Goal: Information Seeking & Learning: Learn about a topic

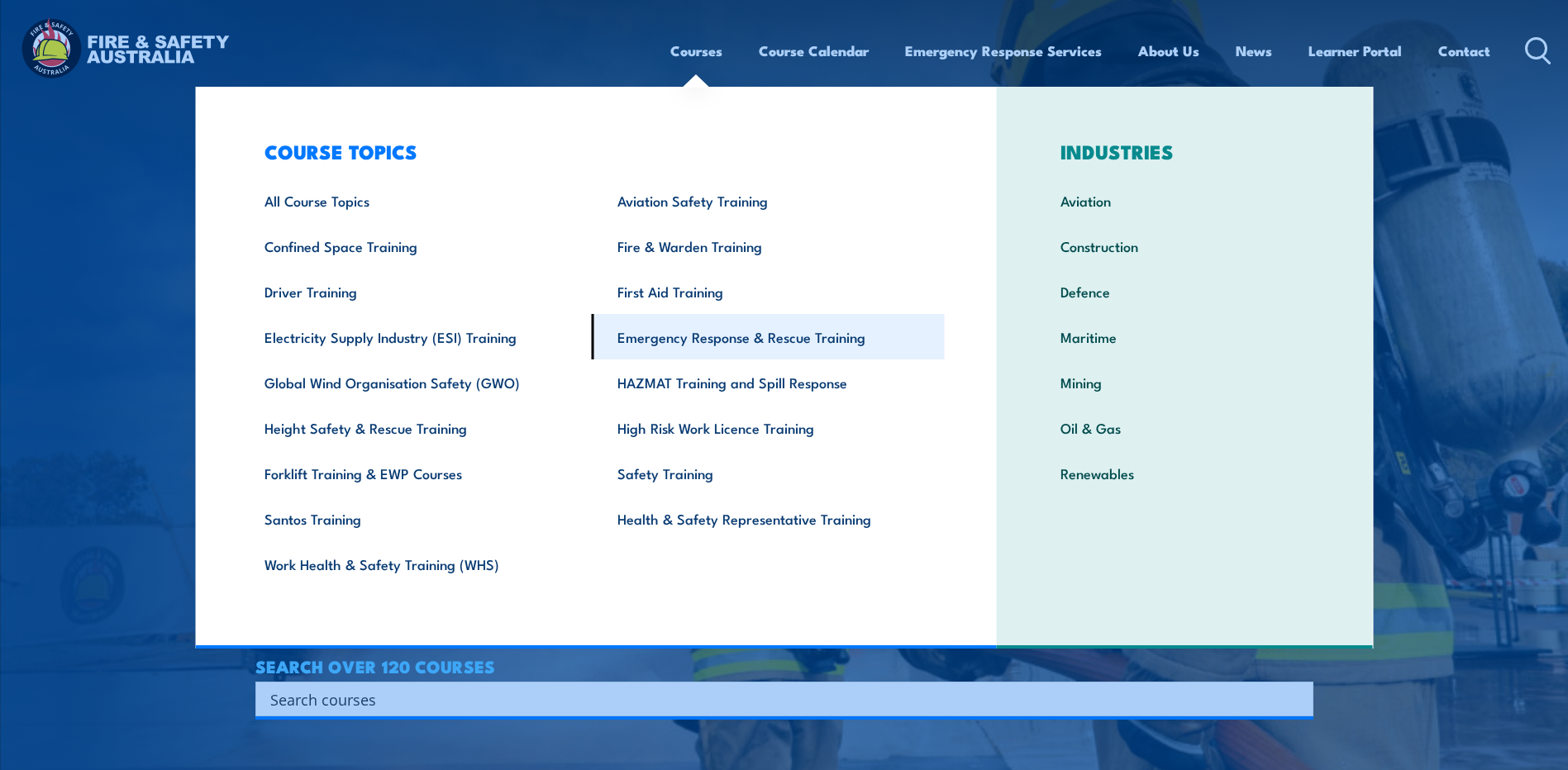
click at [652, 339] on link "Emergency Response & Rescue Training" at bounding box center [768, 337] width 353 height 46
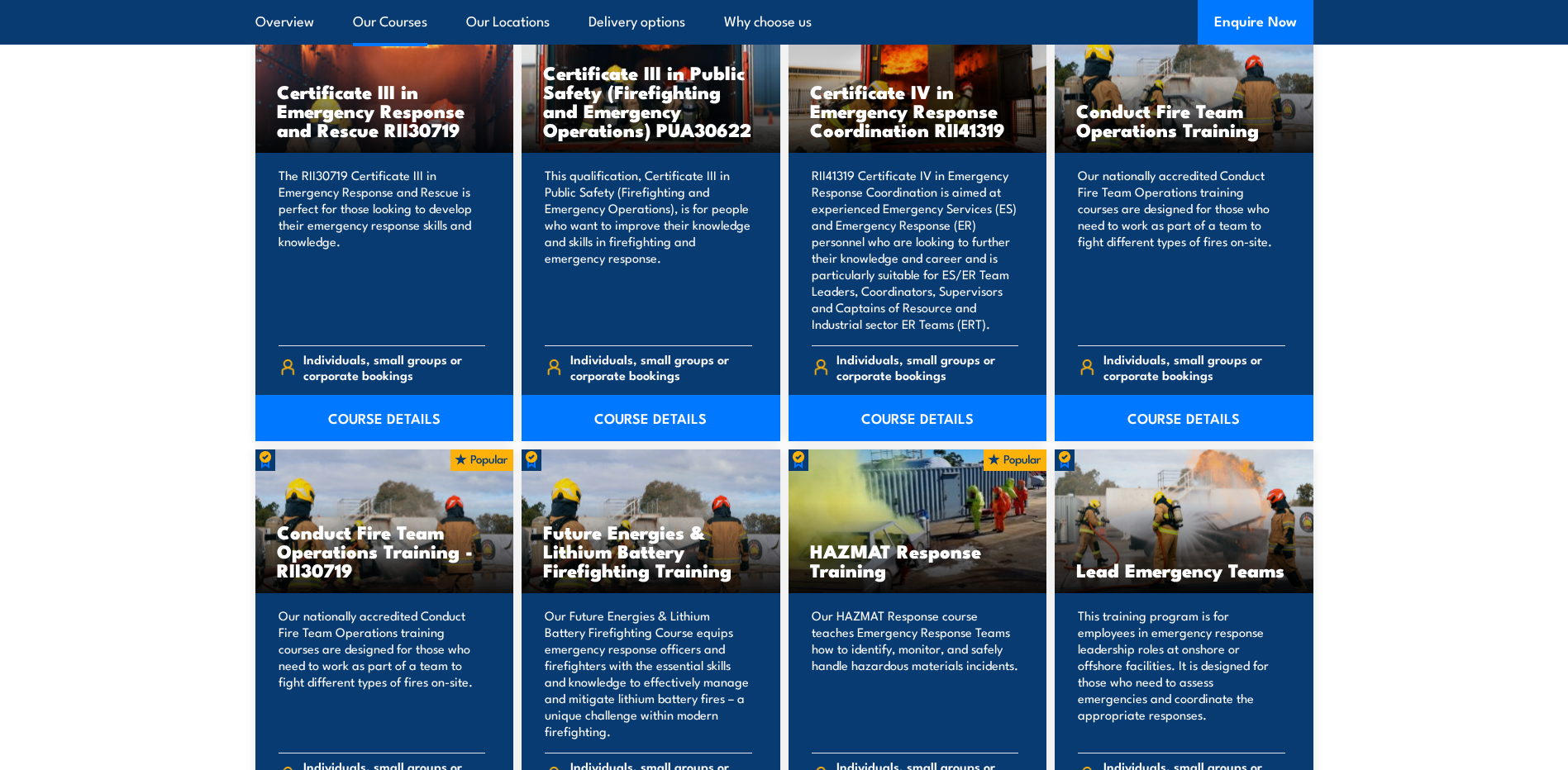
scroll to position [1359, 0]
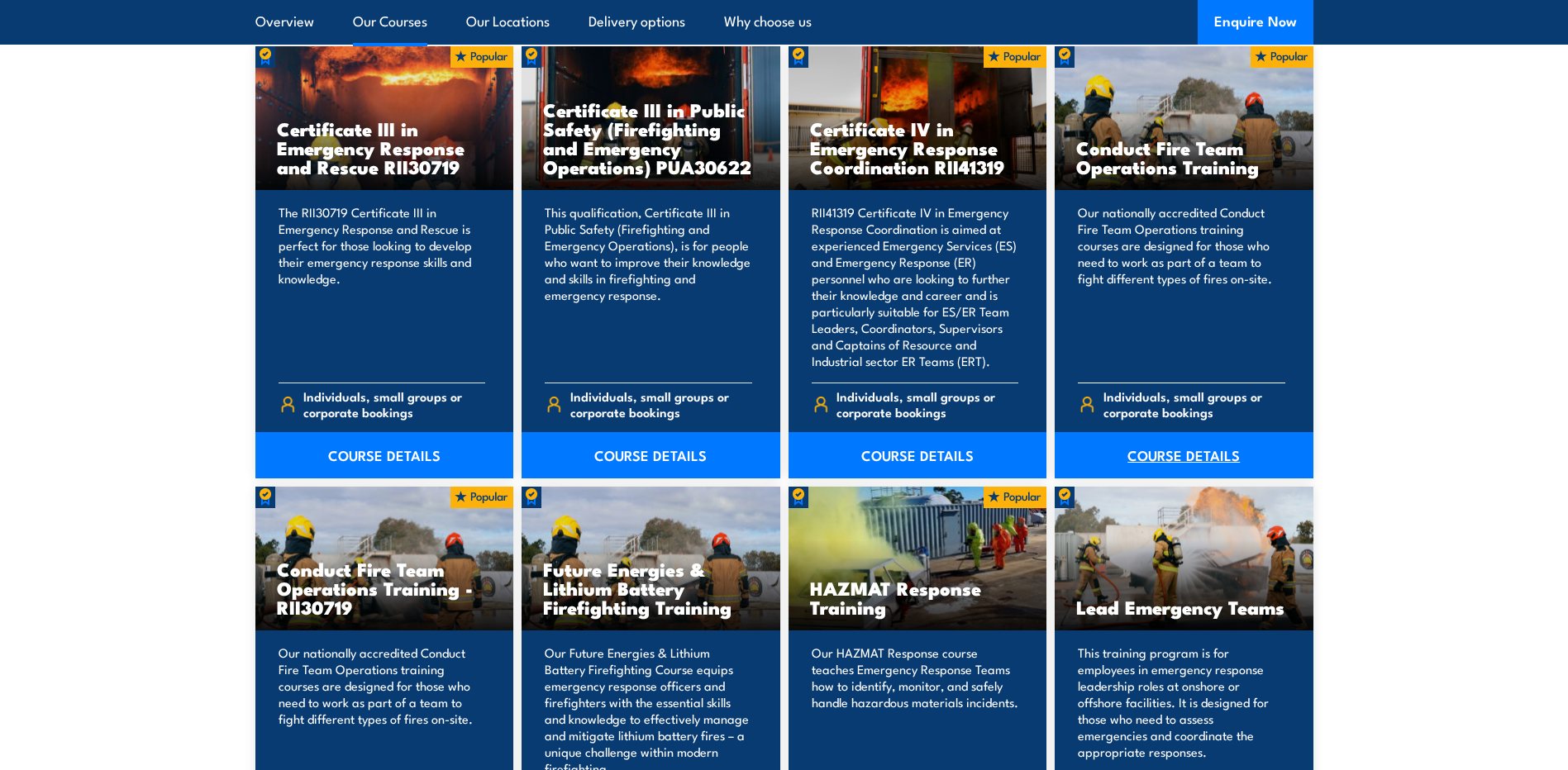
click at [1261, 446] on link "COURSE DETAILS" at bounding box center [1184, 455] width 259 height 46
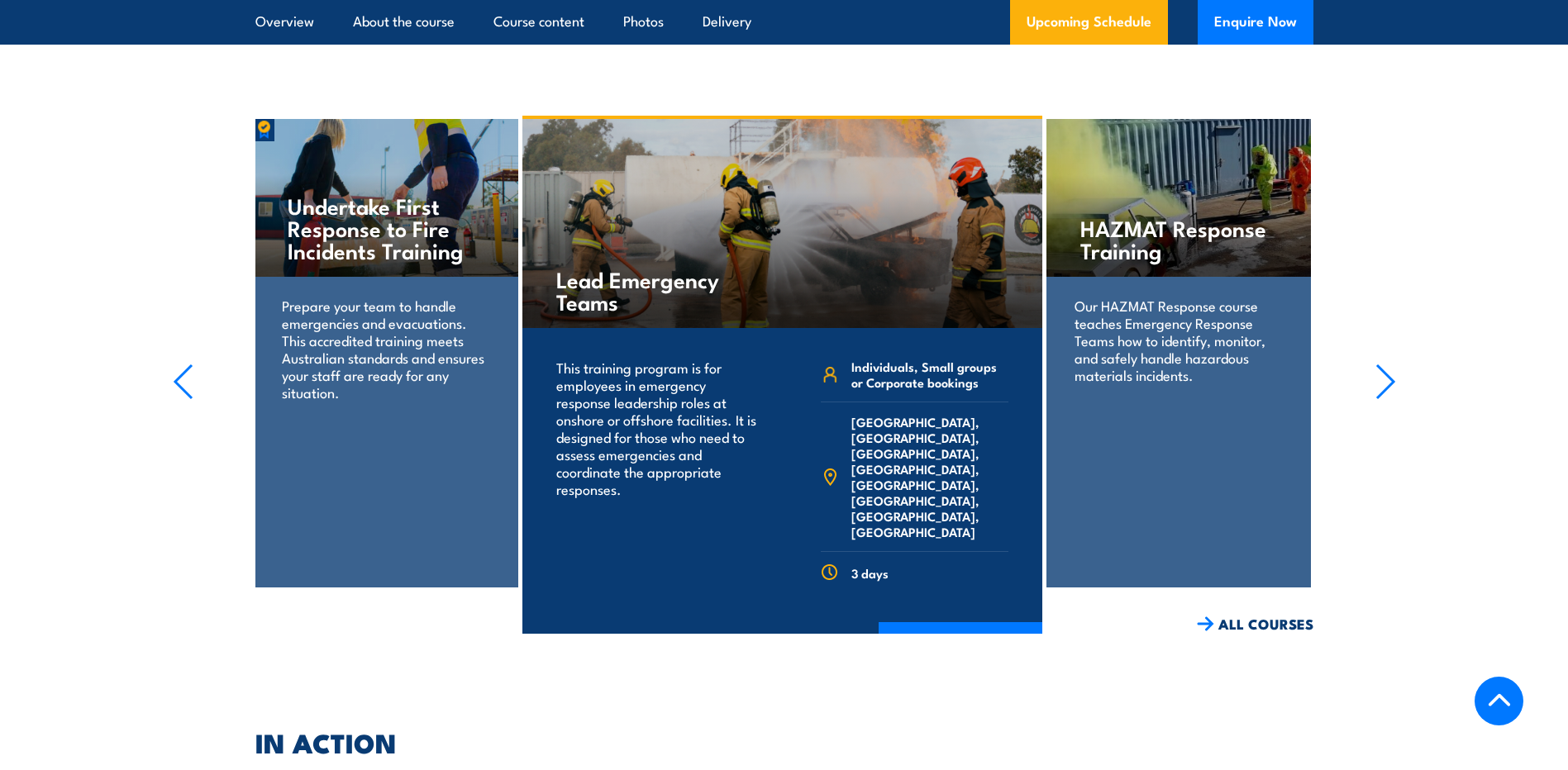
scroll to position [3069, 0]
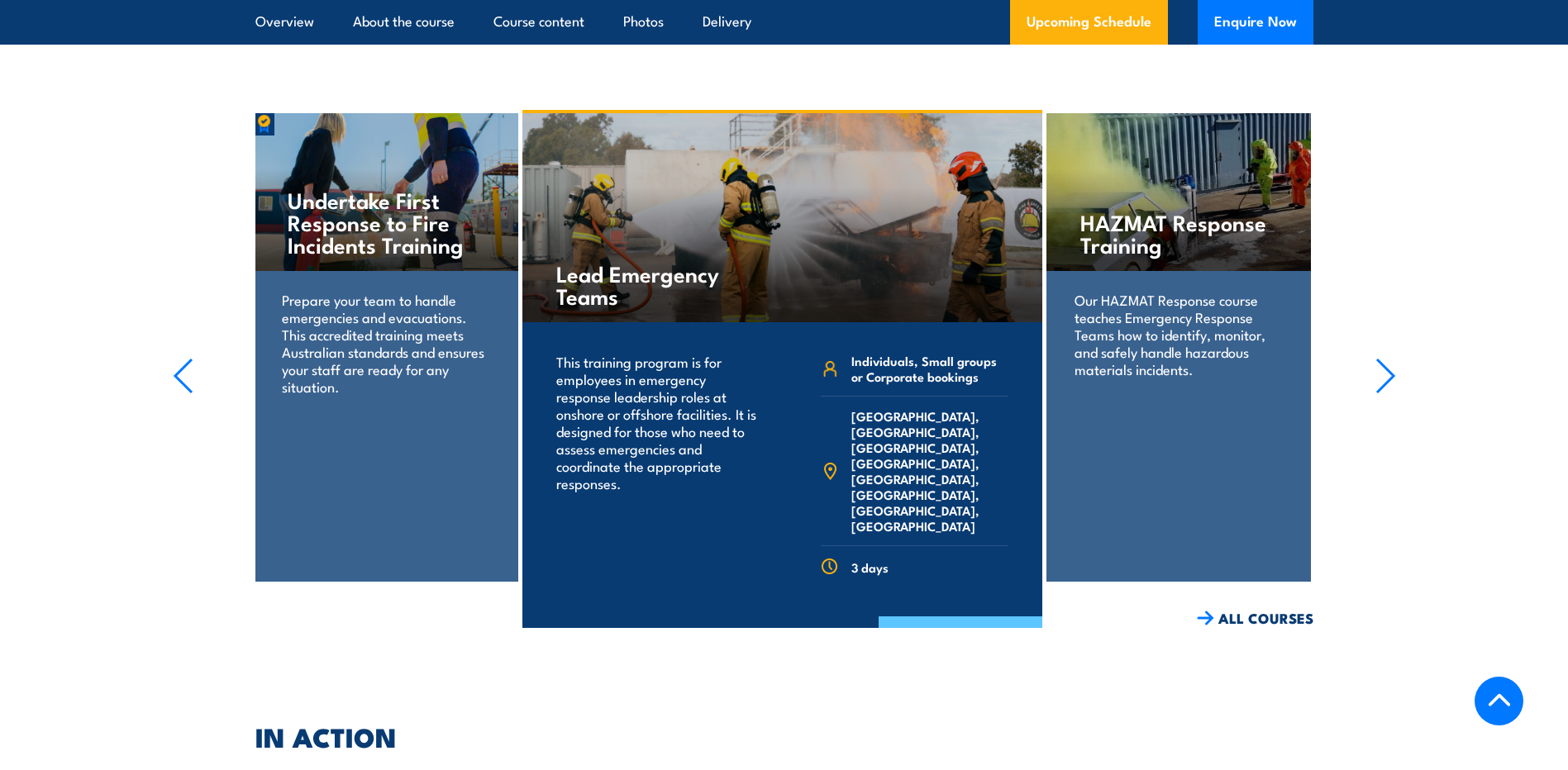
click at [936, 616] on link "COURSE DETAILS" at bounding box center [960, 638] width 164 height 43
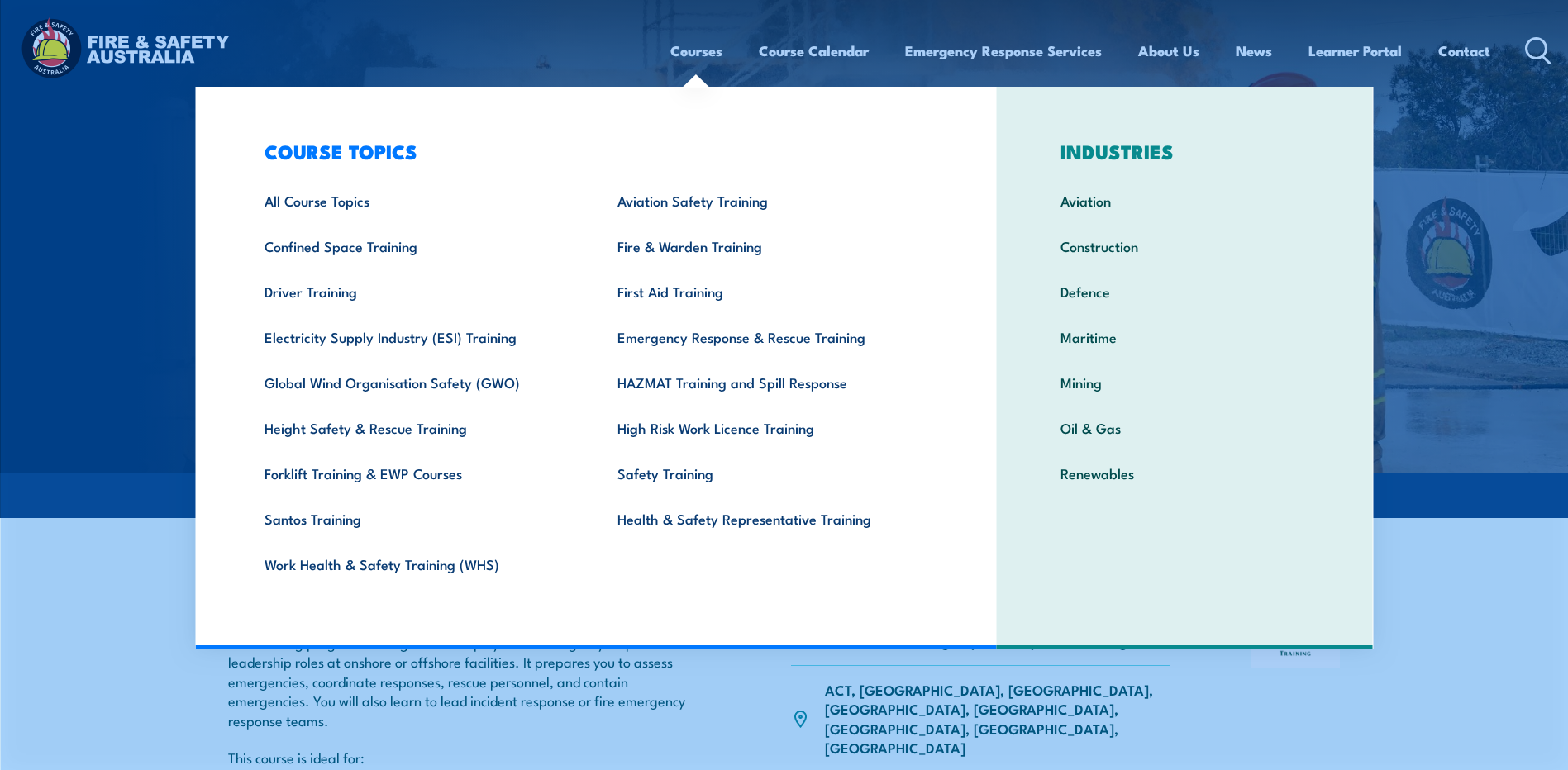
click at [708, 51] on link "Courses" at bounding box center [696, 51] width 52 height 44
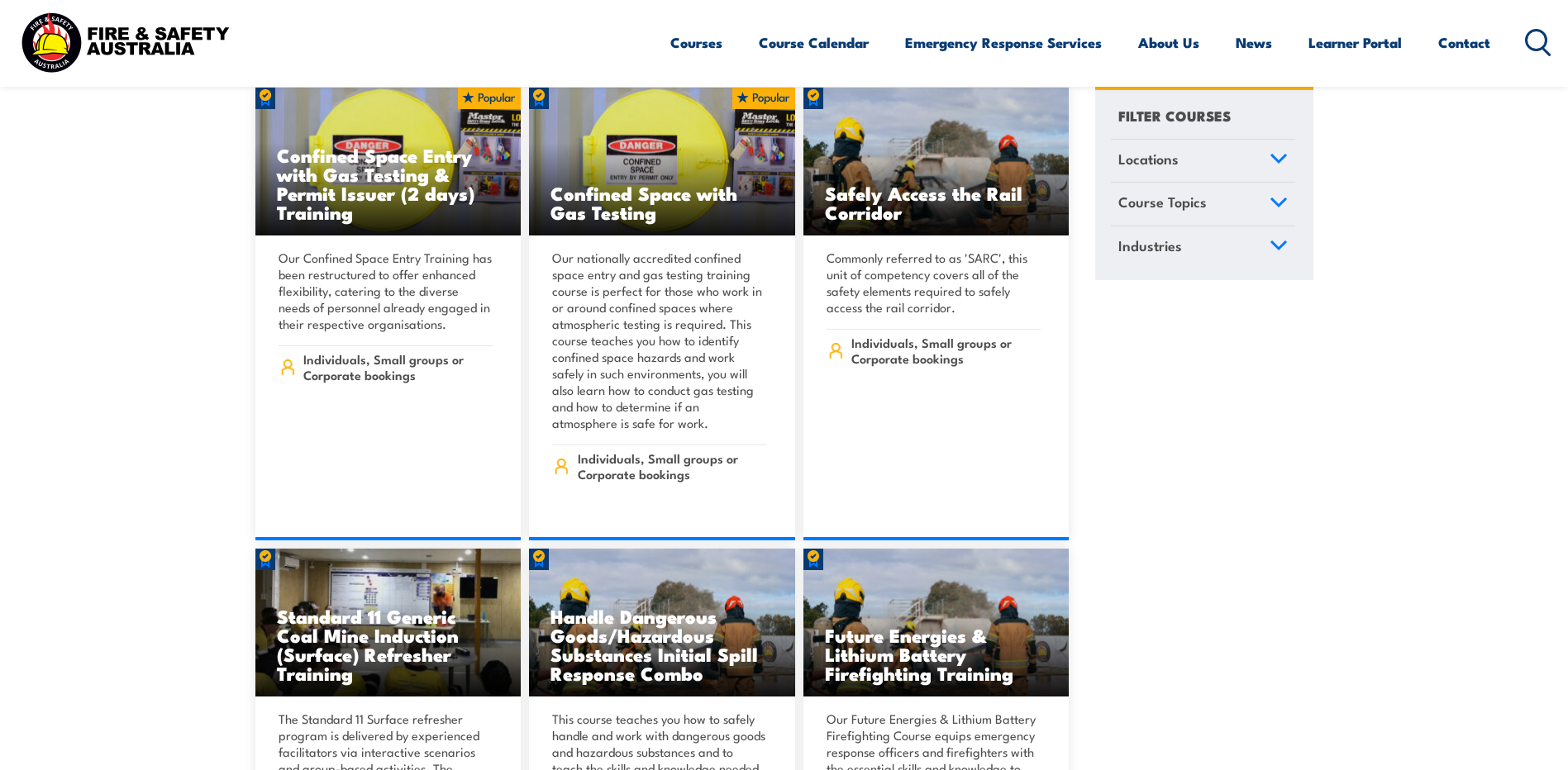
scroll to position [1648, 0]
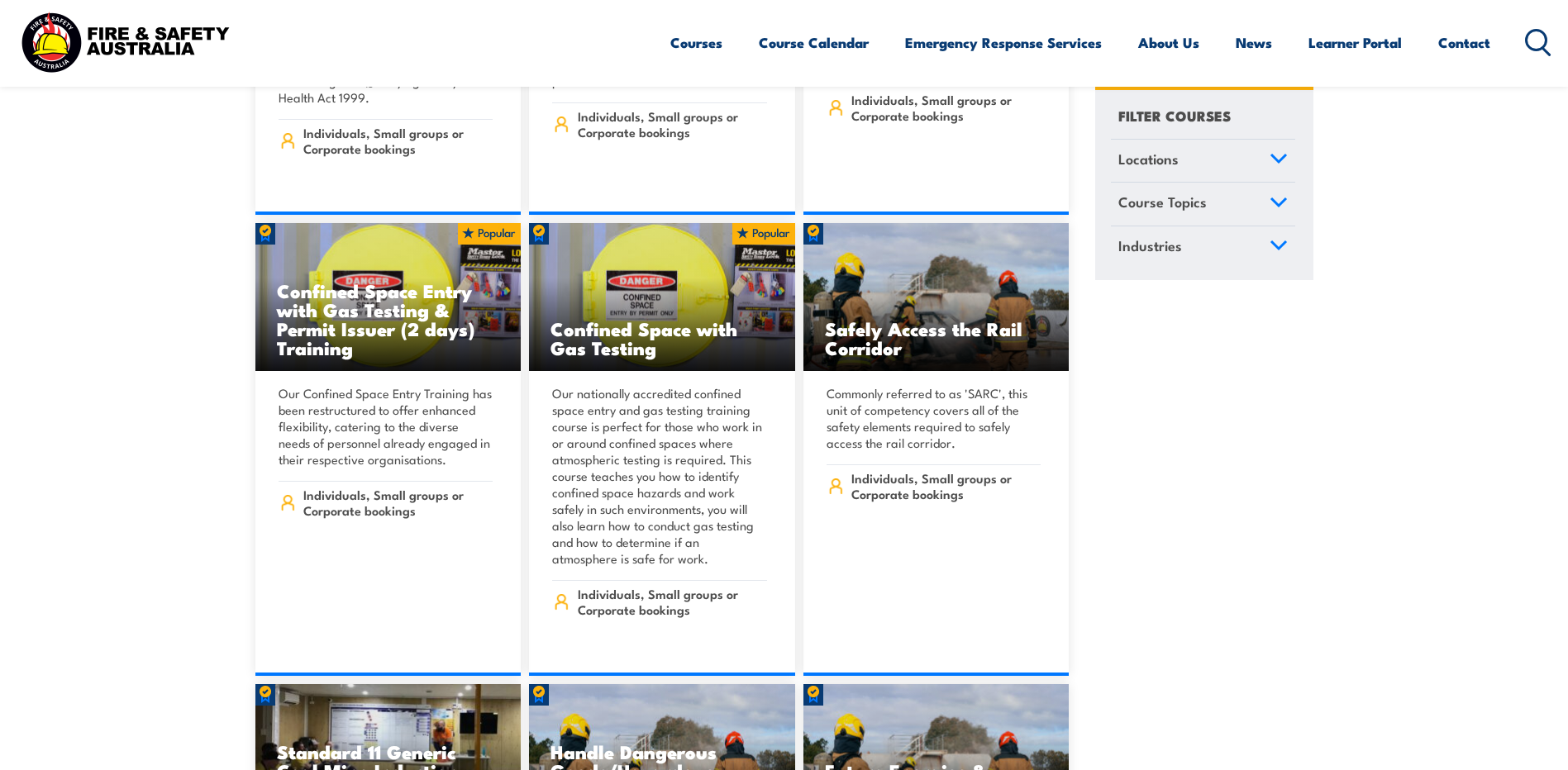
click at [1281, 159] on icon at bounding box center [1279, 158] width 15 height 8
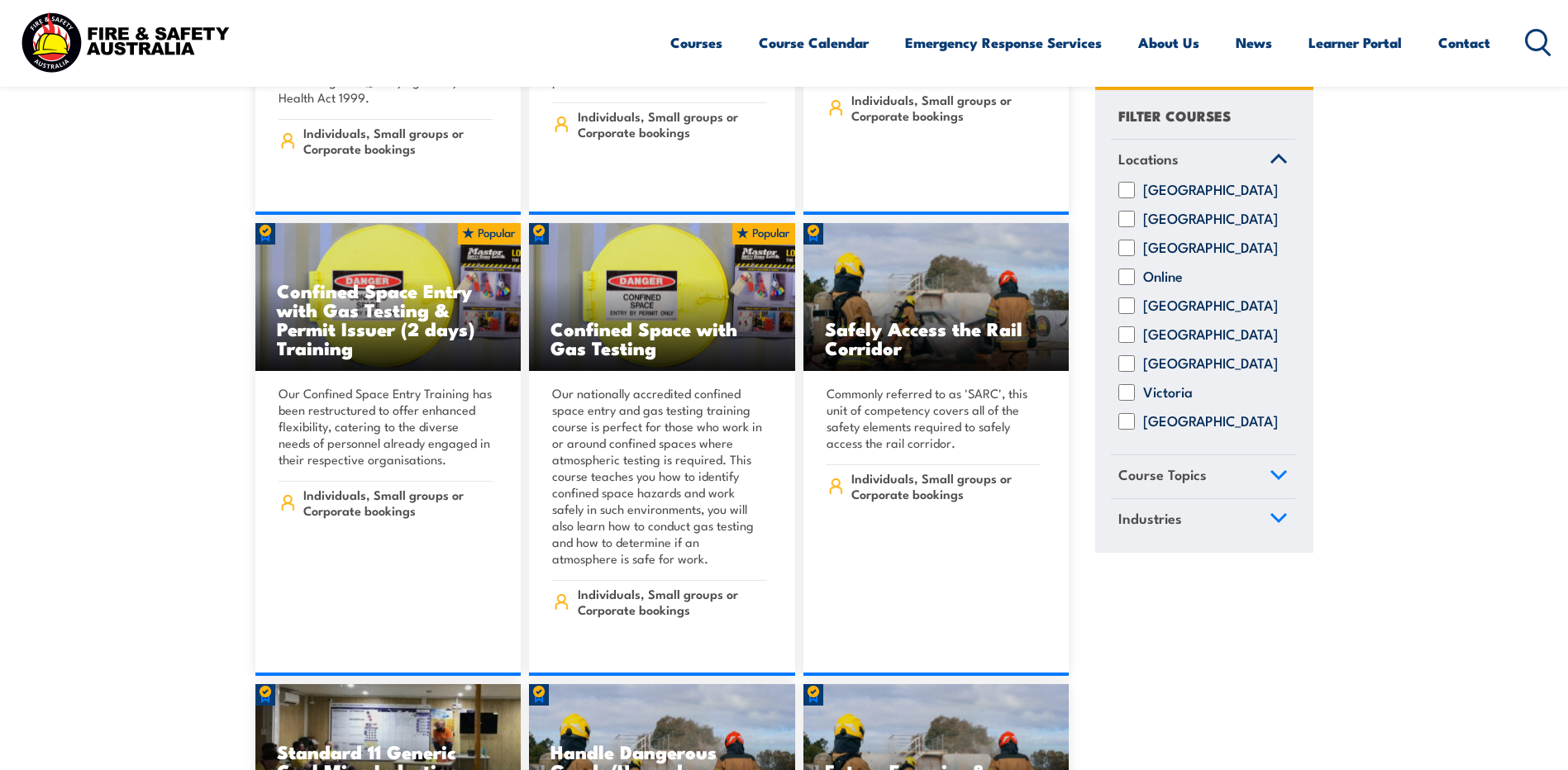
click at [1281, 159] on icon at bounding box center [1279, 159] width 15 height 8
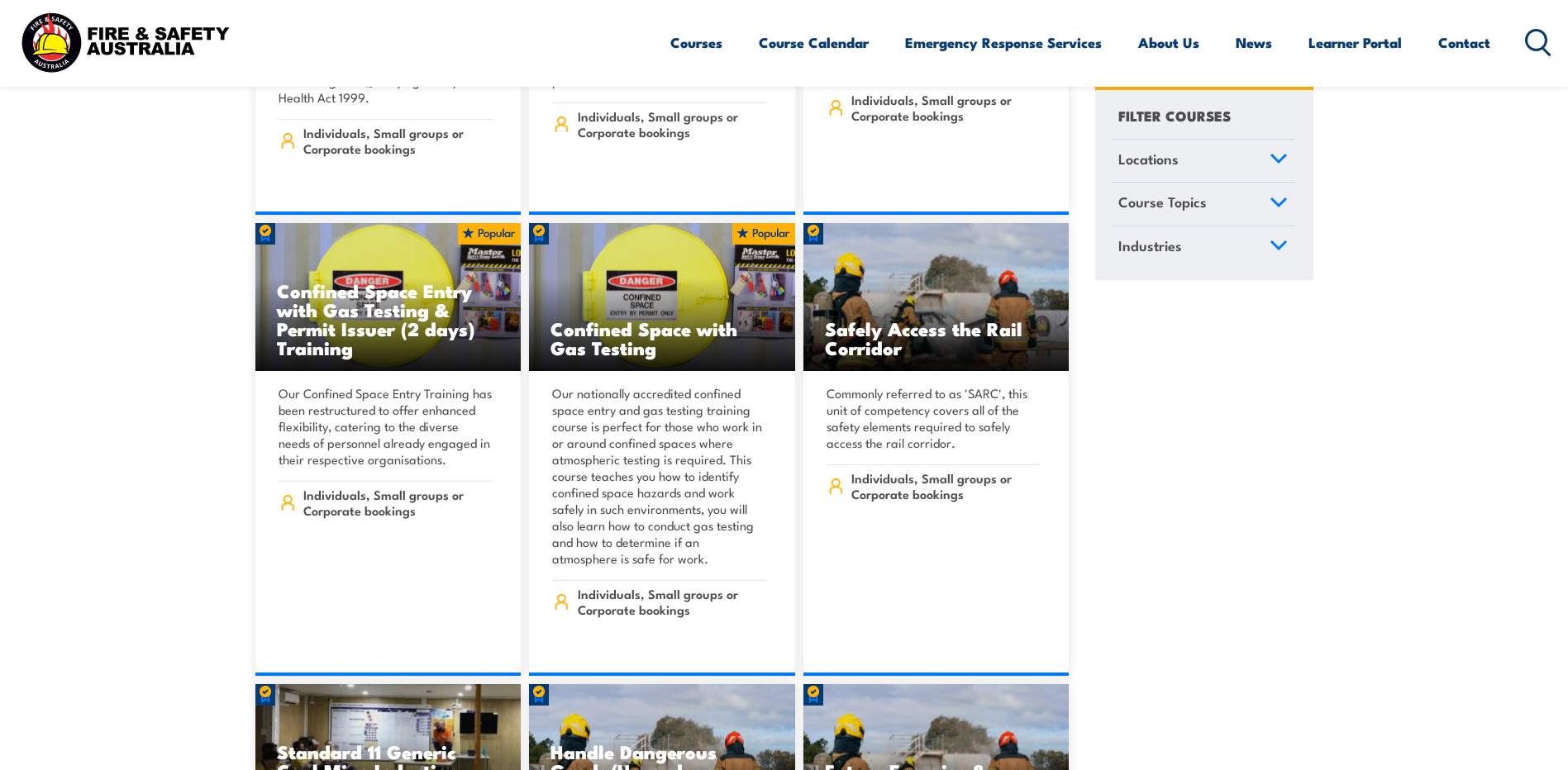
click at [1286, 208] on icon at bounding box center [1278, 203] width 18 height 12
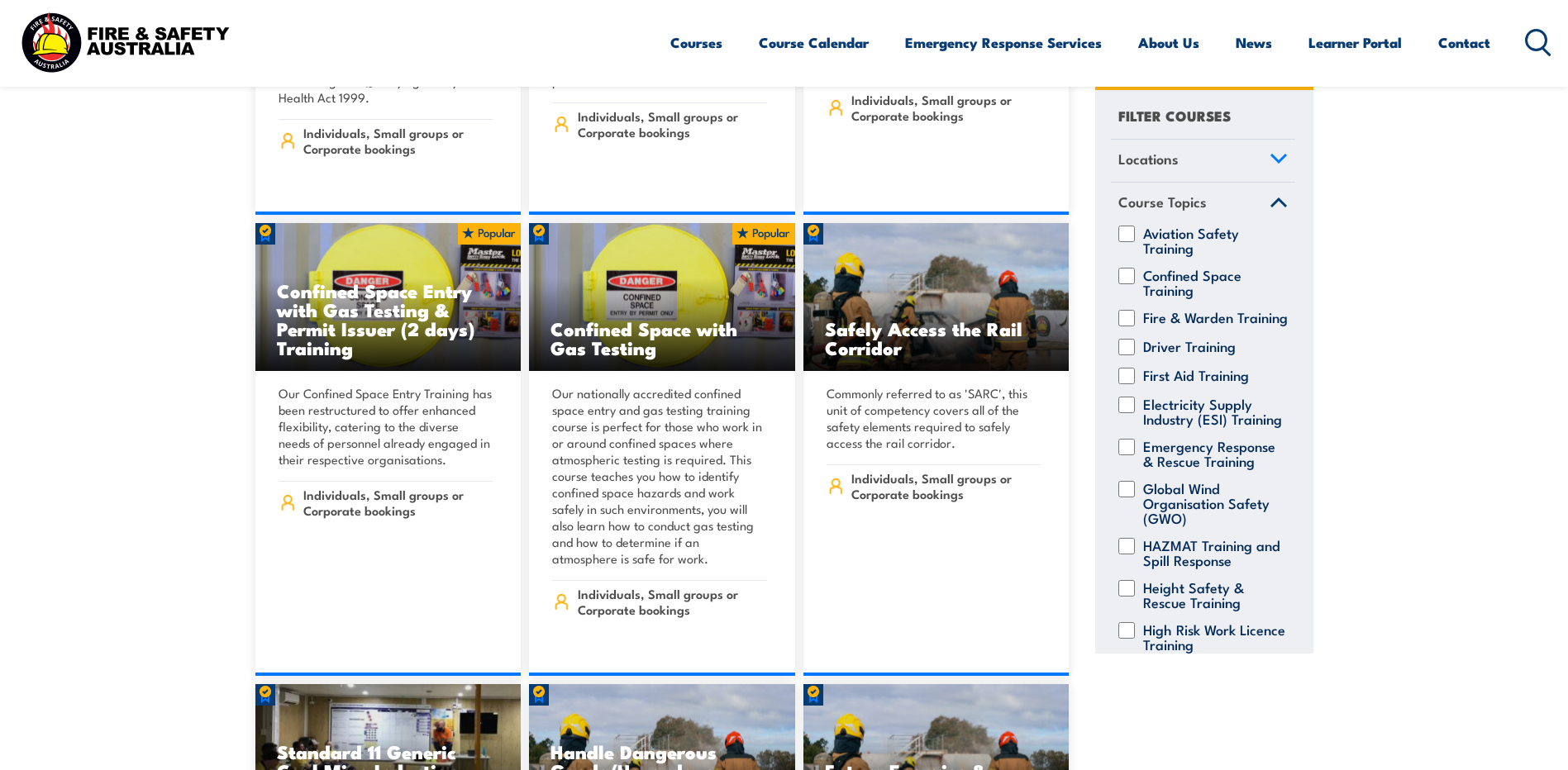
click at [1272, 208] on link "Course Topics" at bounding box center [1203, 205] width 184 height 43
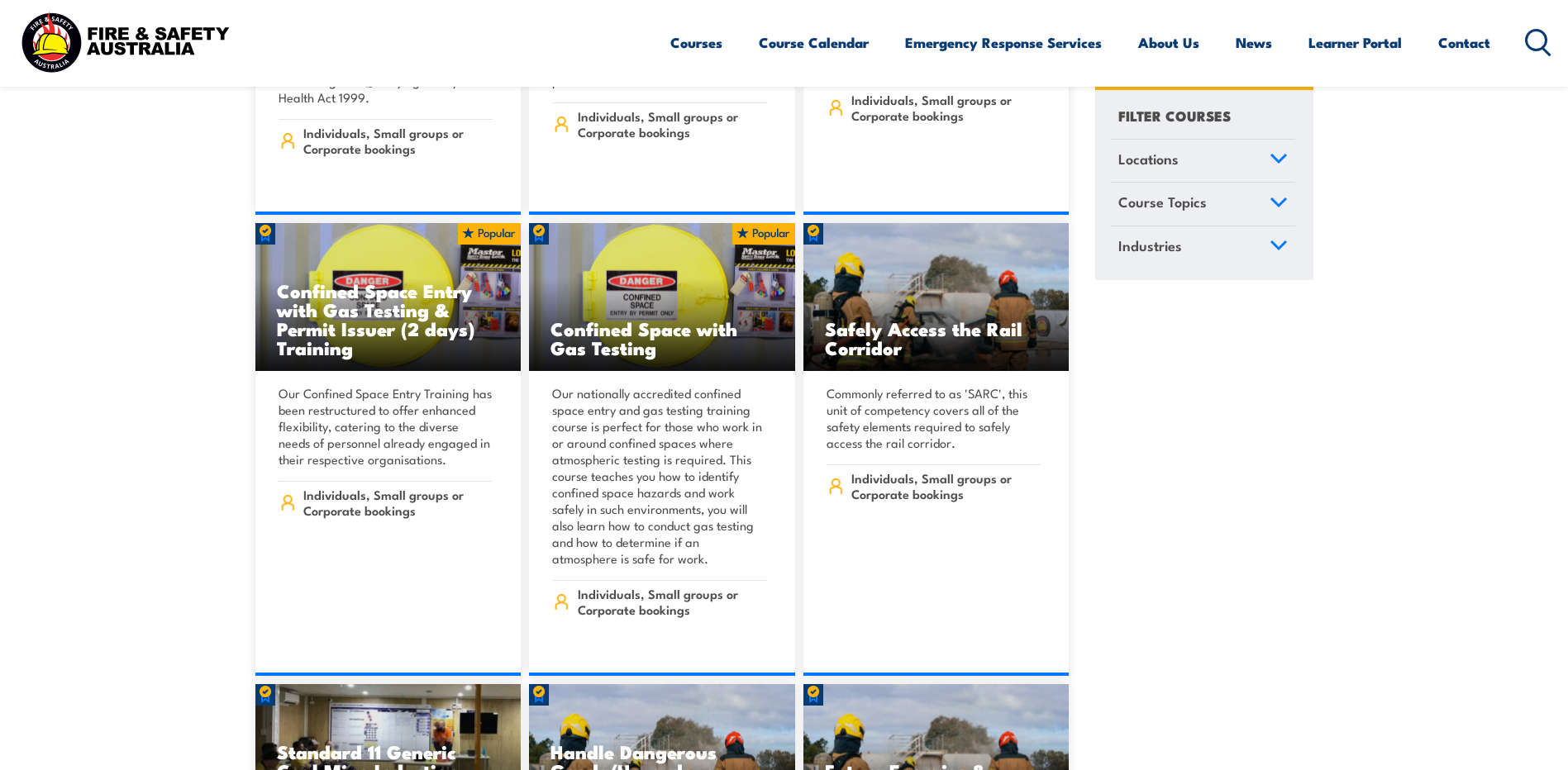
click at [1278, 248] on icon at bounding box center [1279, 245] width 15 height 8
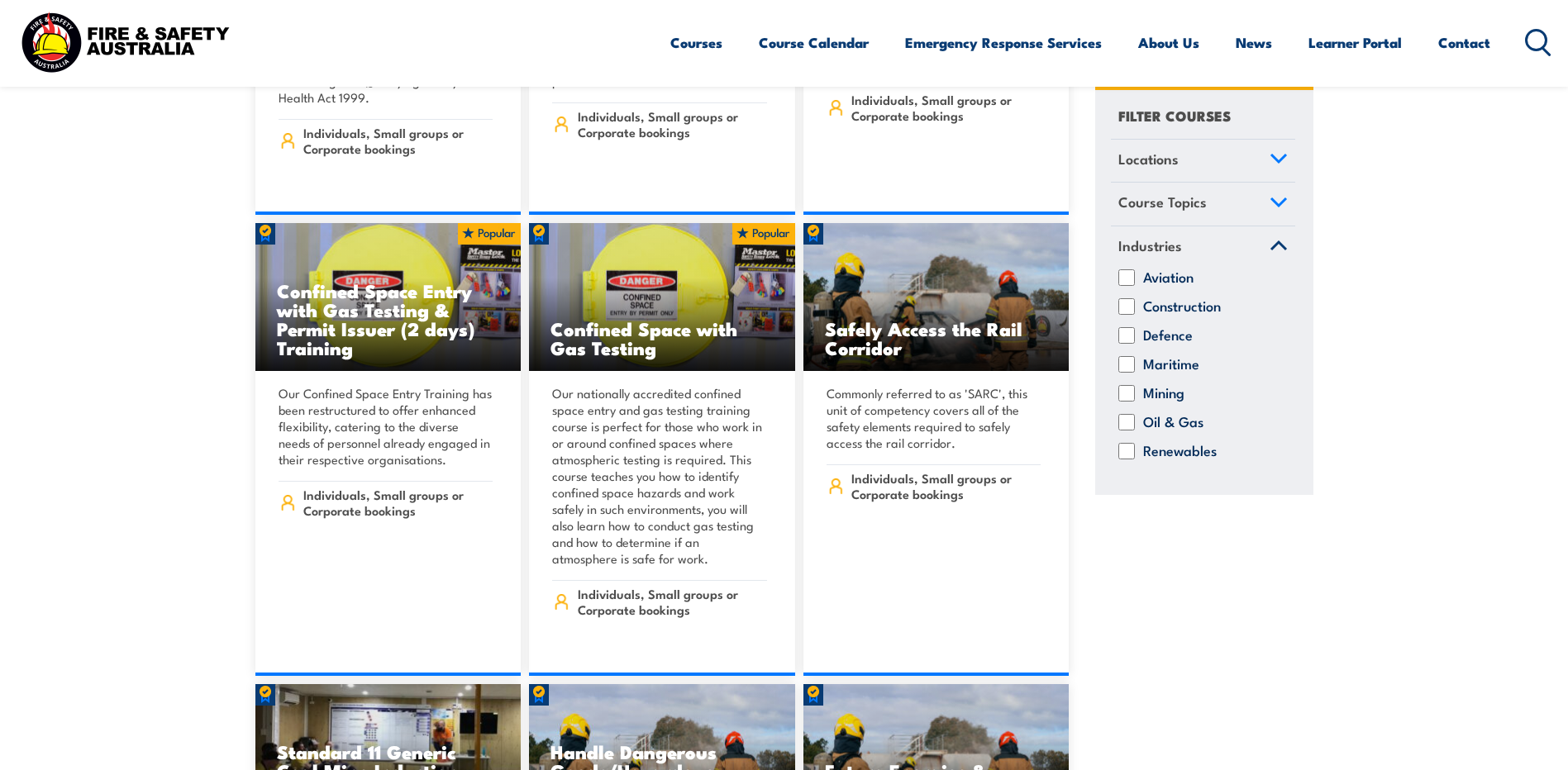
click at [1278, 248] on icon at bounding box center [1278, 246] width 18 height 12
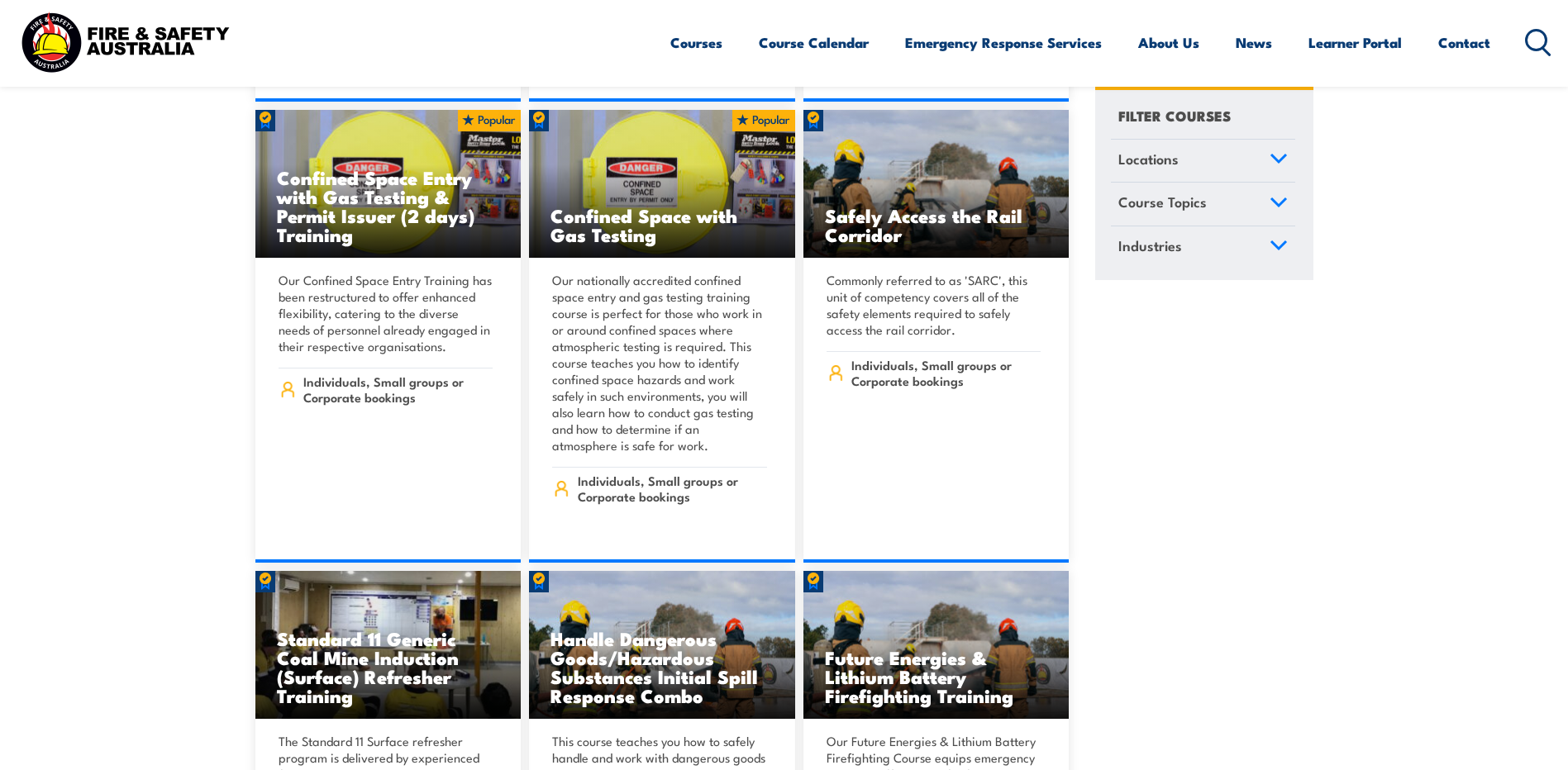
scroll to position [1829, 0]
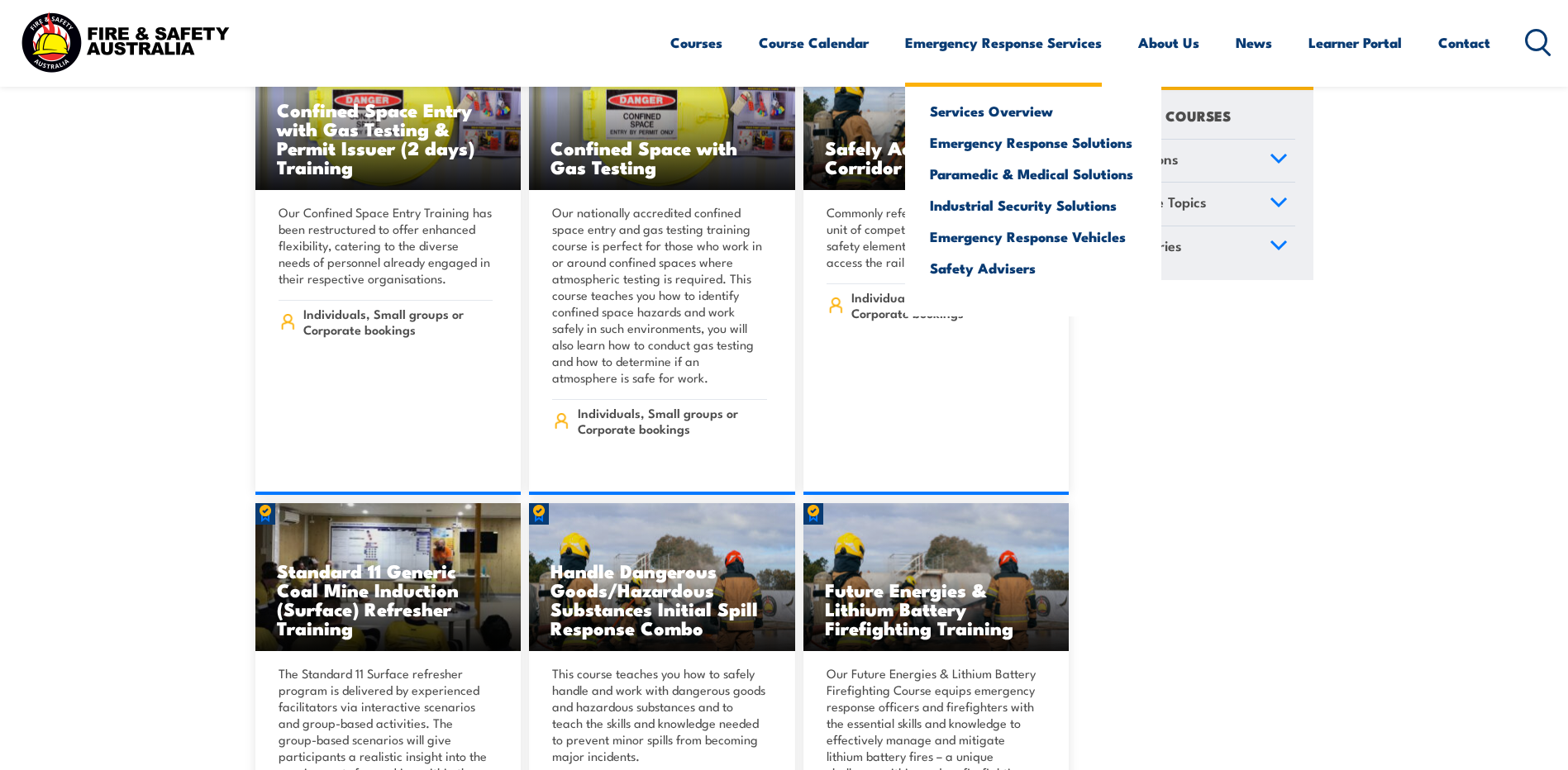
click at [1036, 44] on link "Emergency Response Services" at bounding box center [1003, 42] width 197 height 44
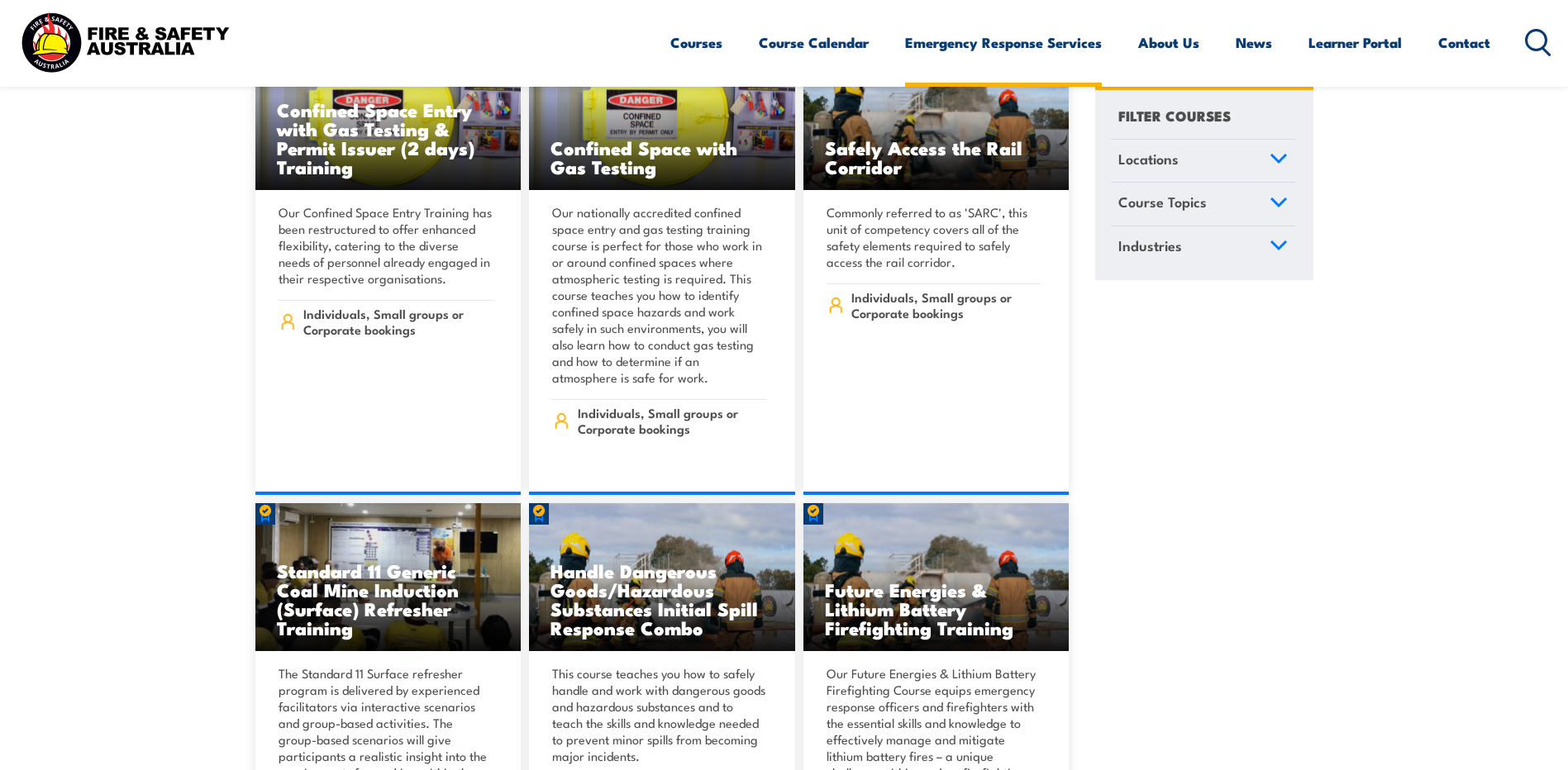
click at [1001, 44] on link "Emergency Response Services" at bounding box center [1003, 42] width 197 height 44
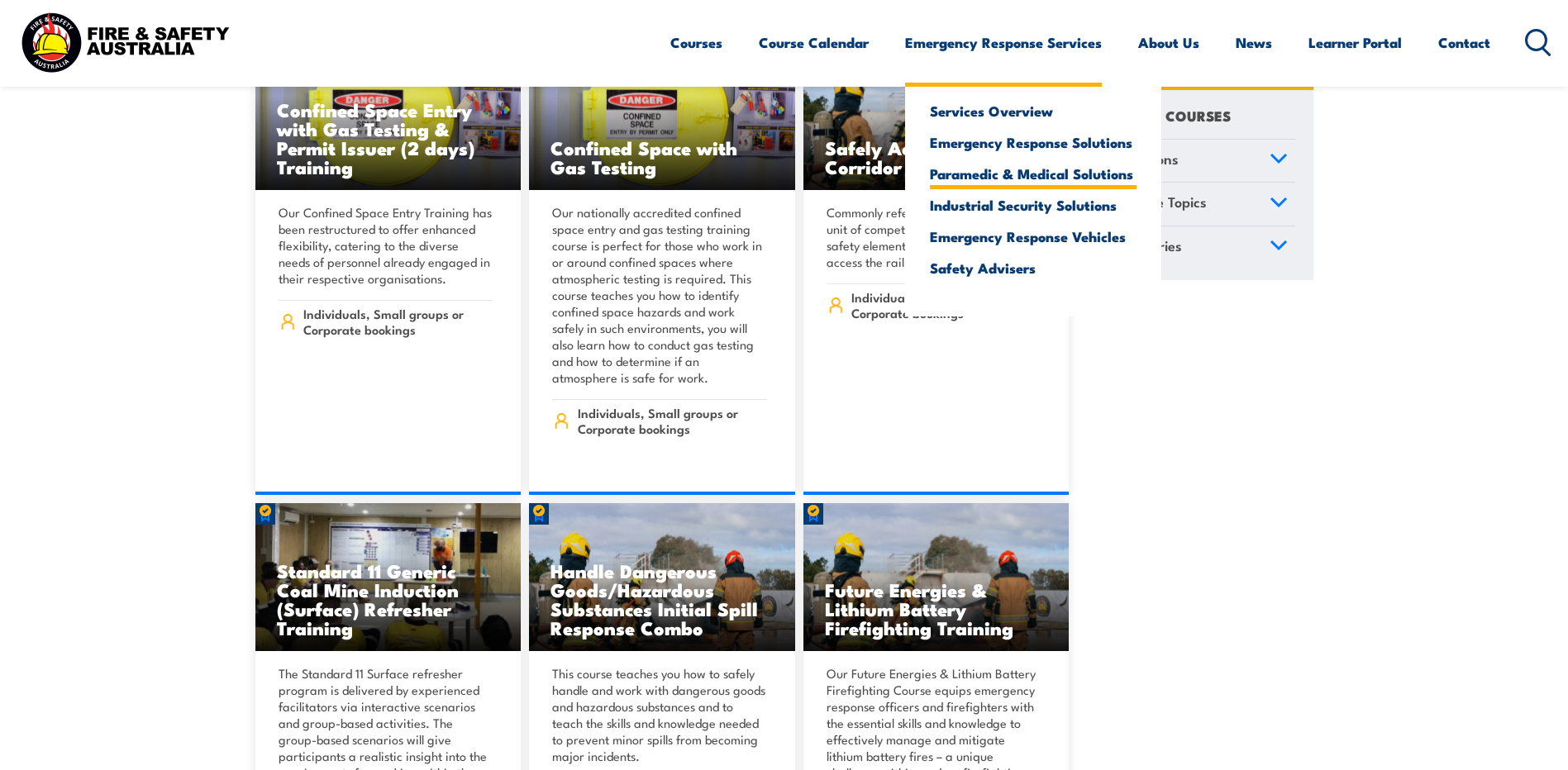
click at [1056, 172] on link "Paramedic & Medical Solutions" at bounding box center [1033, 174] width 206 height 15
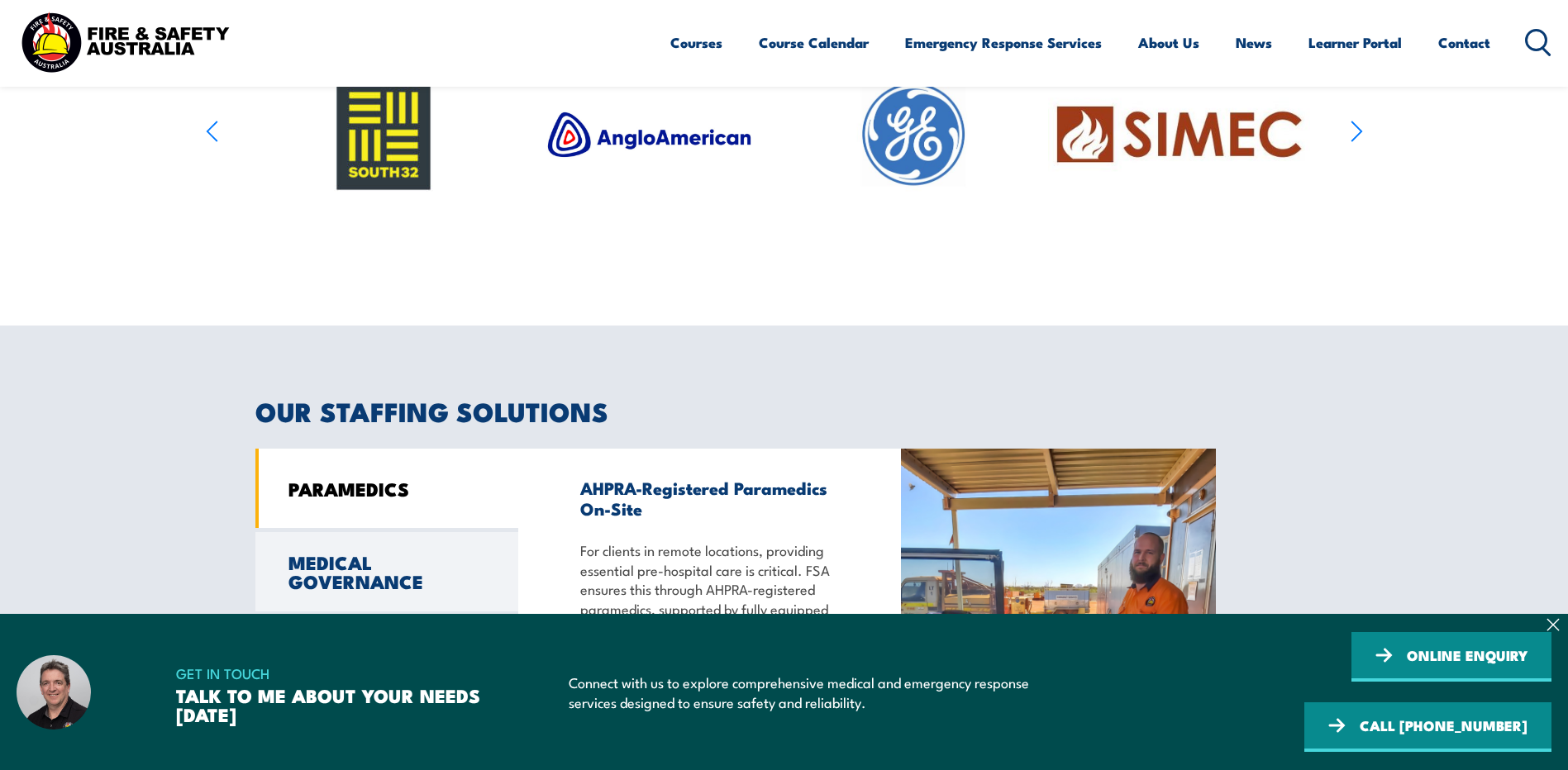
scroll to position [1260, 0]
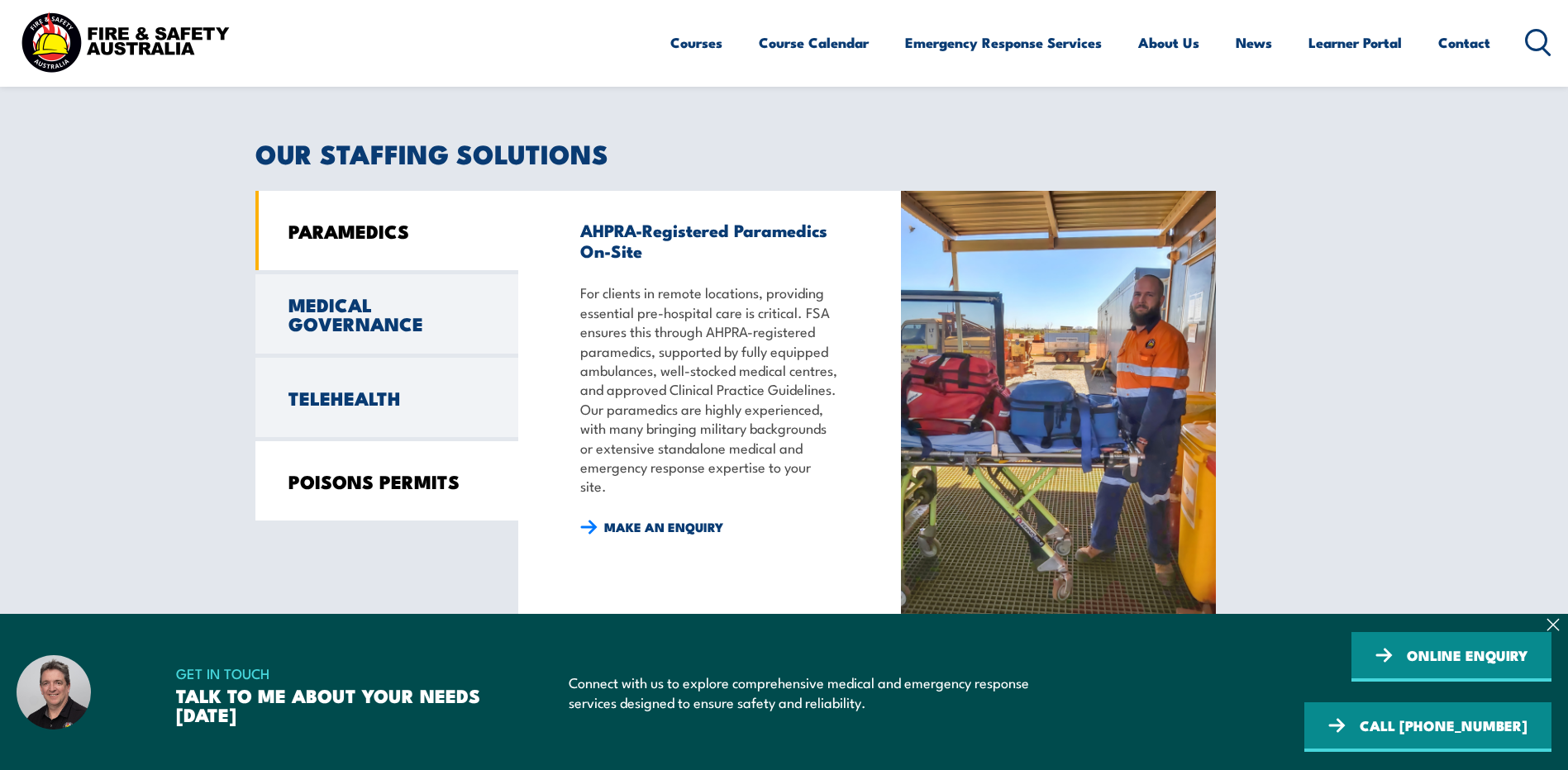
click at [376, 484] on link "POISONS PERMITS" at bounding box center [386, 481] width 262 height 79
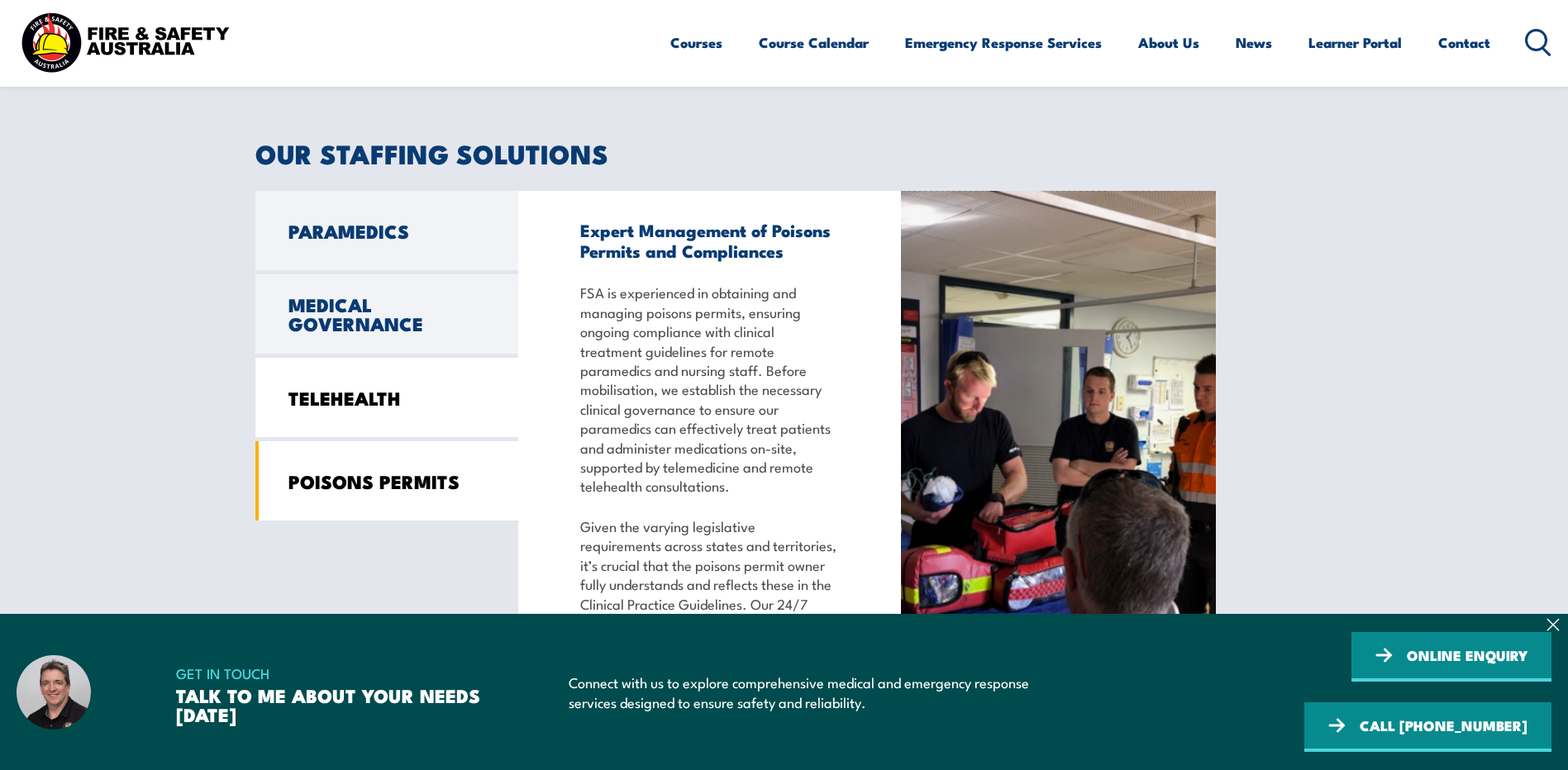
click at [413, 419] on link "TELEHEALTH" at bounding box center [386, 396] width 262 height 79
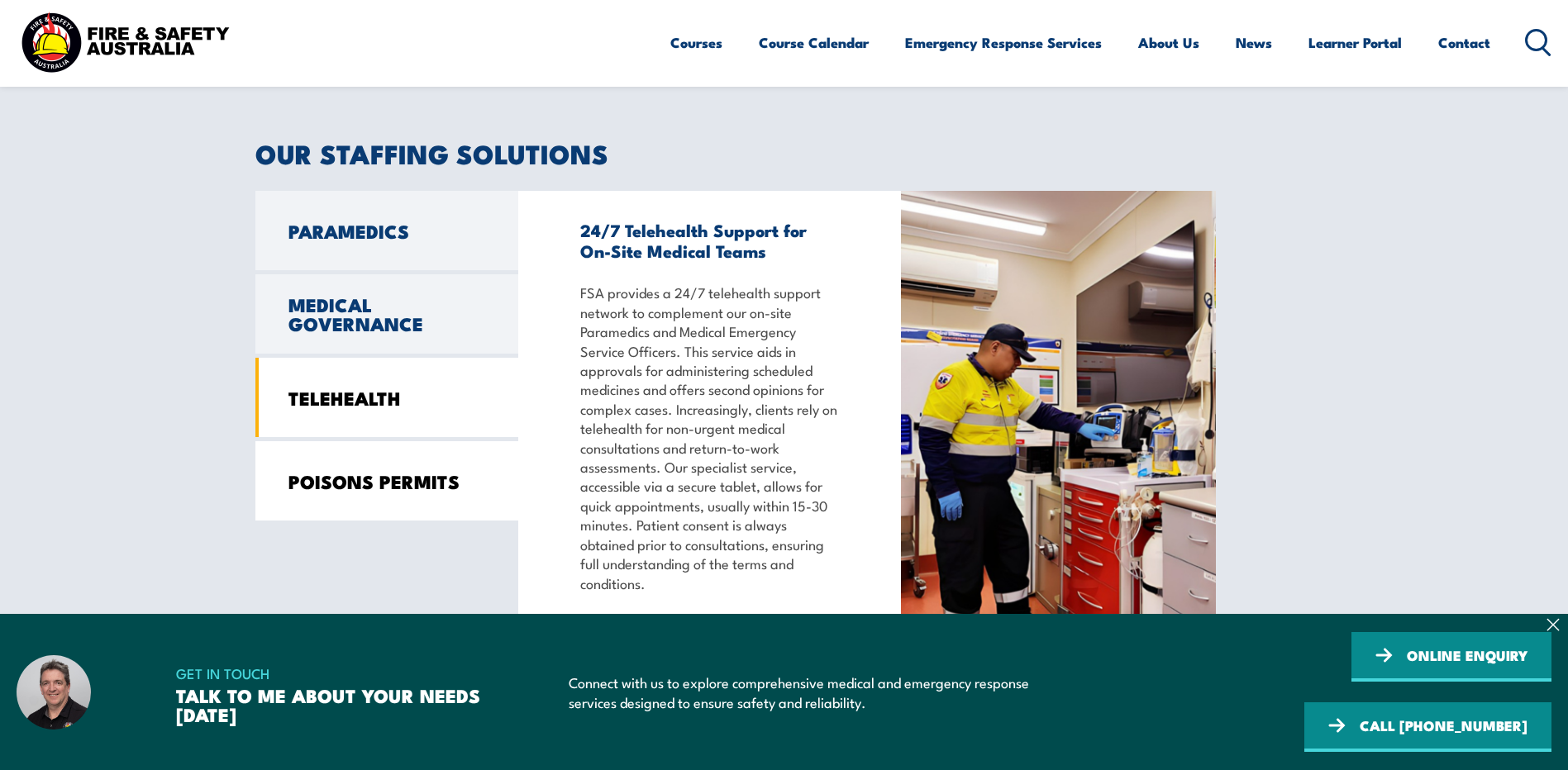
click at [386, 480] on link "POISONS PERMITS" at bounding box center [386, 481] width 262 height 79
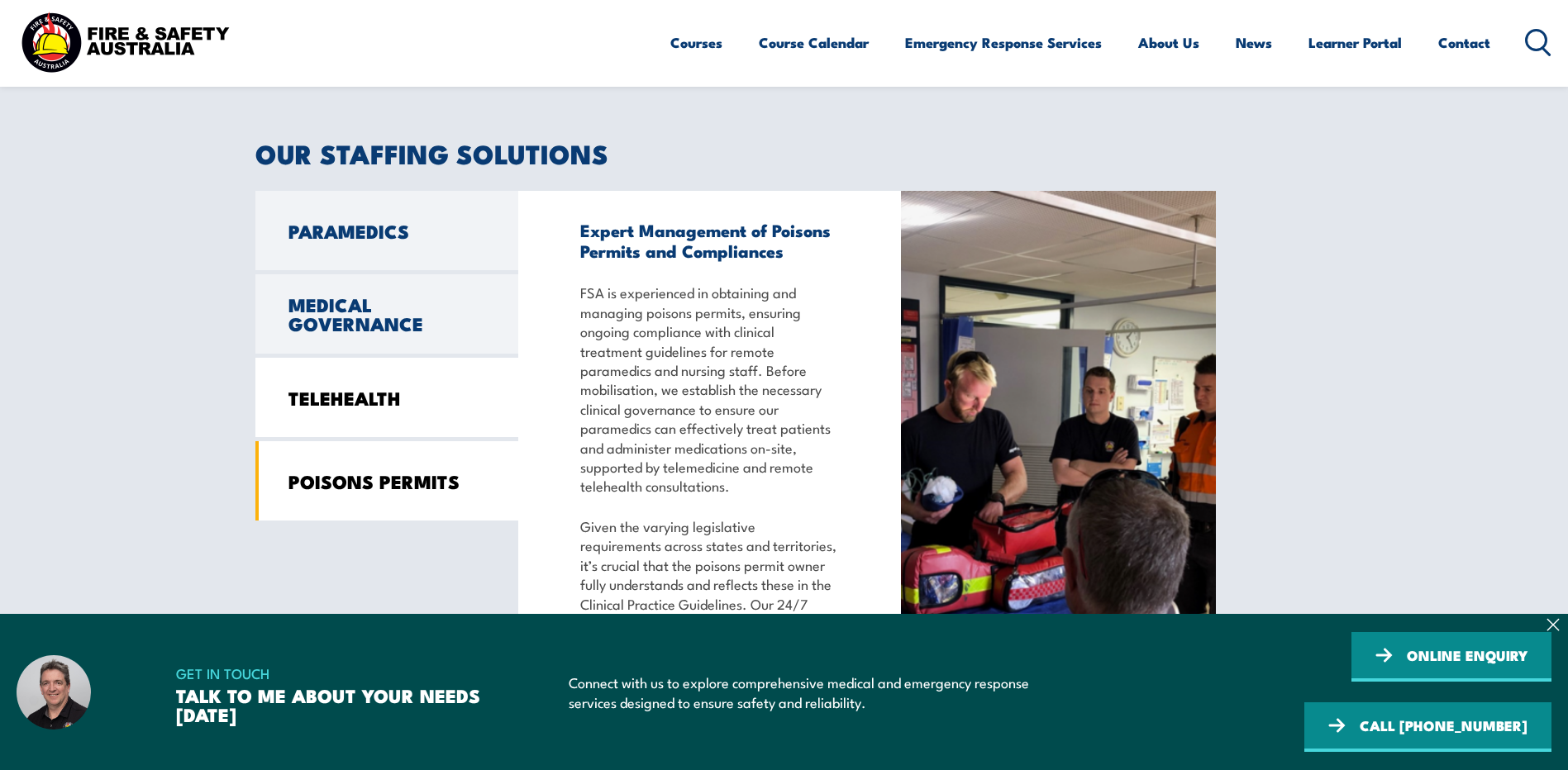
click at [403, 415] on link "TELEHEALTH" at bounding box center [386, 396] width 262 height 79
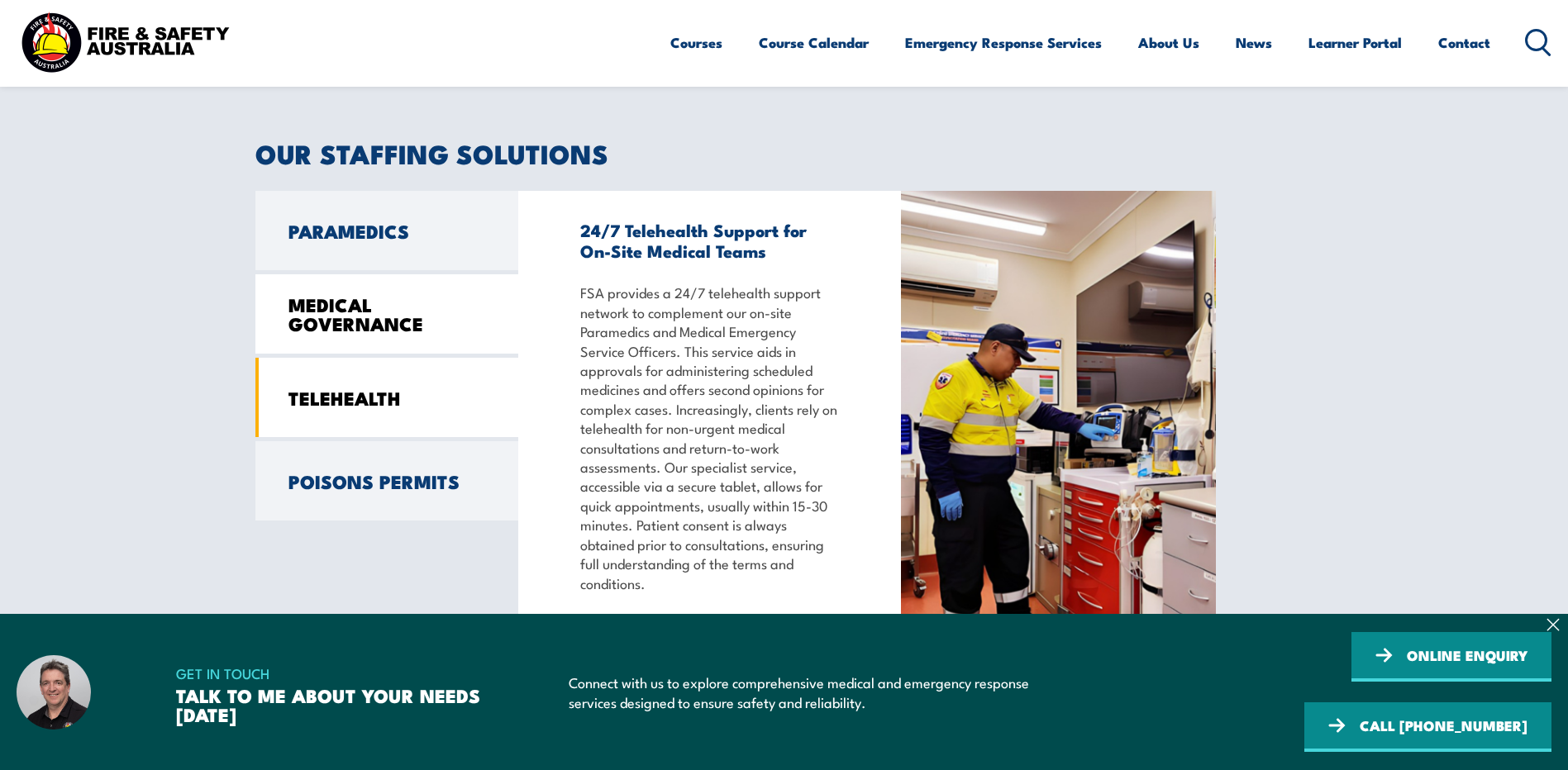
click at [434, 336] on link "MEDICAL GOVERNANCE" at bounding box center [386, 313] width 262 height 79
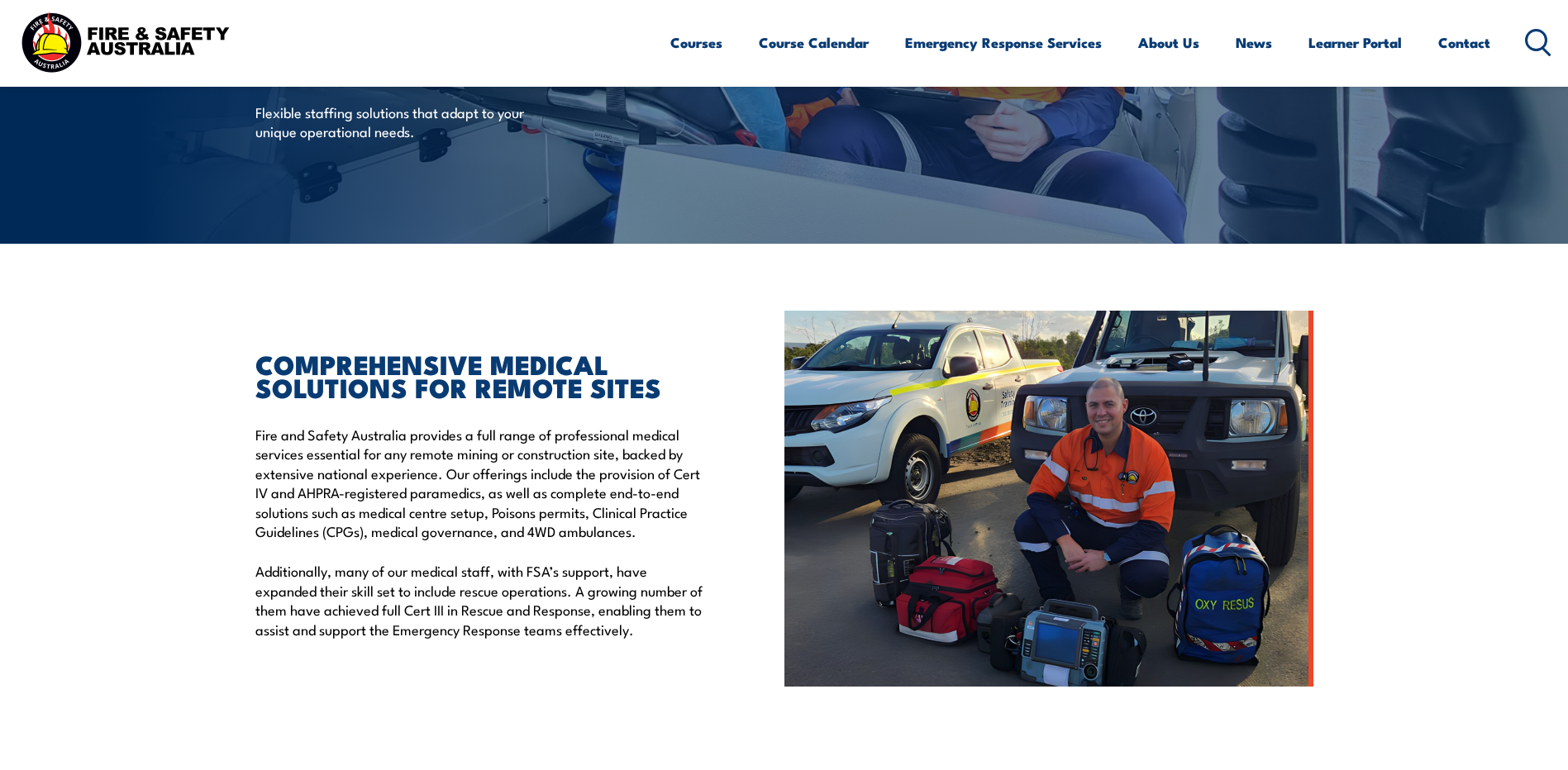
scroll to position [88, 0]
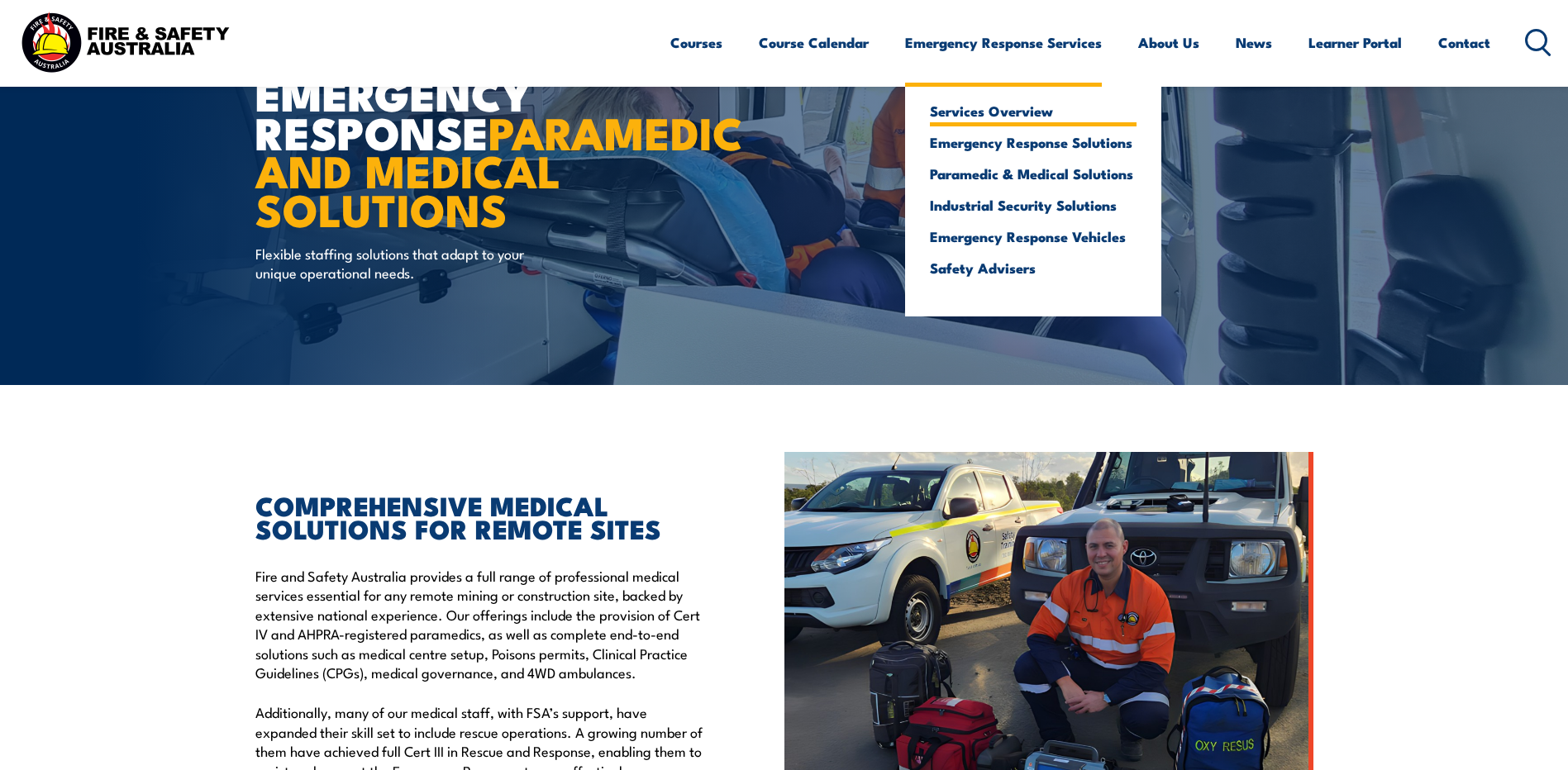
click at [1032, 118] on link "Services Overview" at bounding box center [1033, 111] width 206 height 15
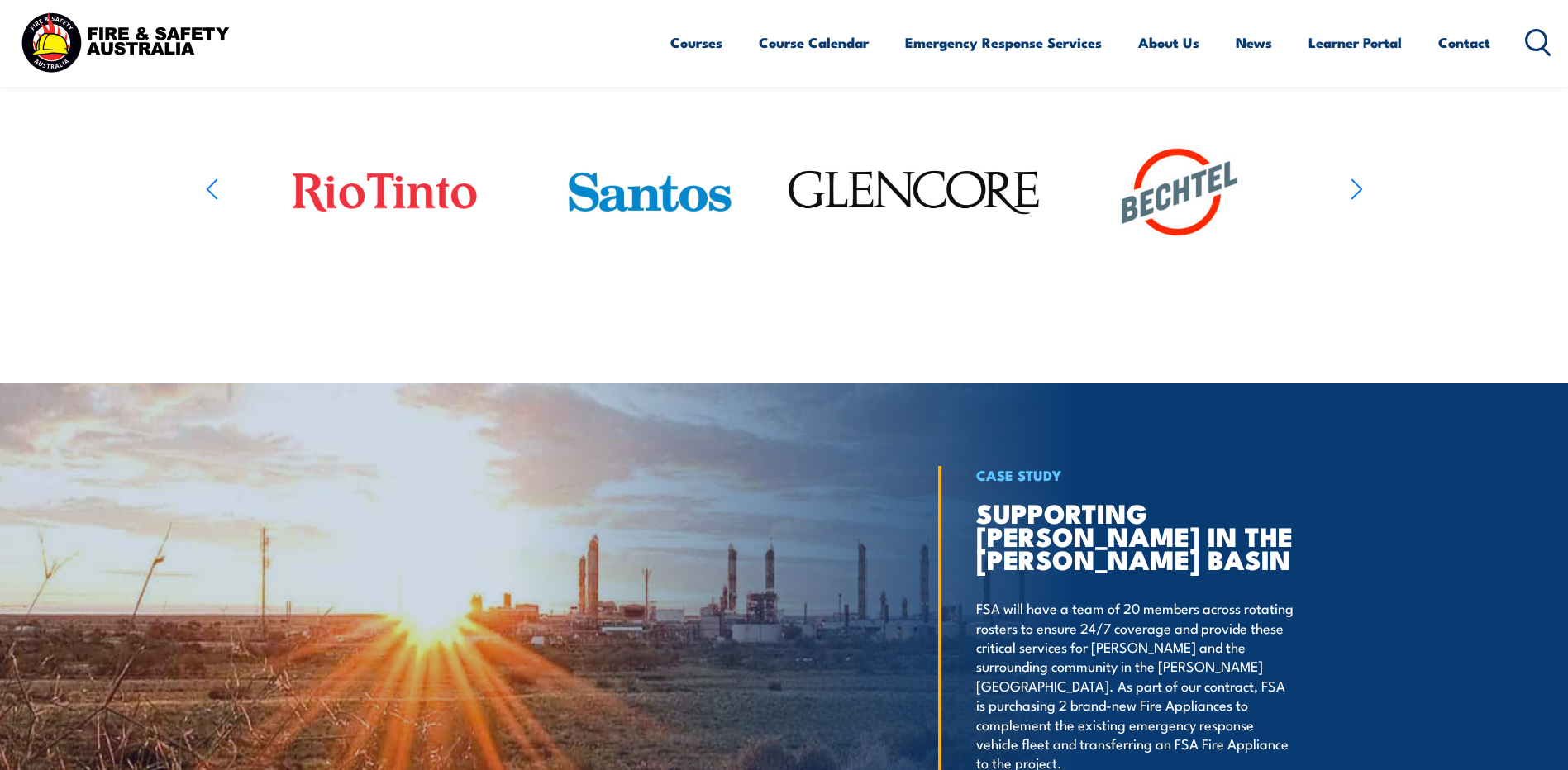
scroll to position [2232, 0]
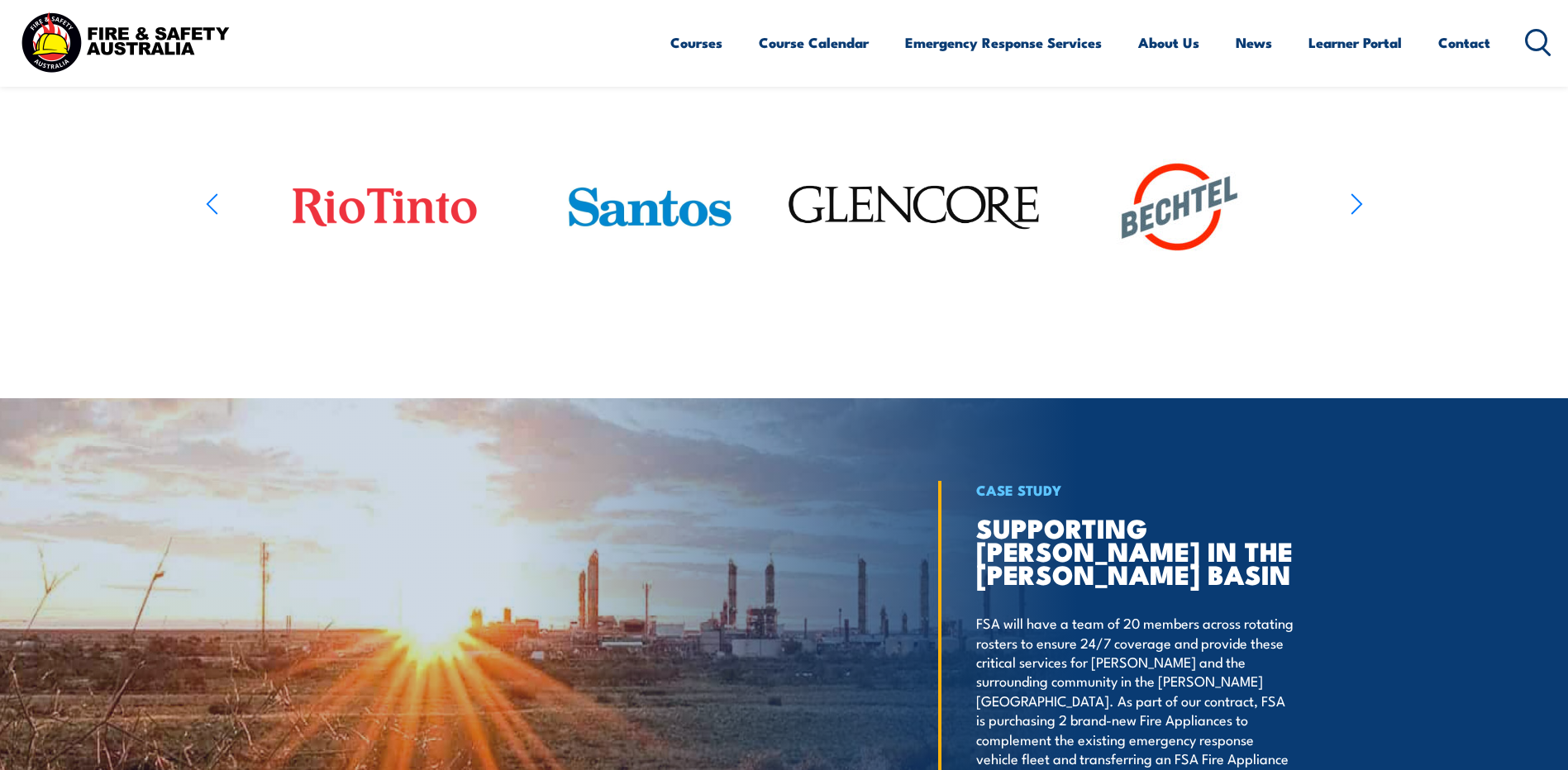
click at [1360, 214] on icon "button" at bounding box center [1356, 204] width 10 height 20
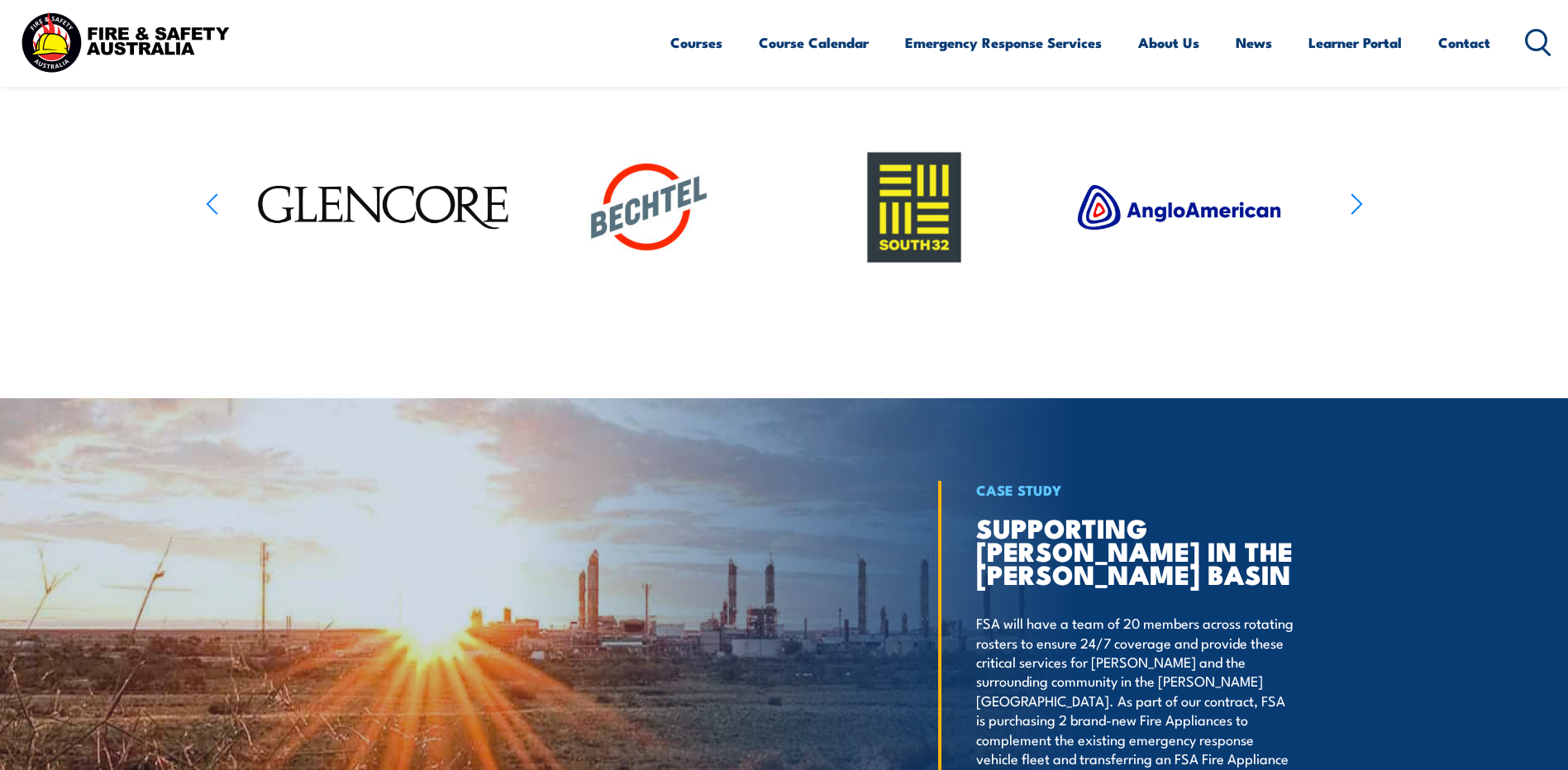
click at [1360, 214] on icon "button" at bounding box center [1356, 204] width 10 height 20
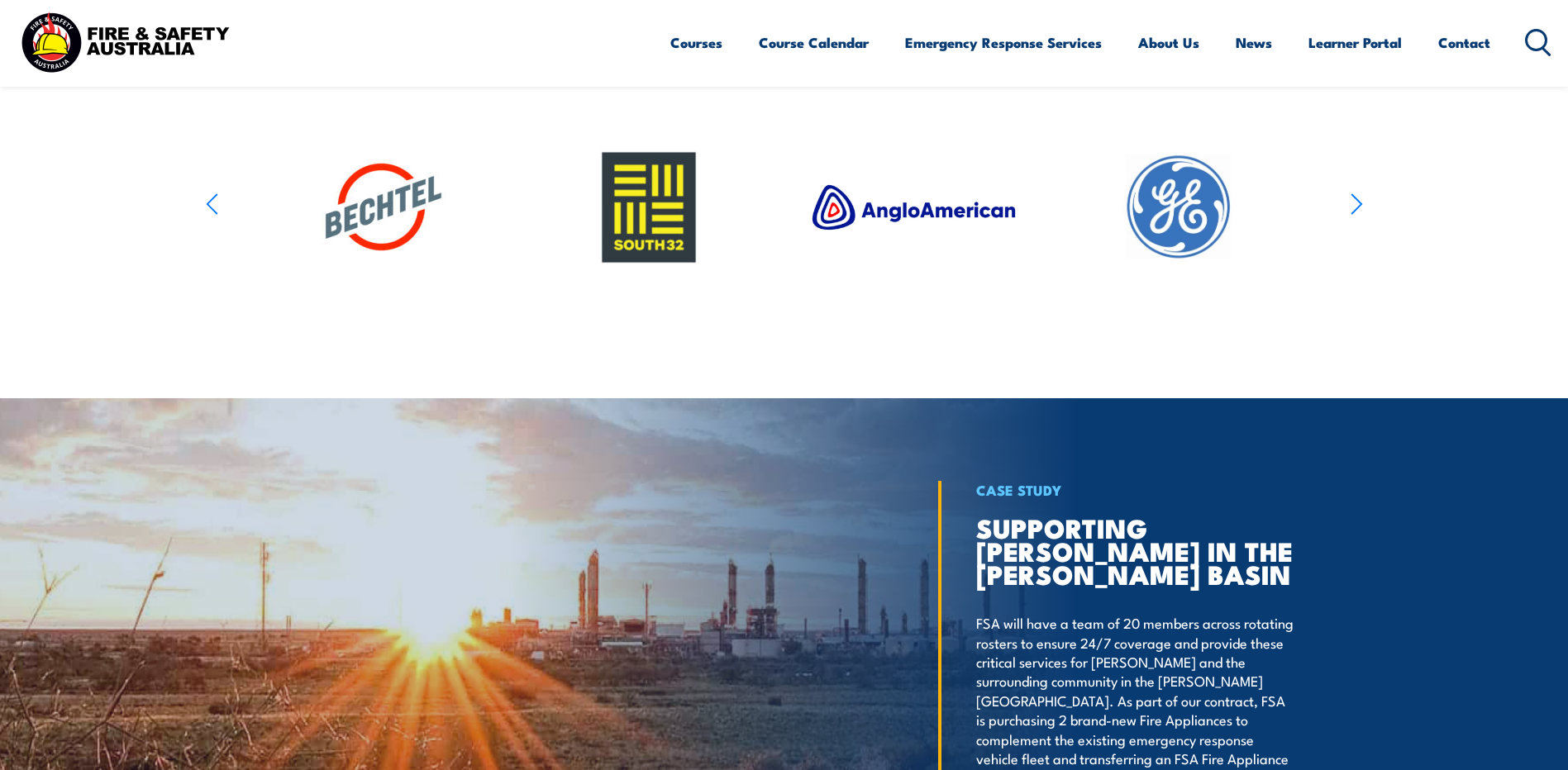
click at [1360, 214] on icon "button" at bounding box center [1356, 204] width 10 height 20
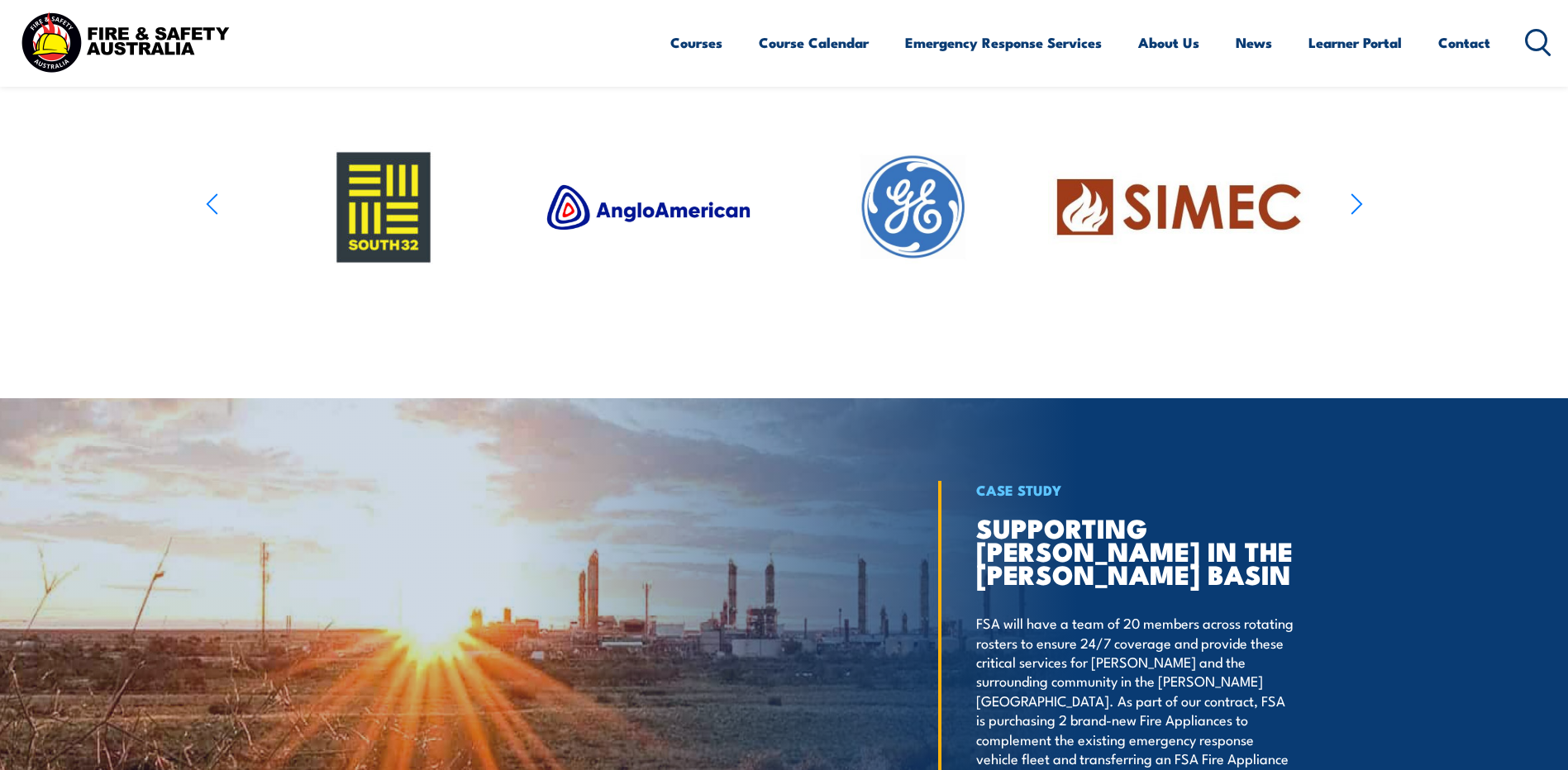
click at [1360, 214] on icon "button" at bounding box center [1356, 204] width 10 height 20
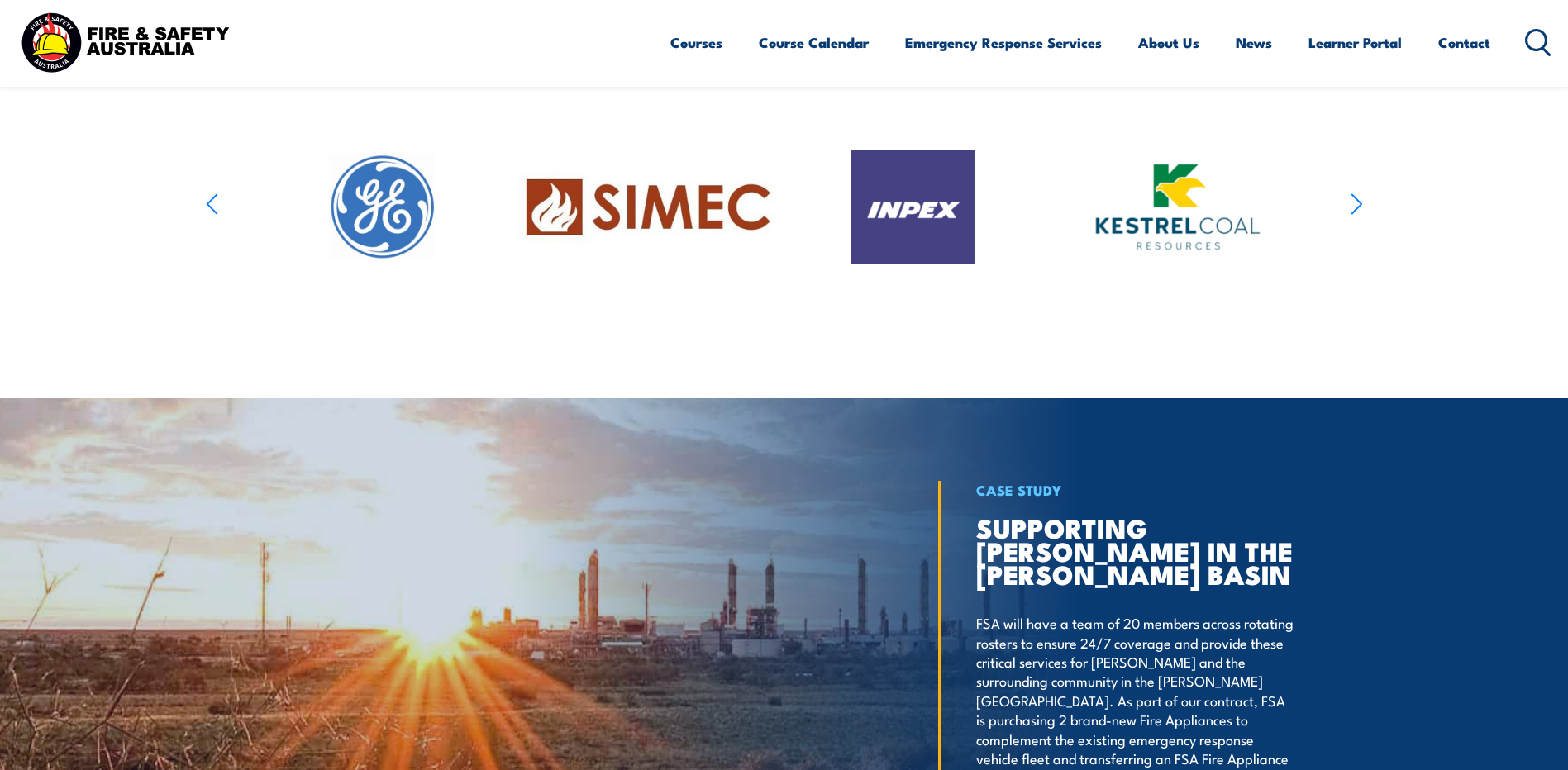
click at [1360, 214] on icon "button" at bounding box center [1356, 204] width 10 height 20
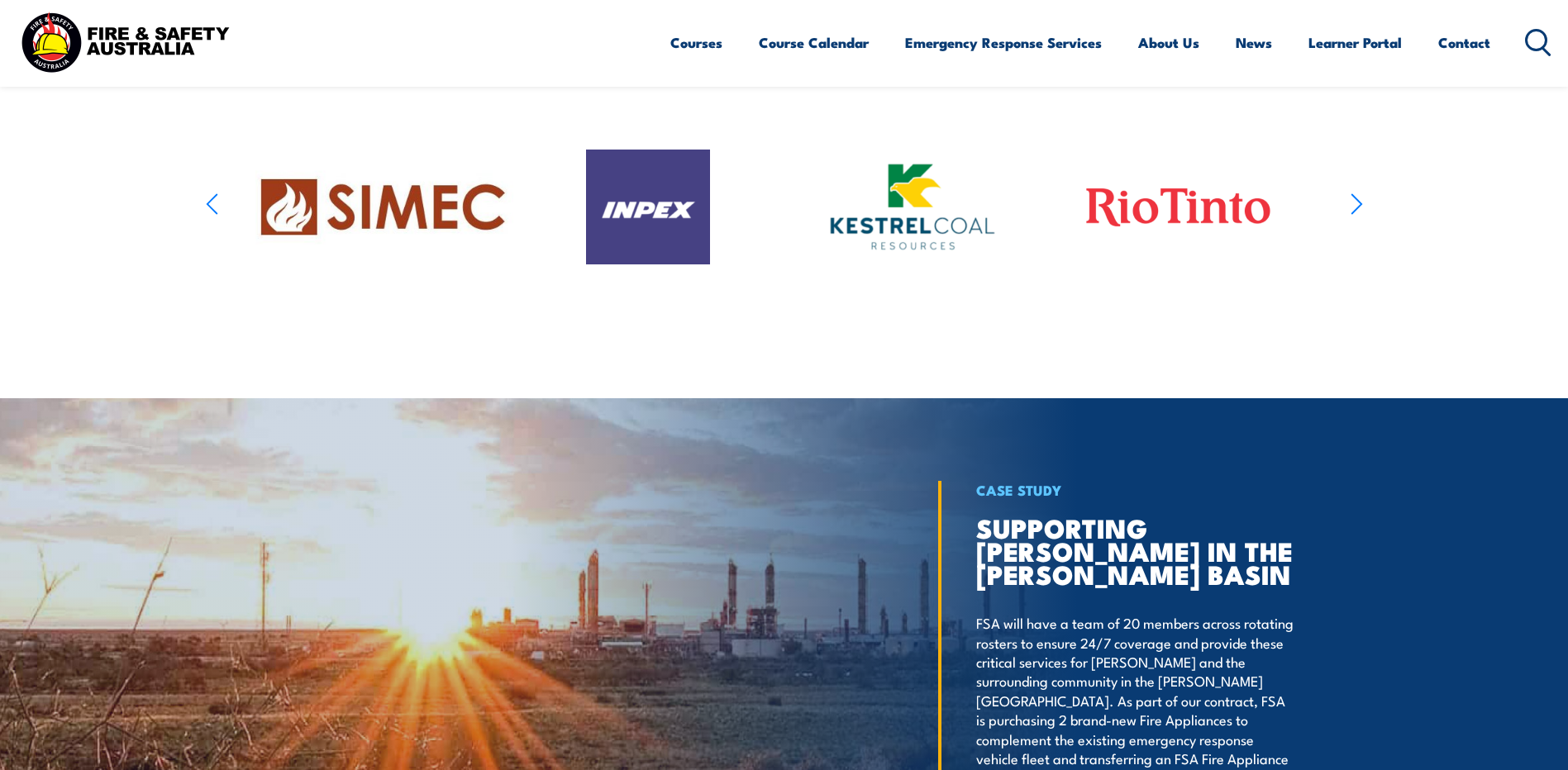
click at [1360, 214] on icon "button" at bounding box center [1356, 204] width 10 height 20
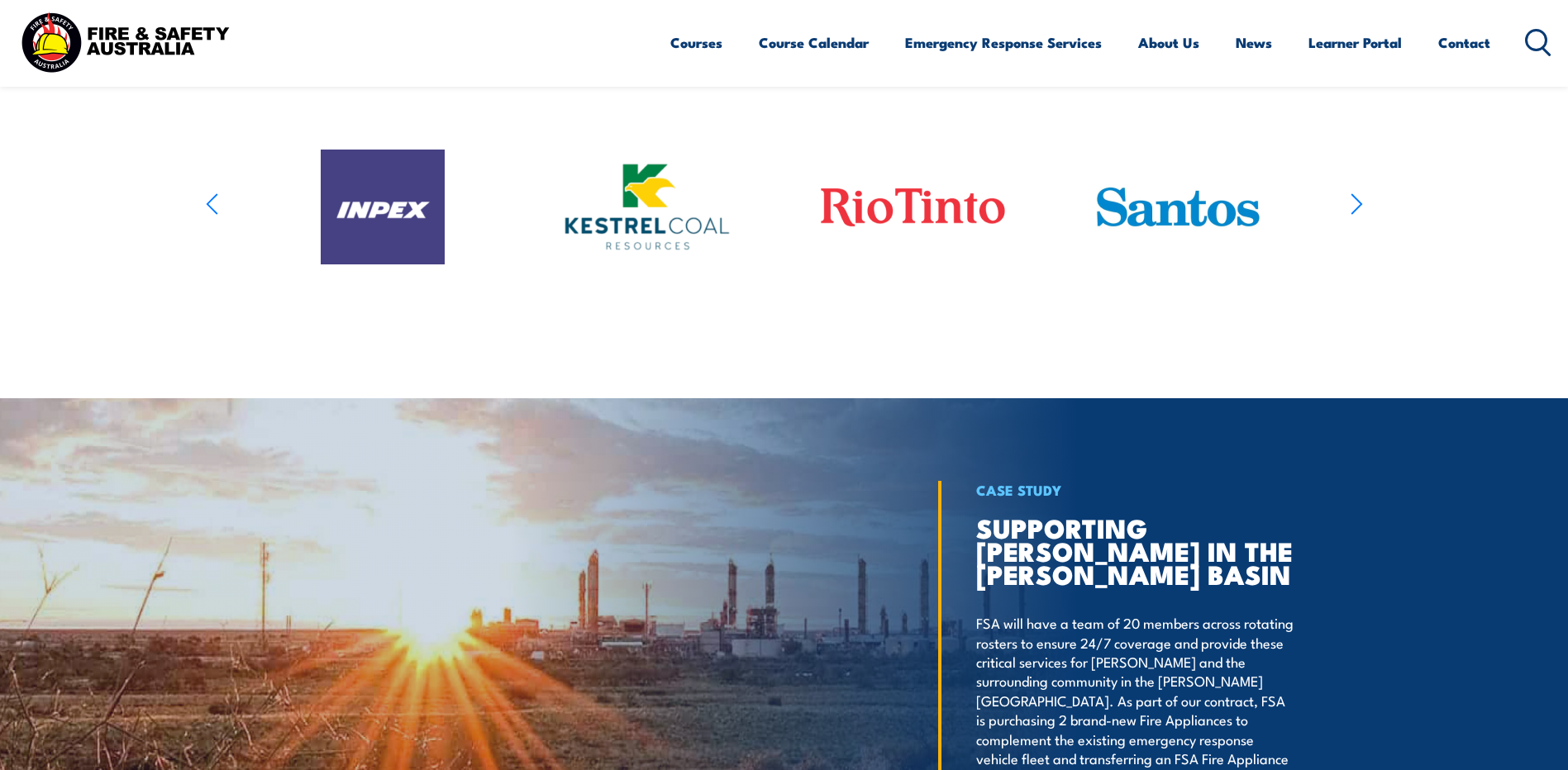
click at [1360, 214] on icon "button" at bounding box center [1356, 204] width 10 height 20
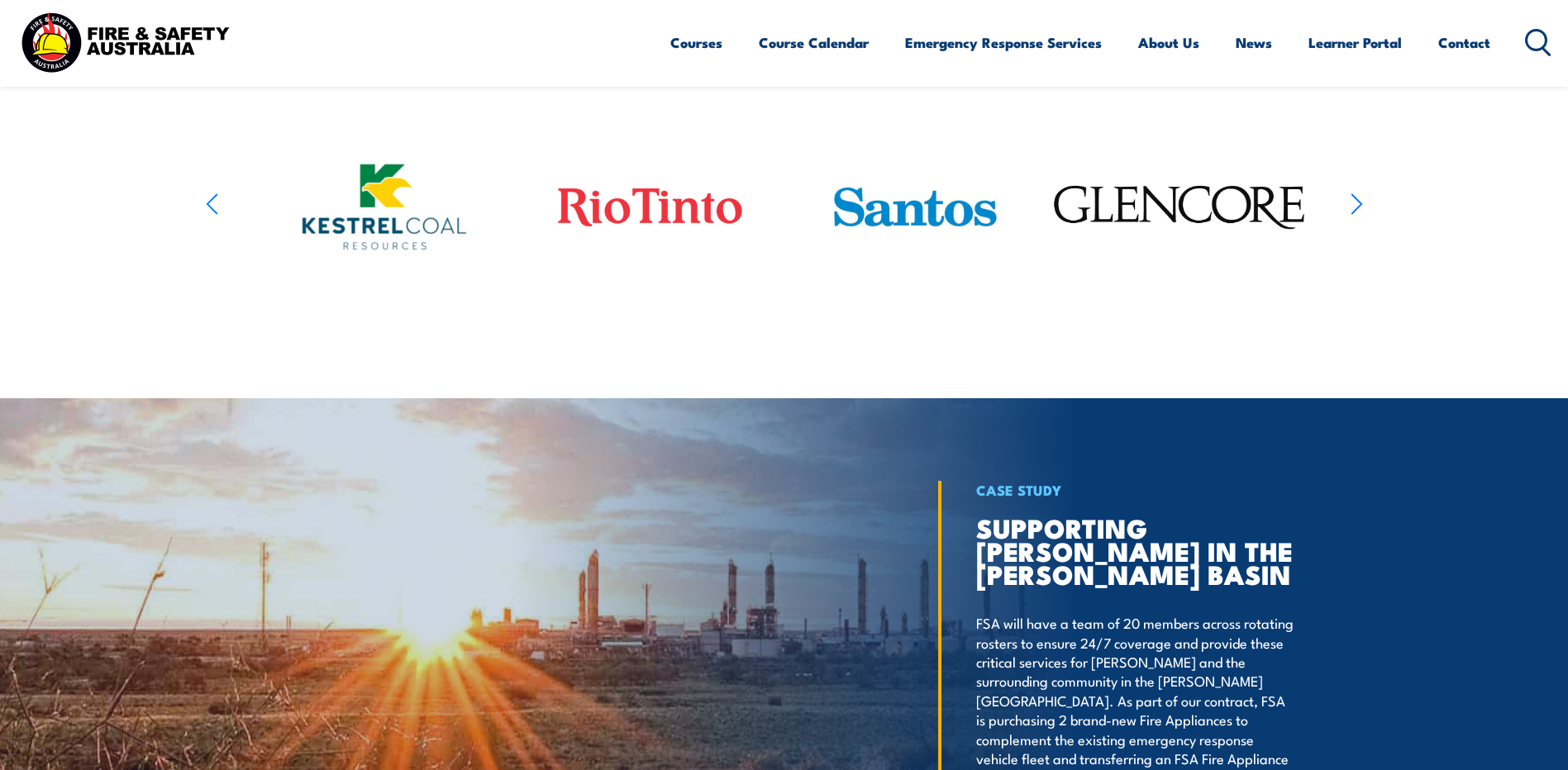
click at [1360, 214] on icon "button" at bounding box center [1356, 204] width 10 height 20
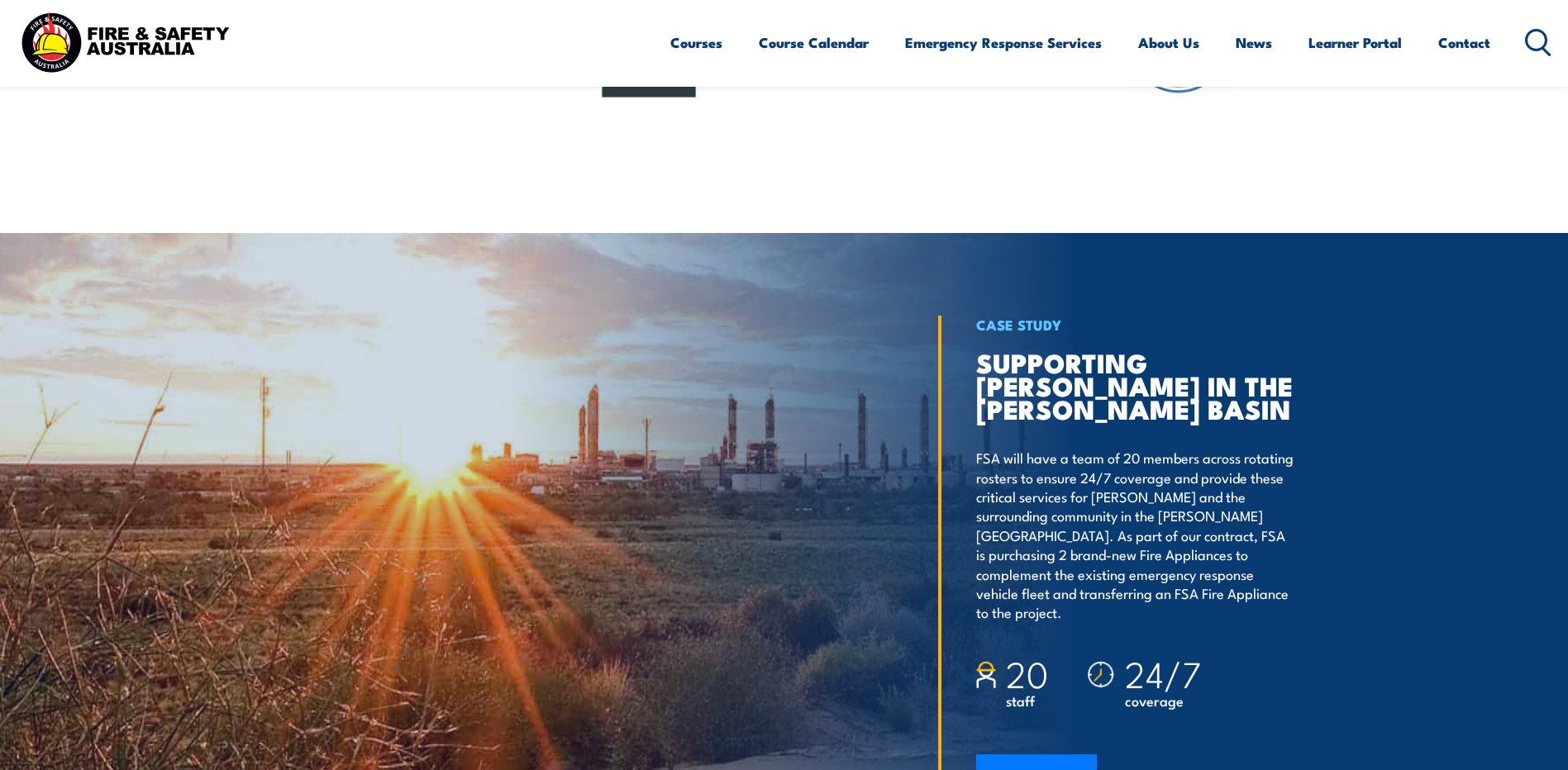
scroll to position [2382, 0]
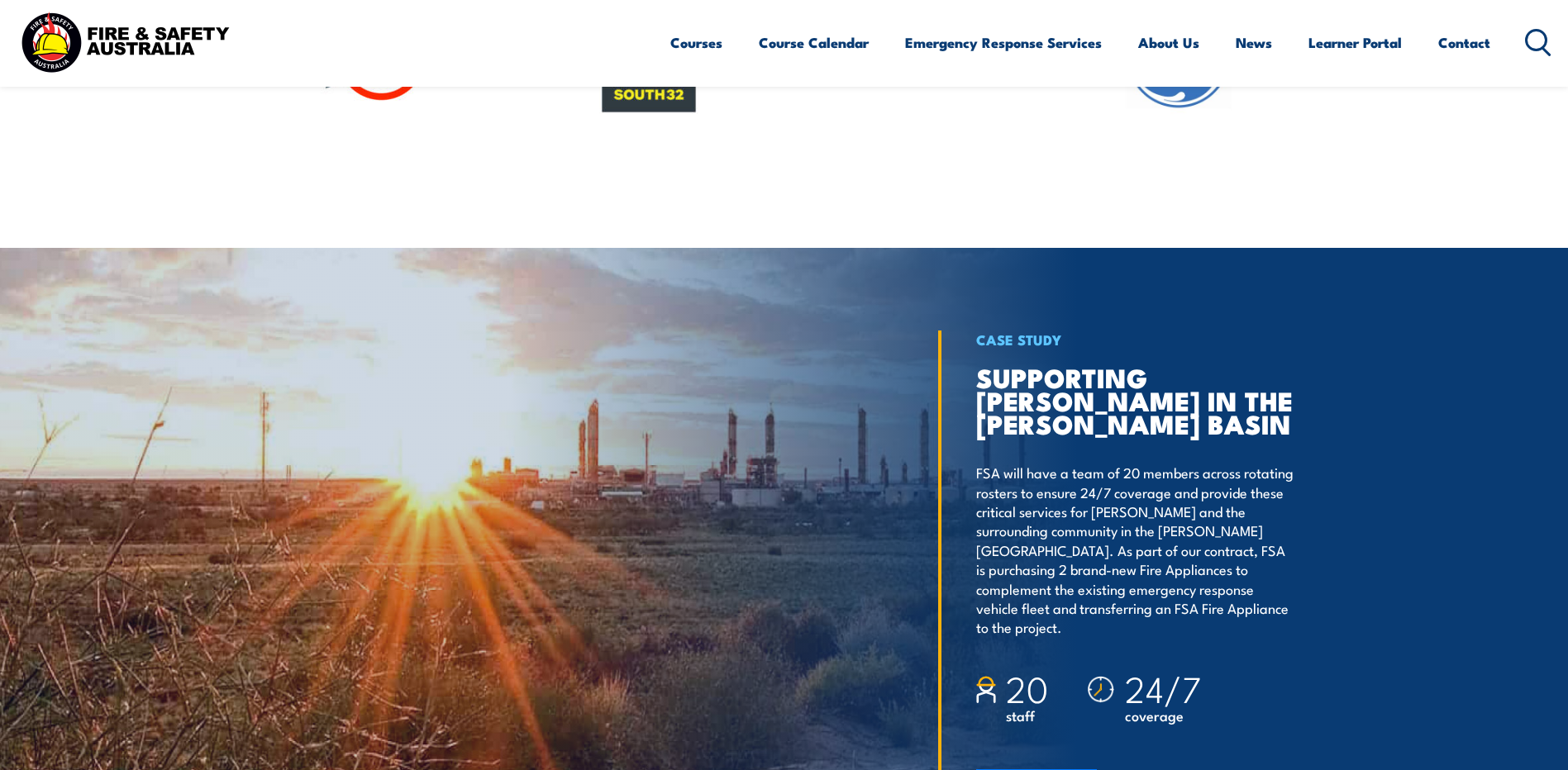
click at [1354, 65] on icon "button" at bounding box center [1356, 53] width 13 height 24
click at [1205, 114] on img at bounding box center [1179, 56] width 124 height 115
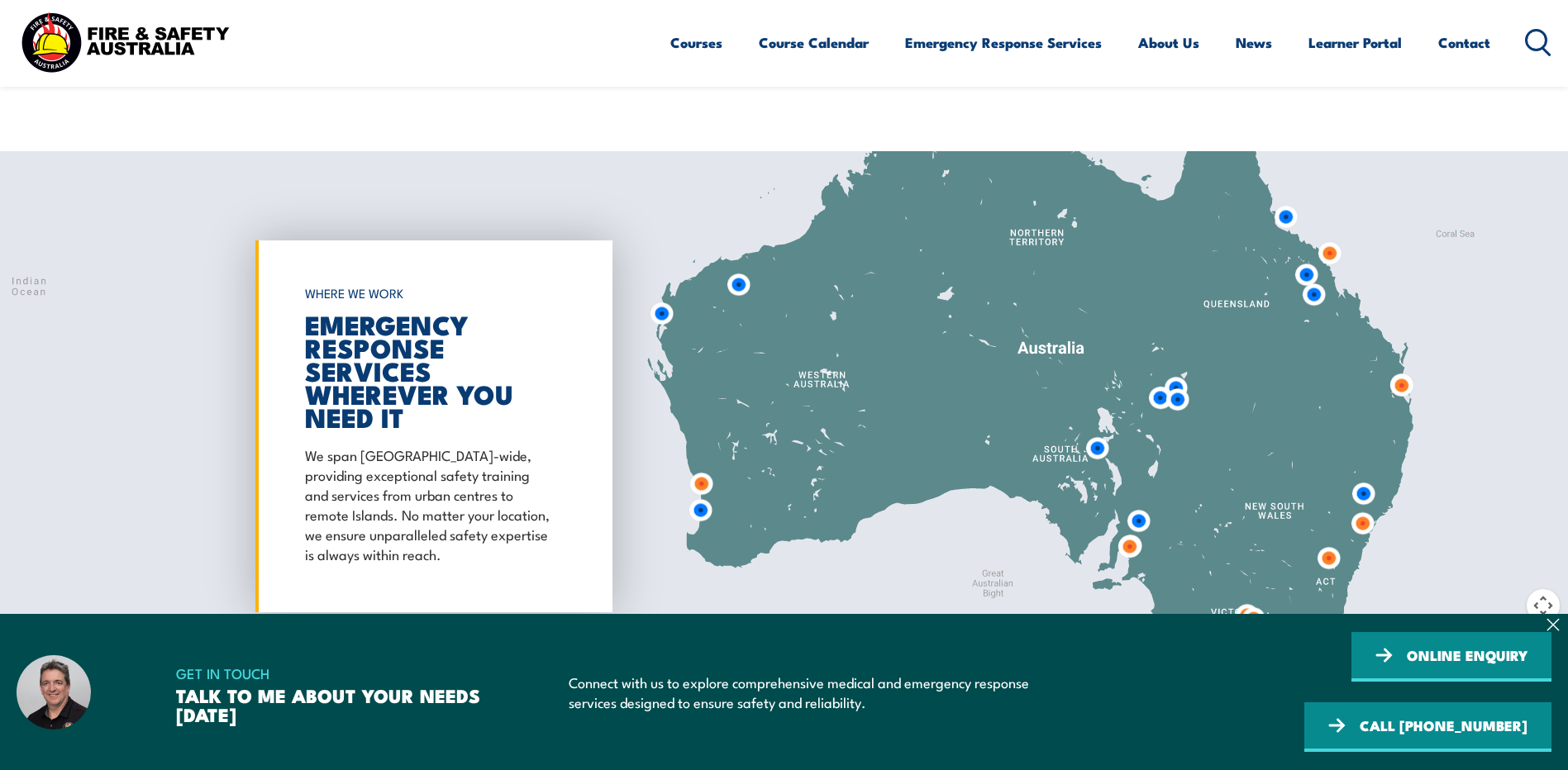
scroll to position [4713, 0]
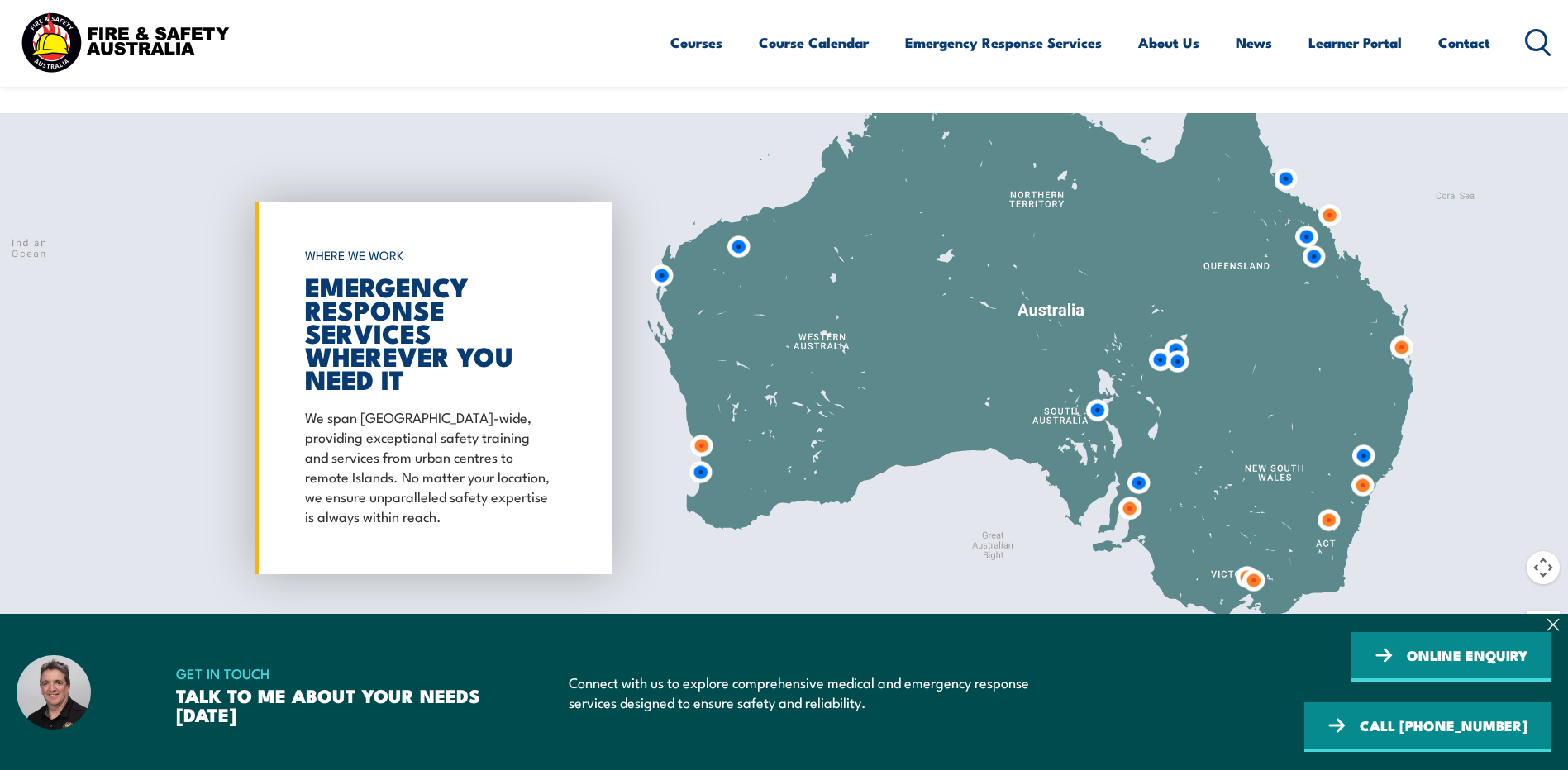
click at [1098, 395] on img at bounding box center [1097, 410] width 31 height 31
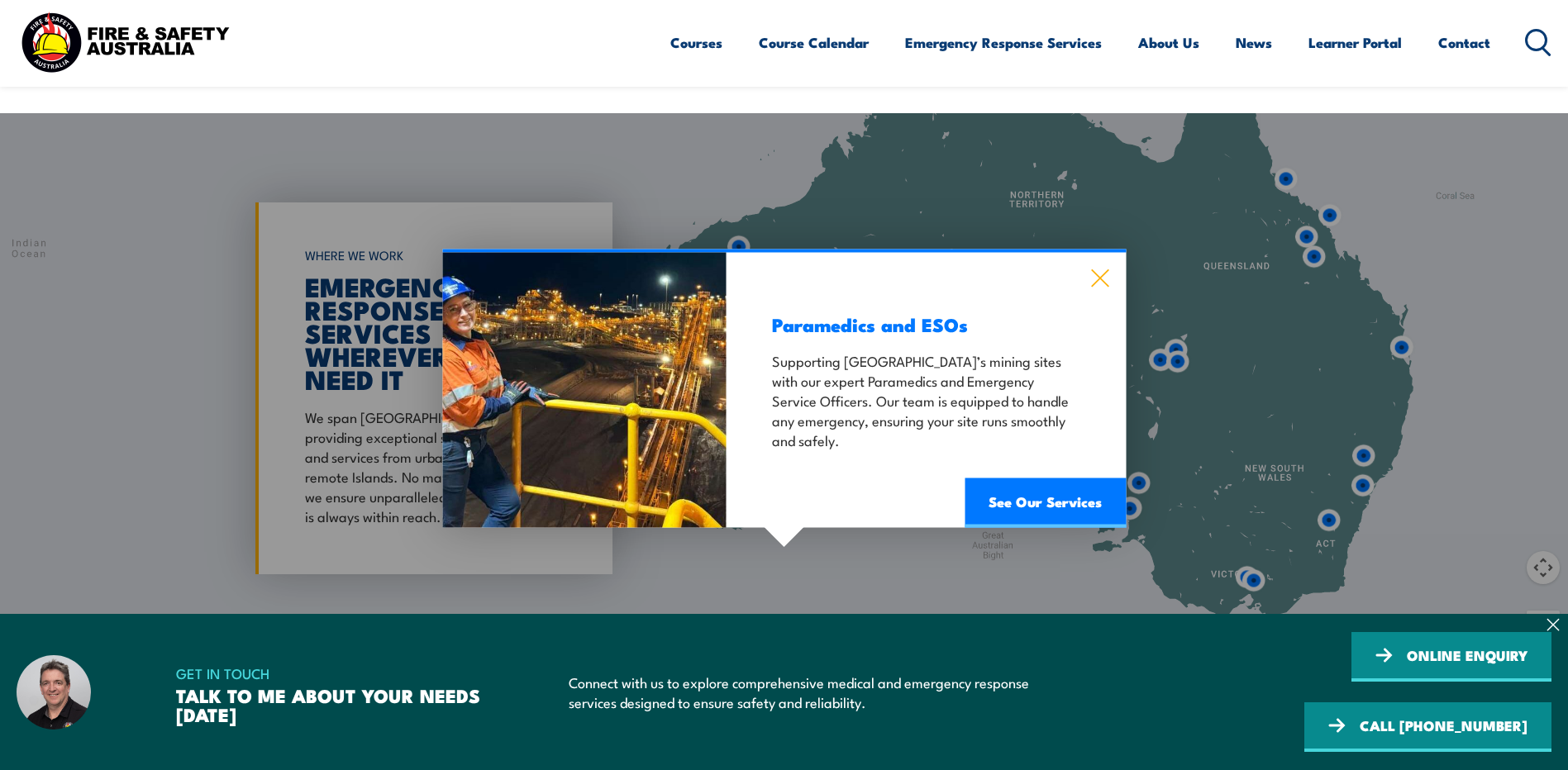
click at [1097, 269] on icon at bounding box center [1099, 278] width 19 height 18
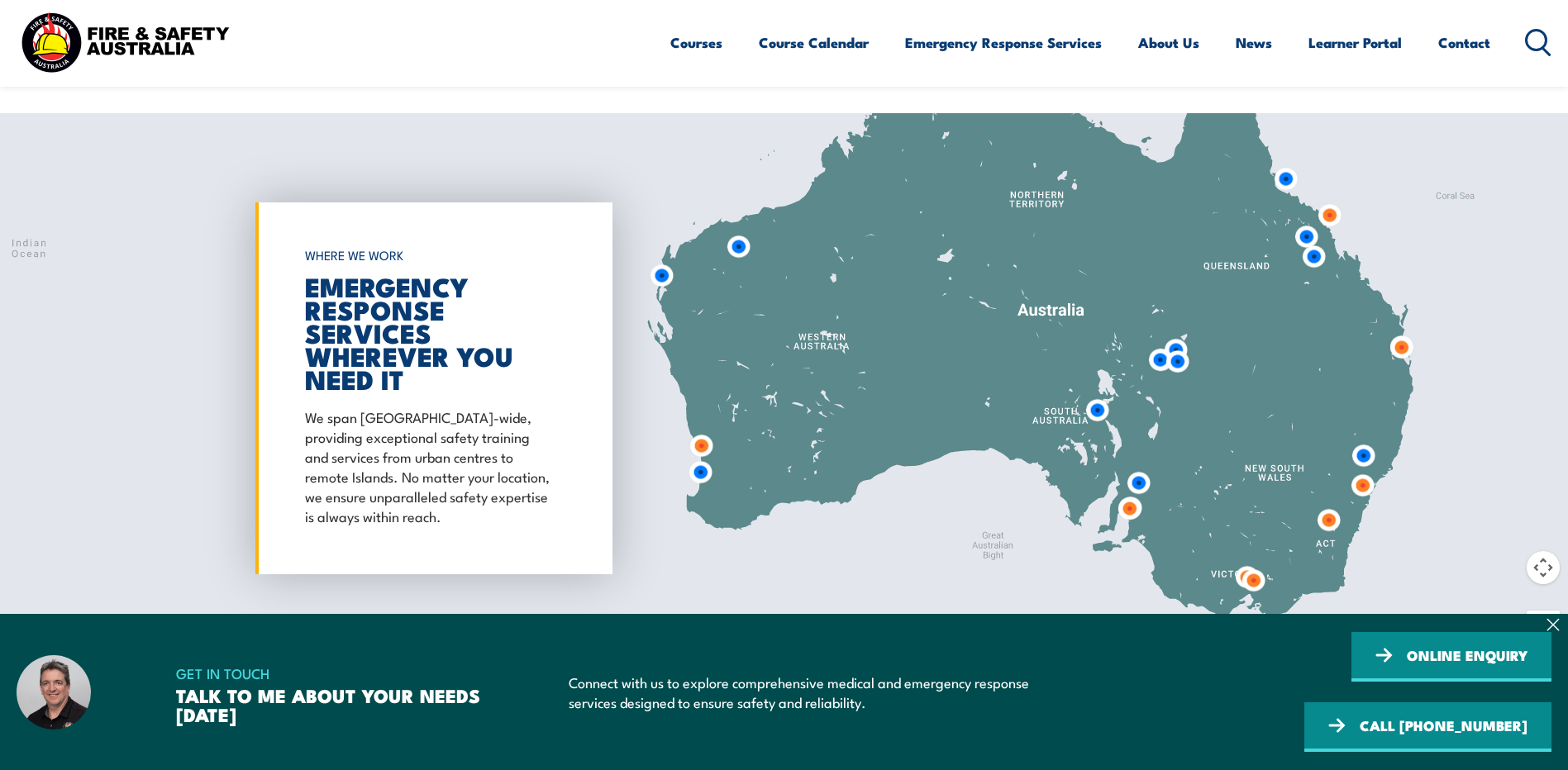
click at [1133, 493] on img at bounding box center [1130, 509] width 31 height 31
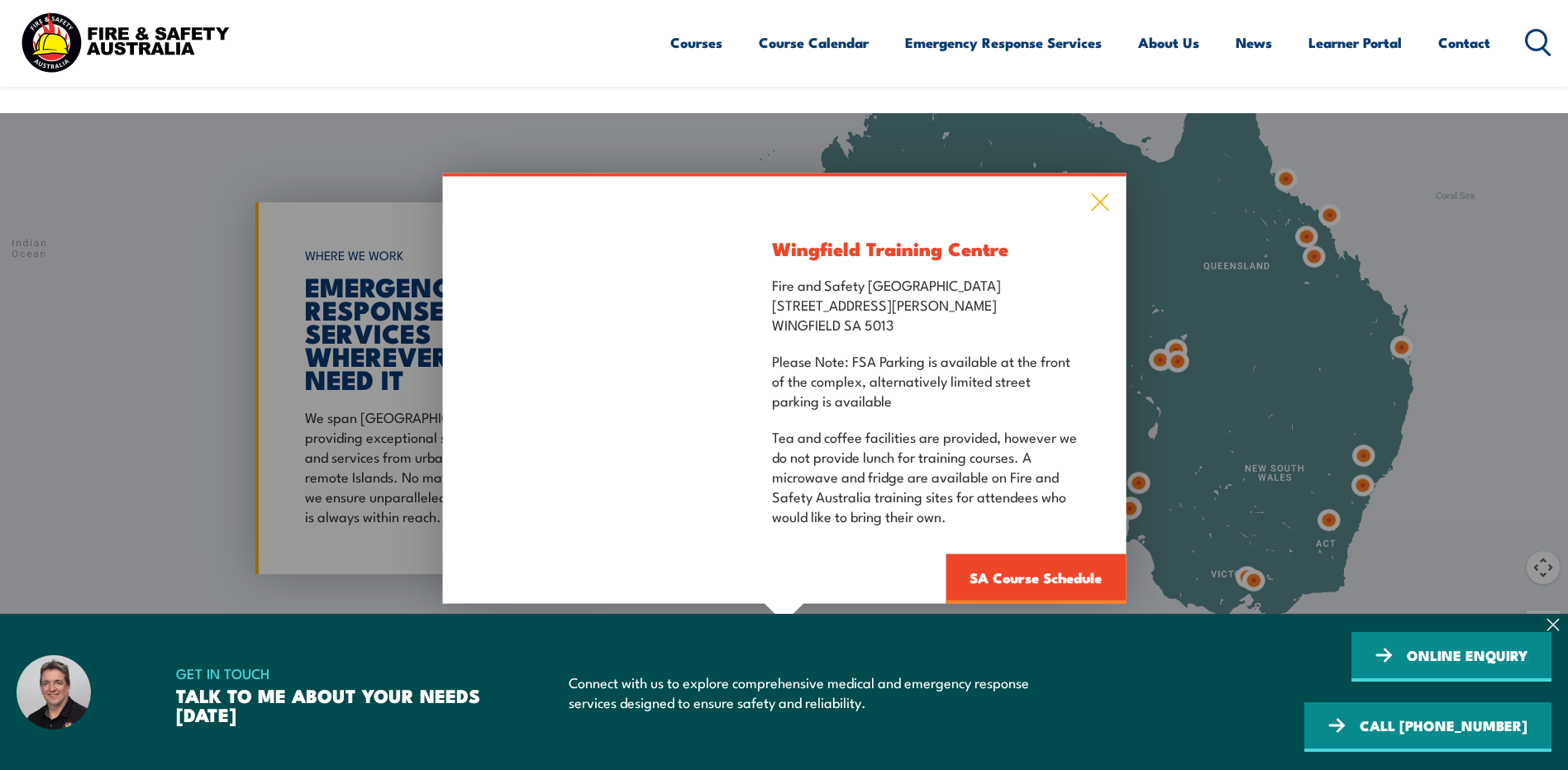
click at [1102, 194] on icon at bounding box center [1099, 202] width 19 height 18
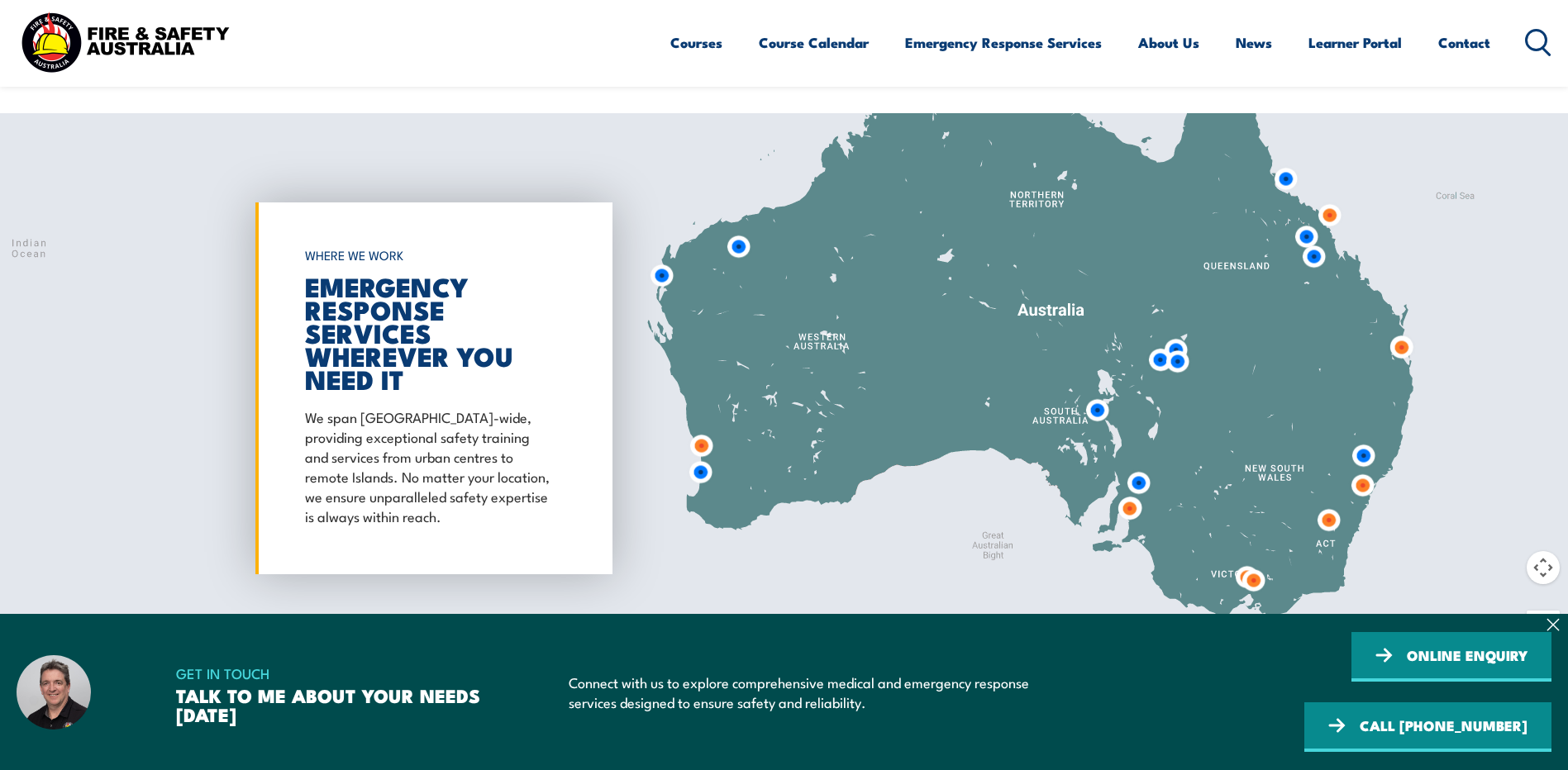
click at [1145, 468] on img at bounding box center [1138, 483] width 31 height 31
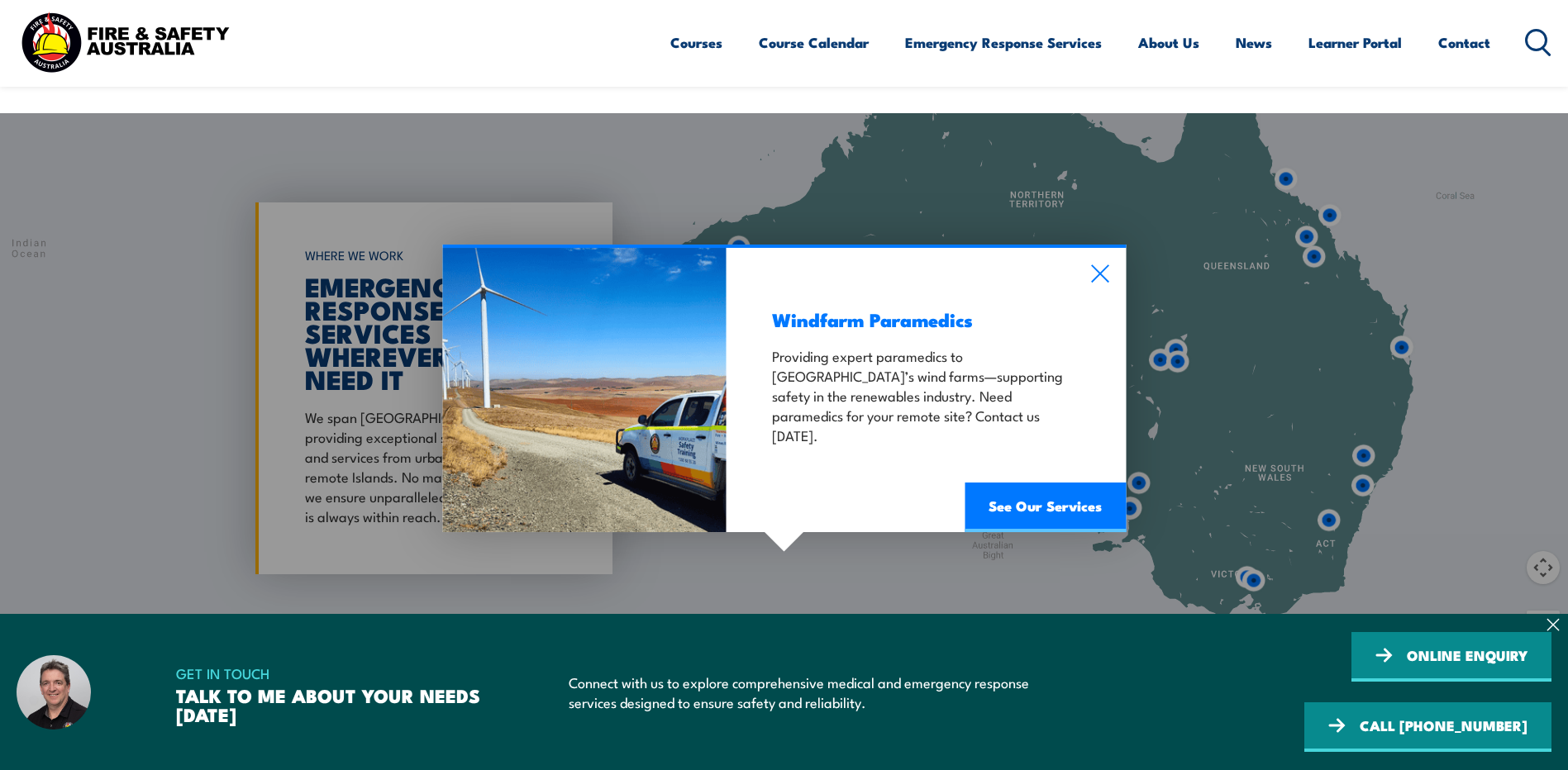
click at [1101, 248] on div "Windfarm Paramedics Providing expert paramedics to South Australia’s wind farms…" at bounding box center [926, 390] width 399 height 284
click at [1084, 248] on div "Windfarm Paramedics Providing expert paramedics to South Australia’s wind farms…" at bounding box center [926, 390] width 399 height 284
click at [1099, 264] on icon at bounding box center [1099, 273] width 19 height 18
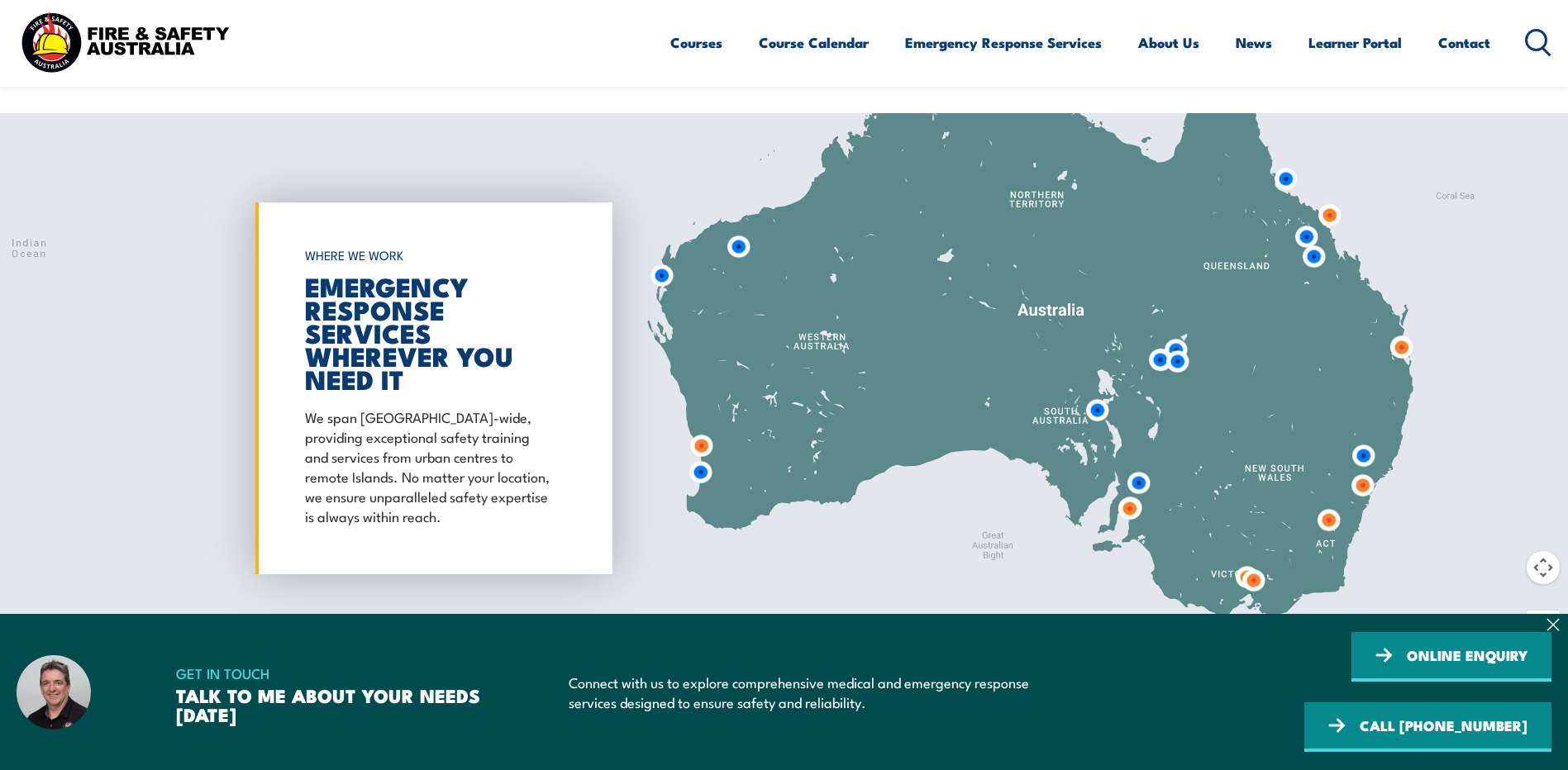
click at [712, 457] on img at bounding box center [701, 472] width 31 height 31
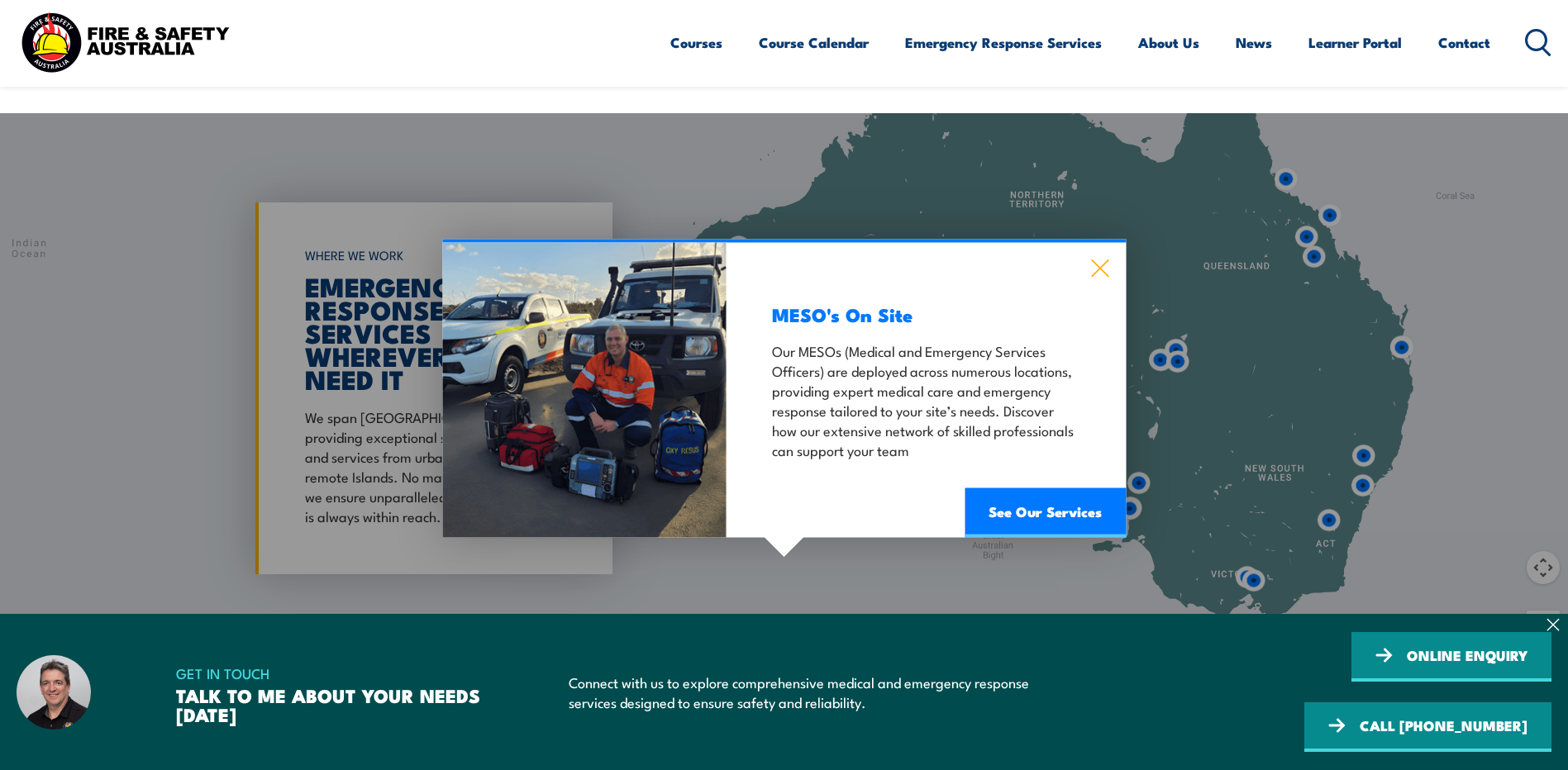
click at [1101, 260] on icon at bounding box center [1099, 268] width 19 height 18
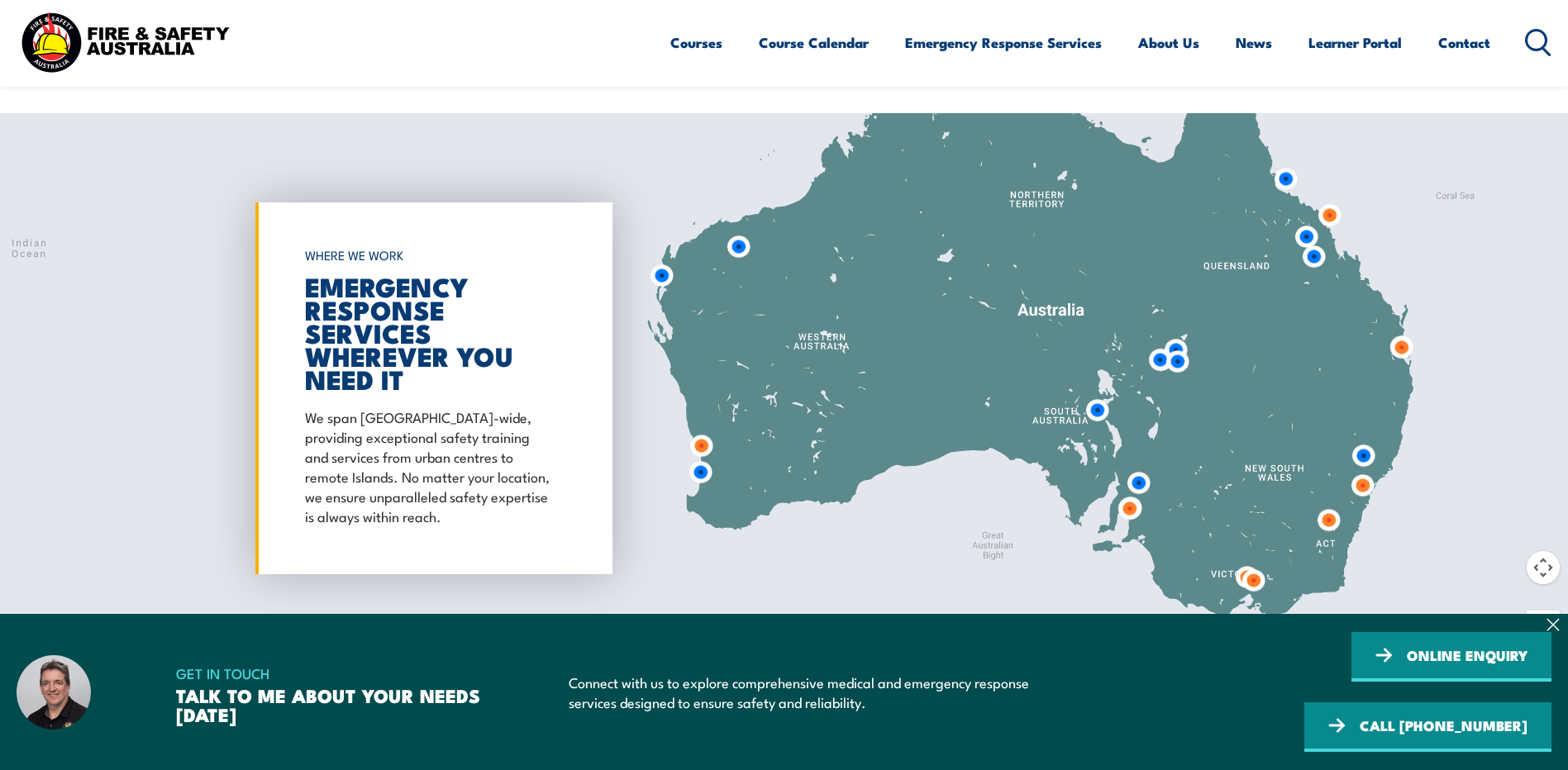
click at [659, 261] on img at bounding box center [662, 276] width 31 height 31
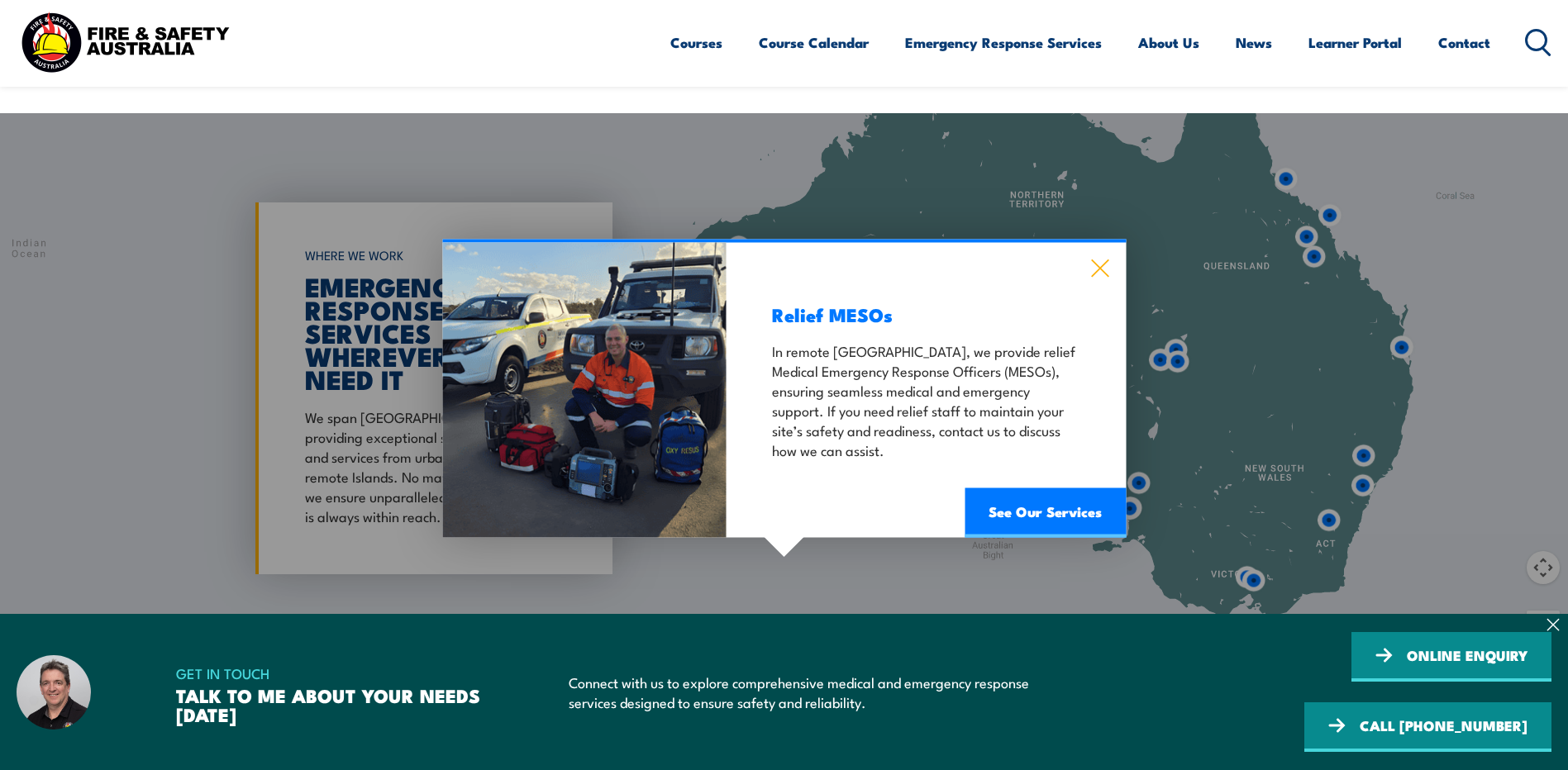
click at [1101, 260] on icon at bounding box center [1099, 268] width 19 height 18
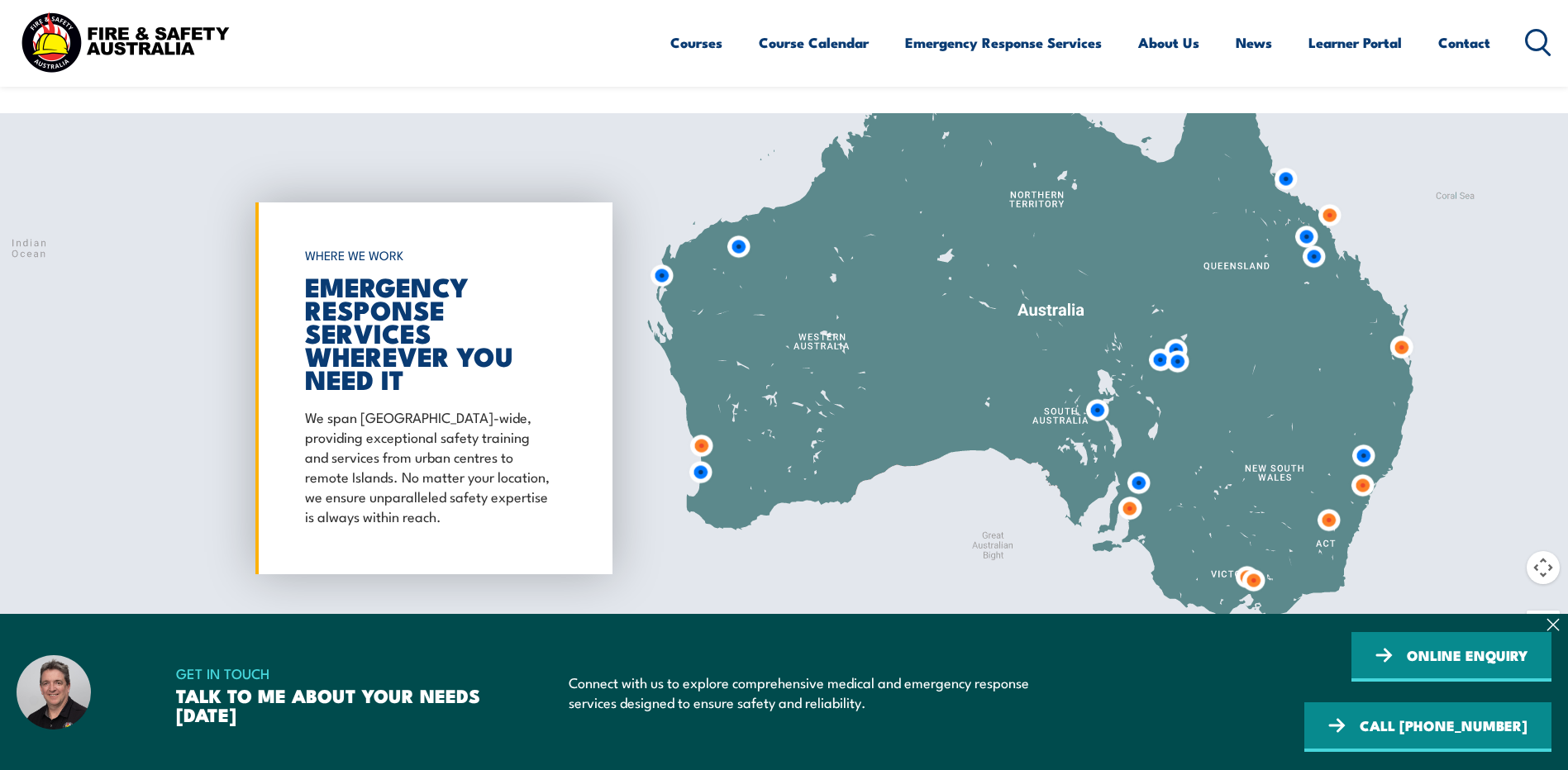
click at [1284, 164] on img at bounding box center [1286, 179] width 31 height 31
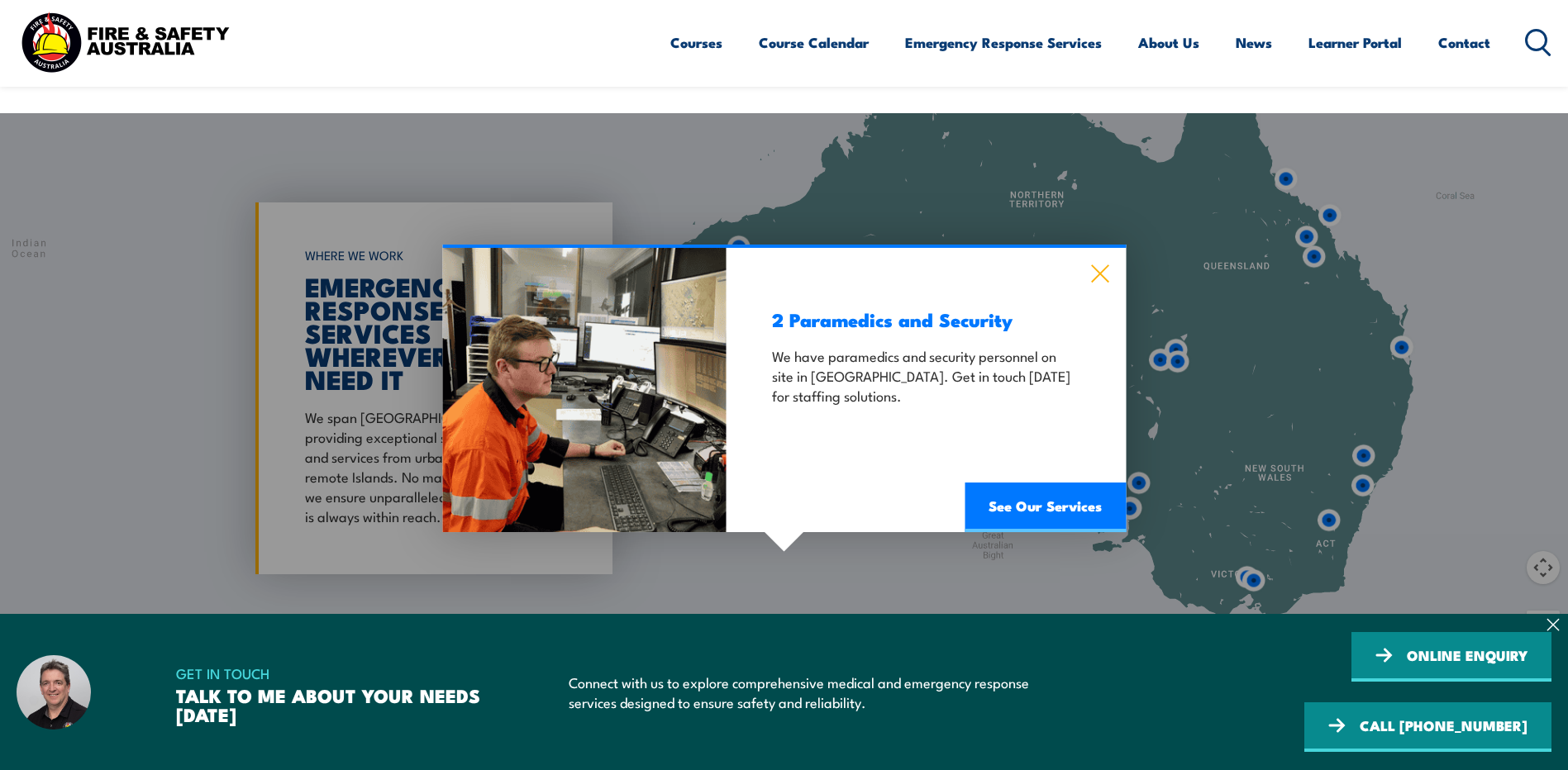
click at [1095, 264] on icon at bounding box center [1099, 273] width 19 height 18
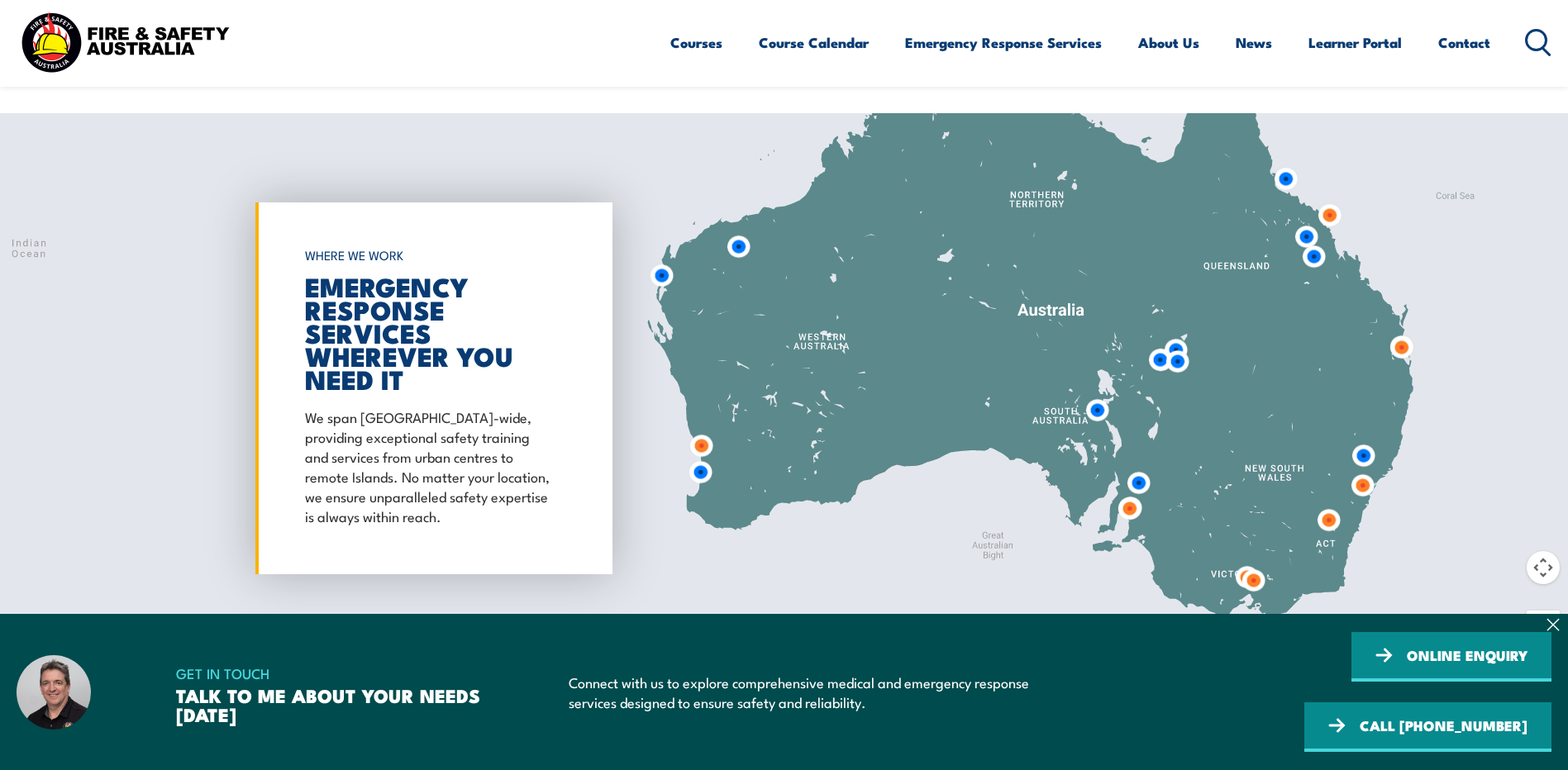
click at [1299, 222] on img at bounding box center [1306, 237] width 31 height 31
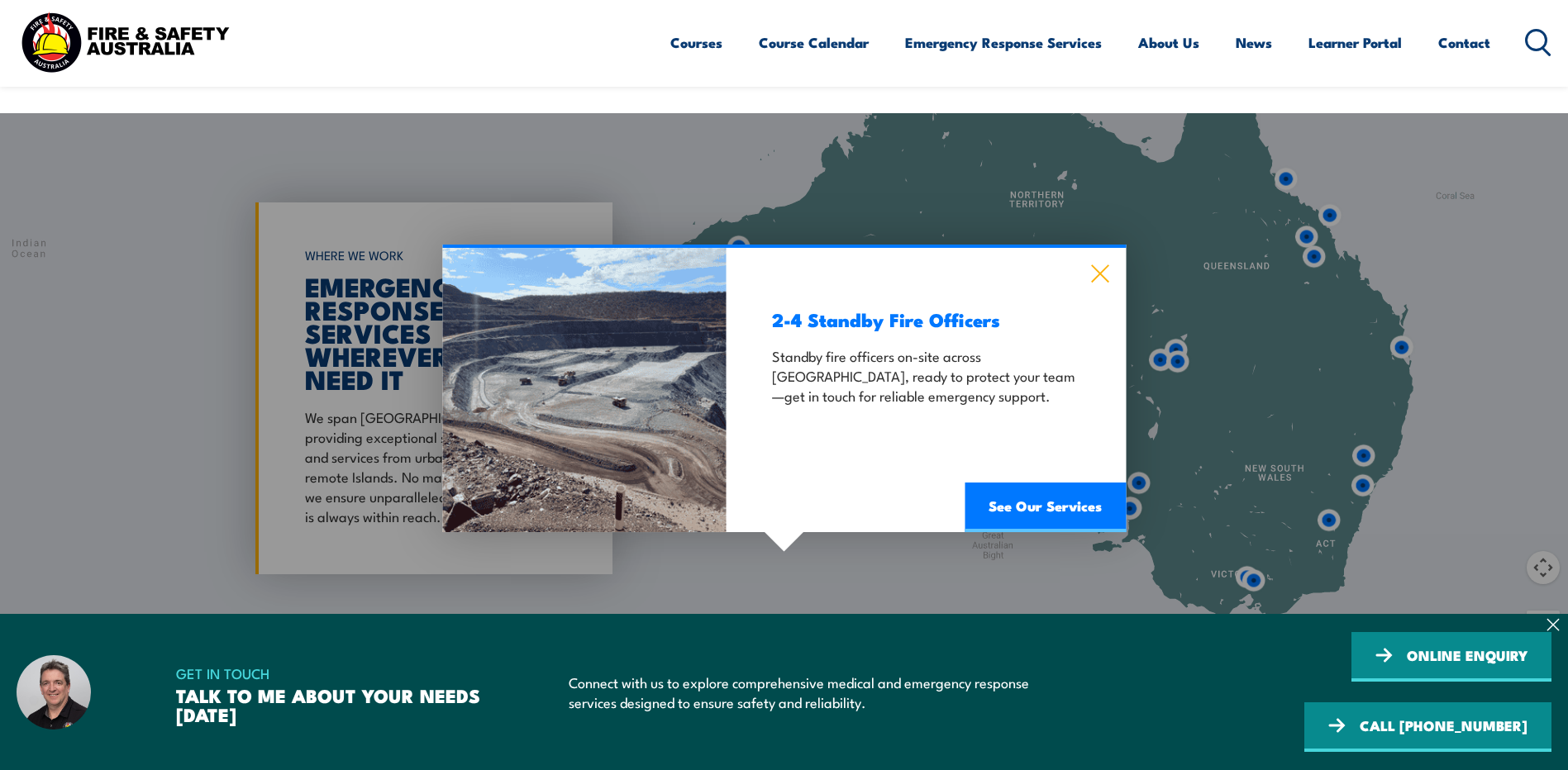
click at [1108, 264] on icon at bounding box center [1099, 273] width 19 height 18
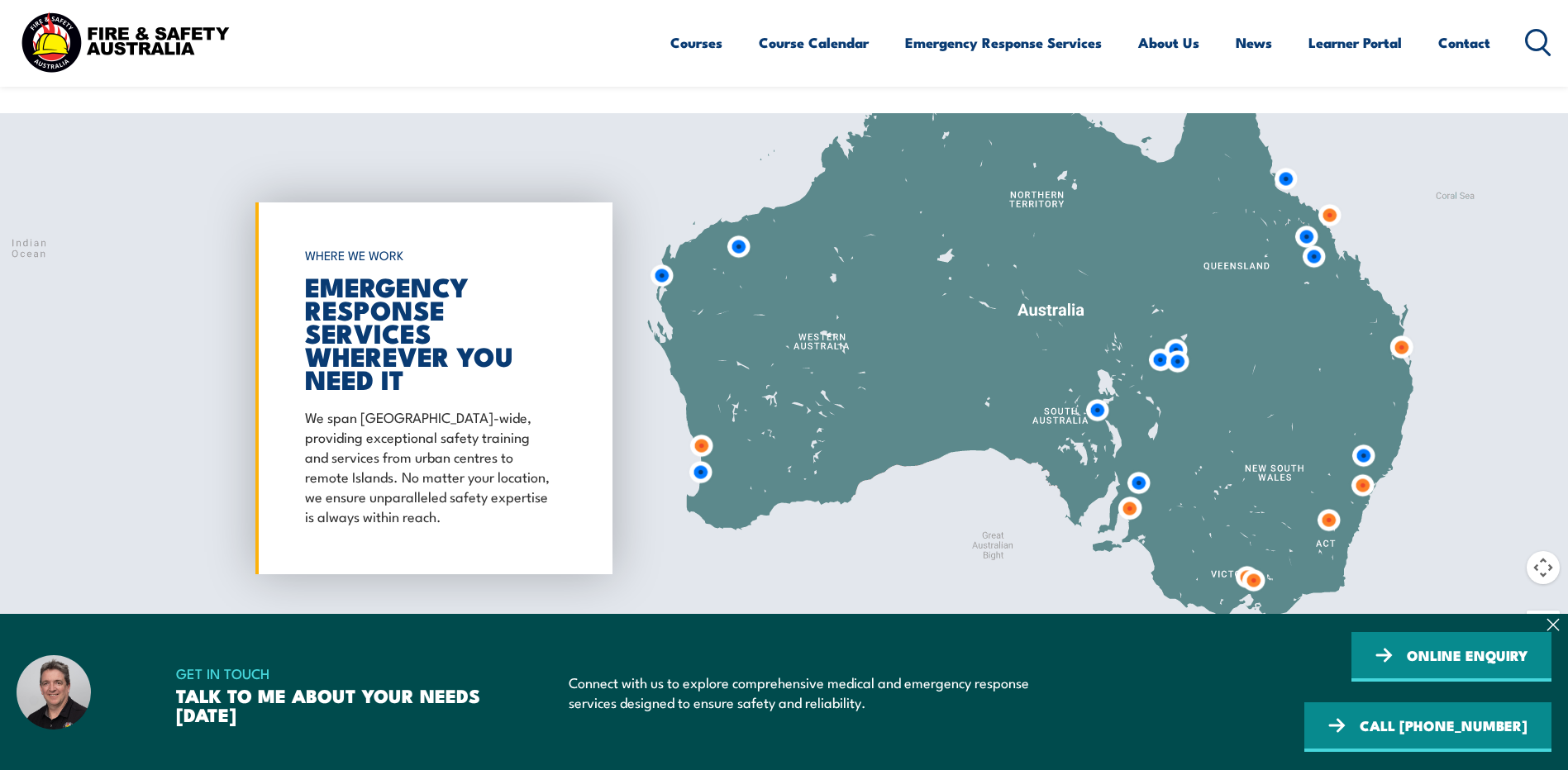
click at [1316, 241] on img at bounding box center [1314, 256] width 31 height 31
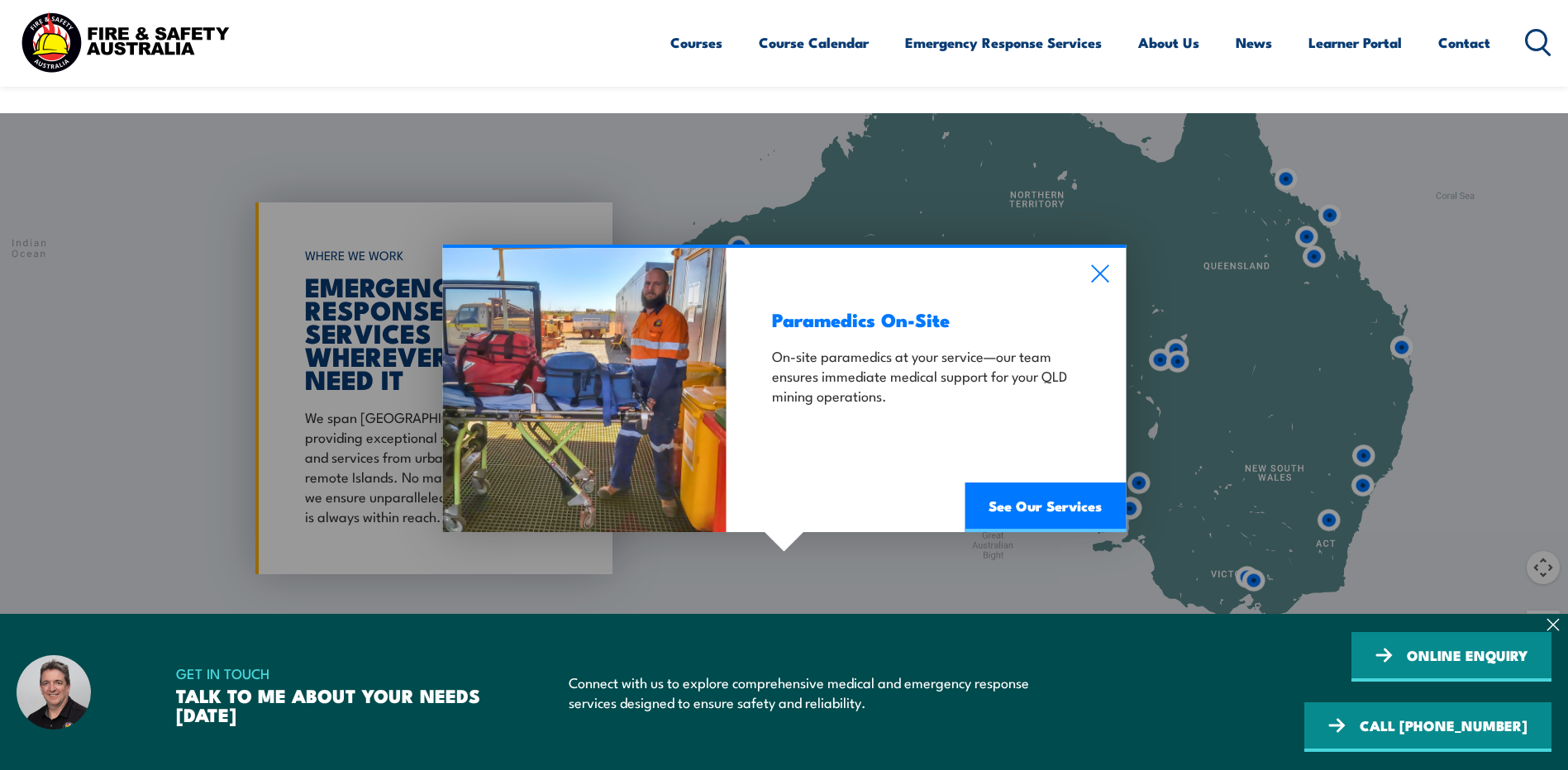
click at [1111, 250] on div "Paramedics On-Site On-site paramedics at your service—our team ensures immediat…" at bounding box center [926, 390] width 399 height 284
click at [1104, 264] on icon at bounding box center [1099, 273] width 19 height 18
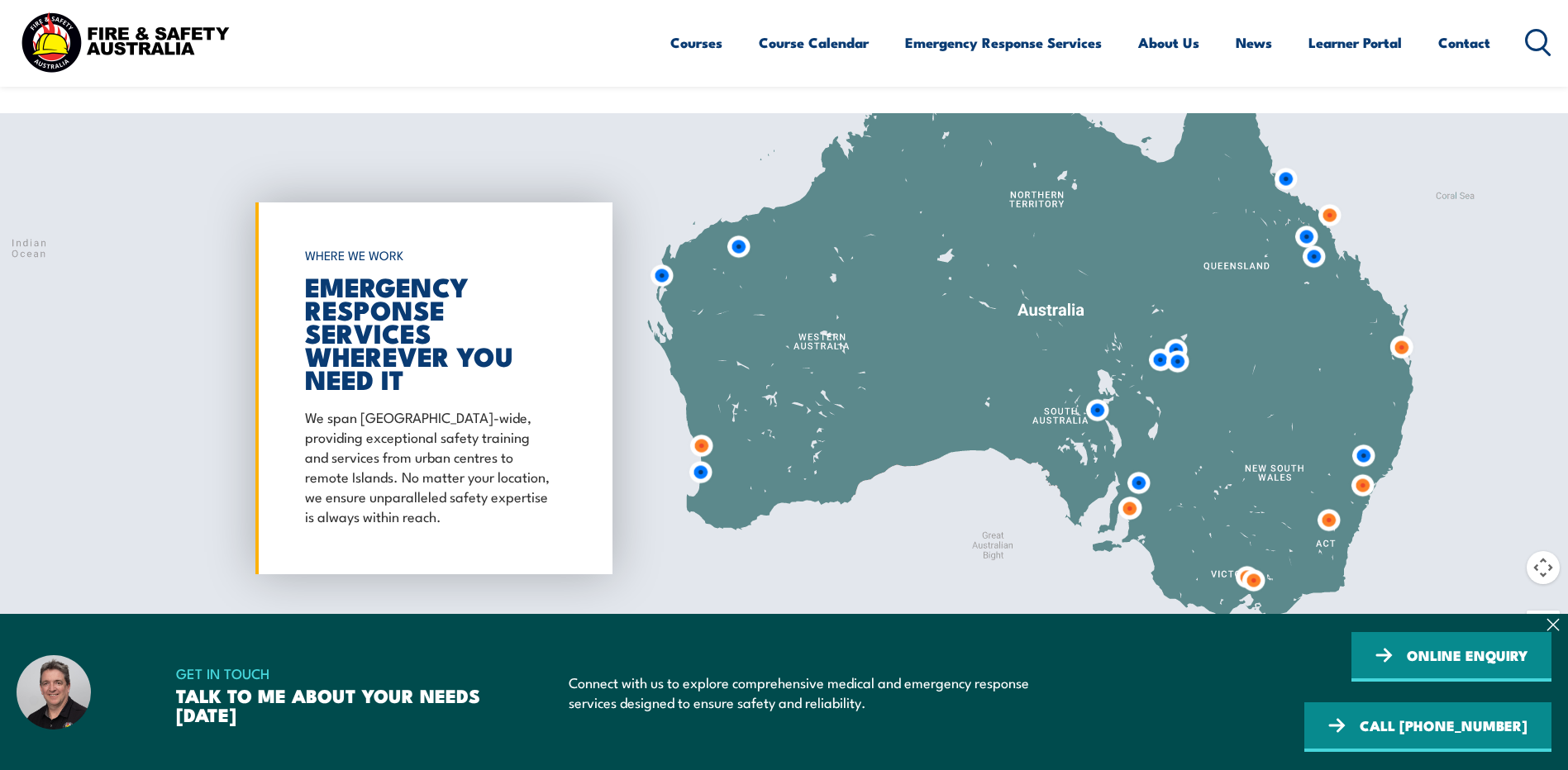
click at [1363, 441] on img at bounding box center [1363, 456] width 31 height 31
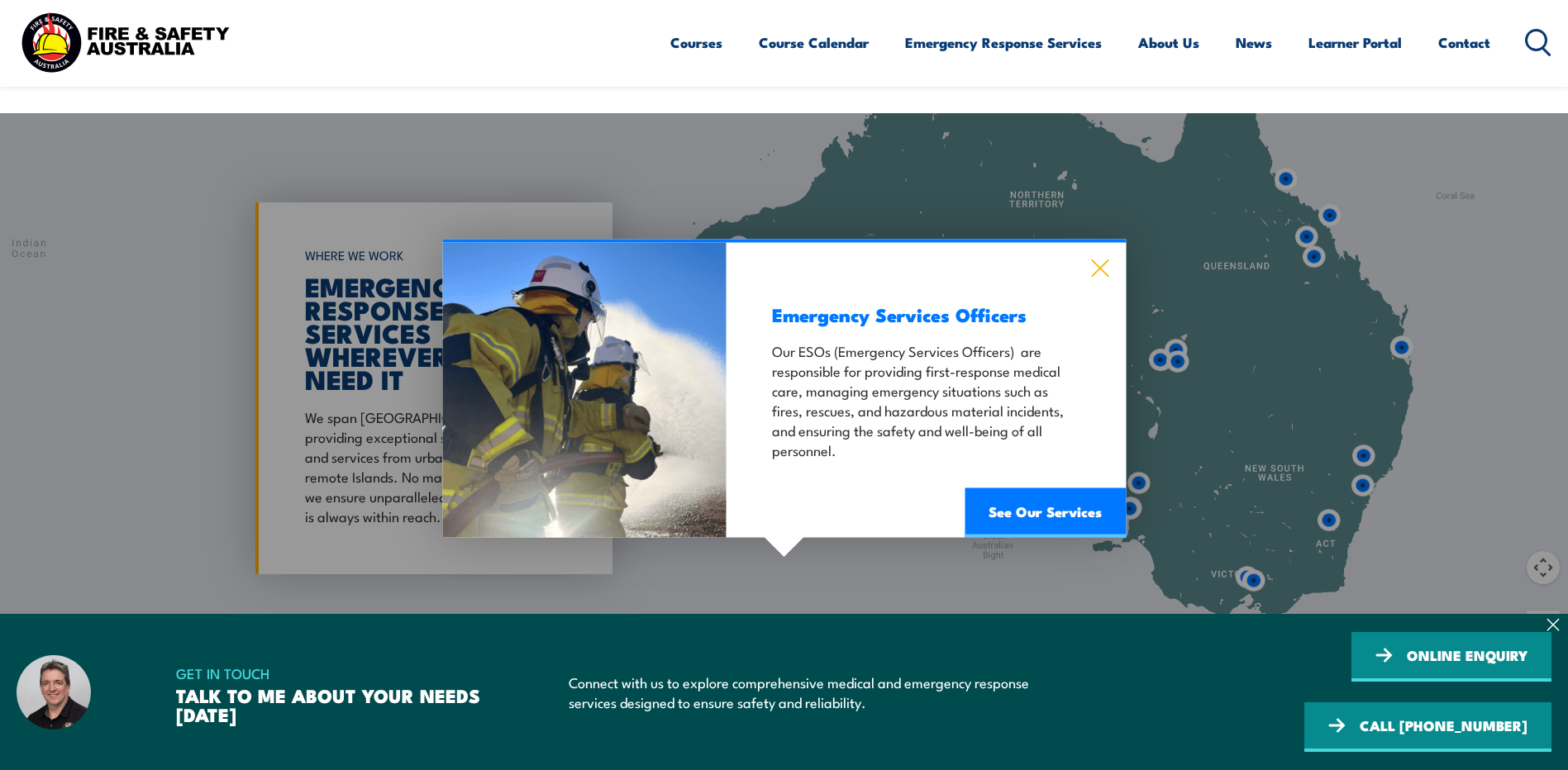
click at [1101, 260] on icon at bounding box center [1099, 268] width 19 height 18
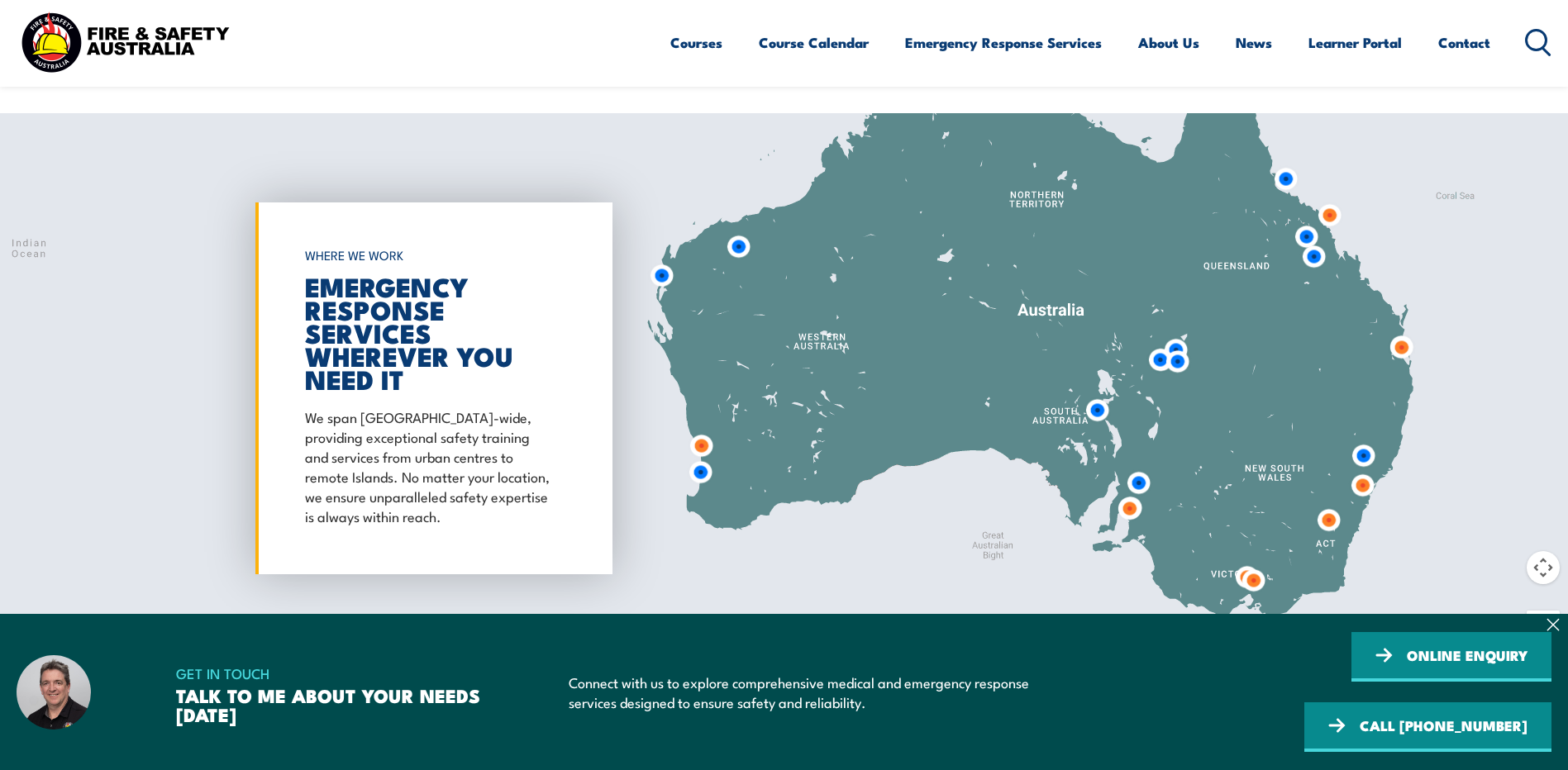
click at [1153, 345] on img at bounding box center [1160, 360] width 31 height 31
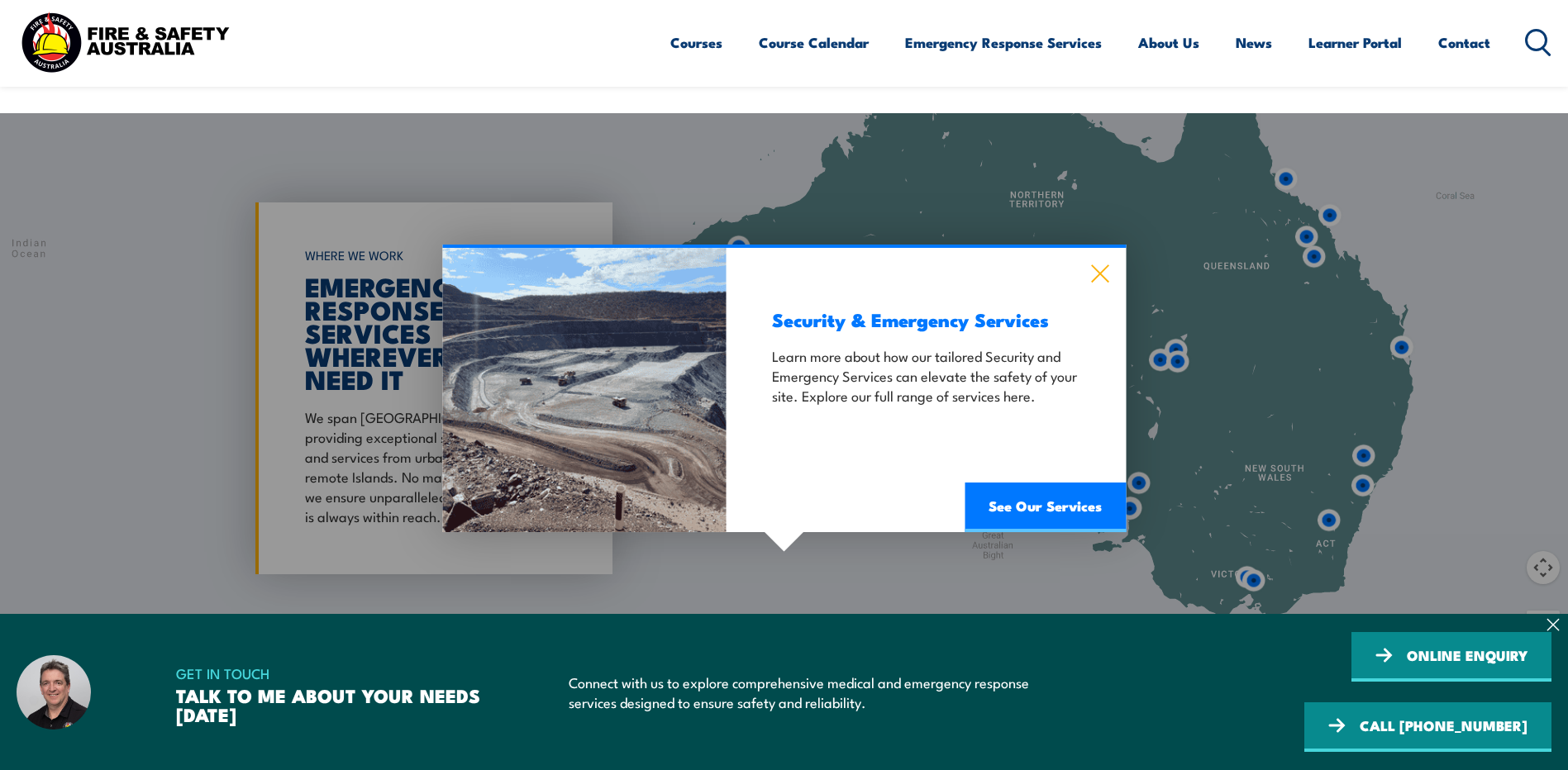
click at [1100, 264] on icon at bounding box center [1099, 273] width 19 height 18
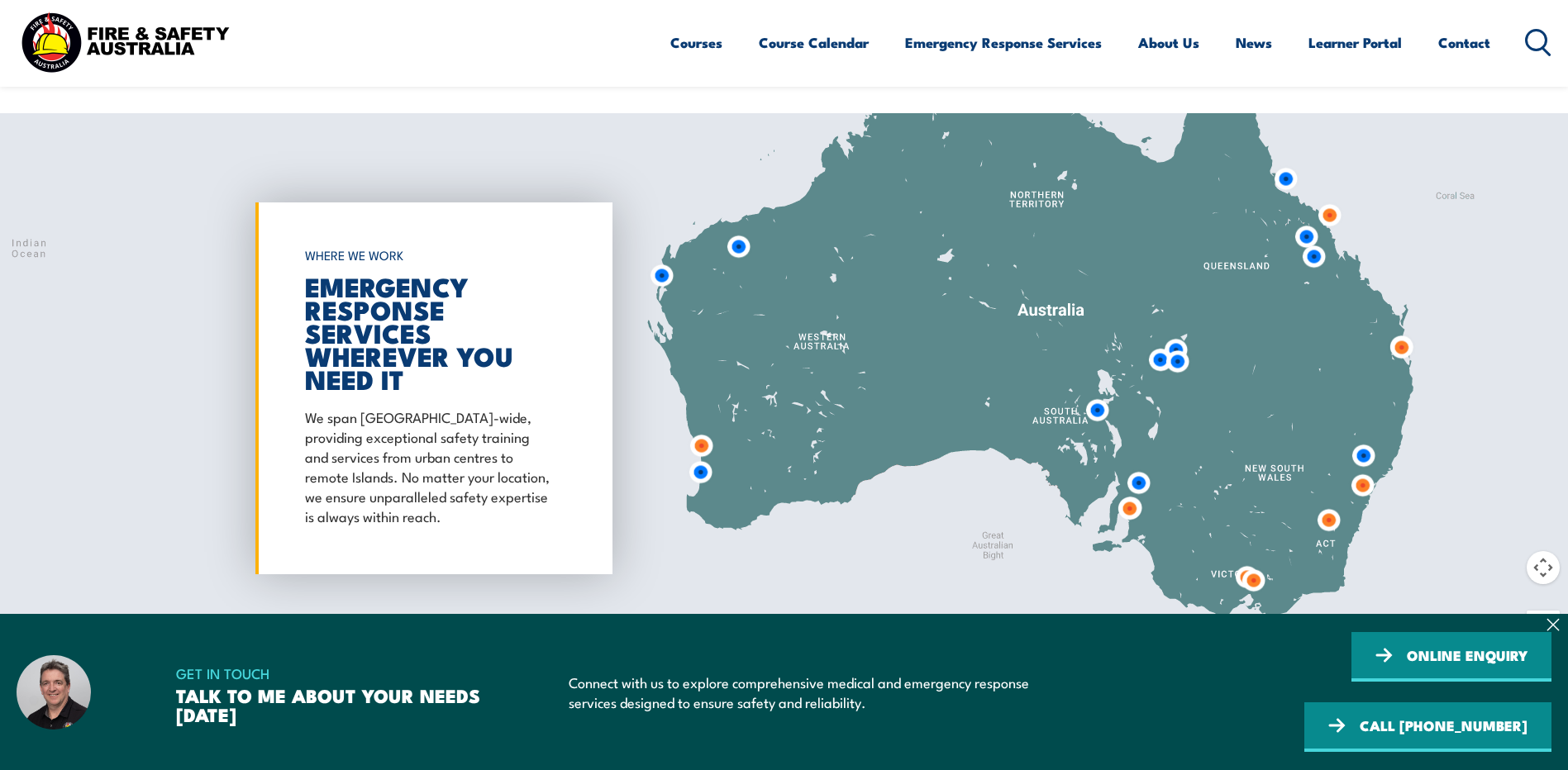
click at [1180, 346] on img at bounding box center [1177, 362] width 31 height 31
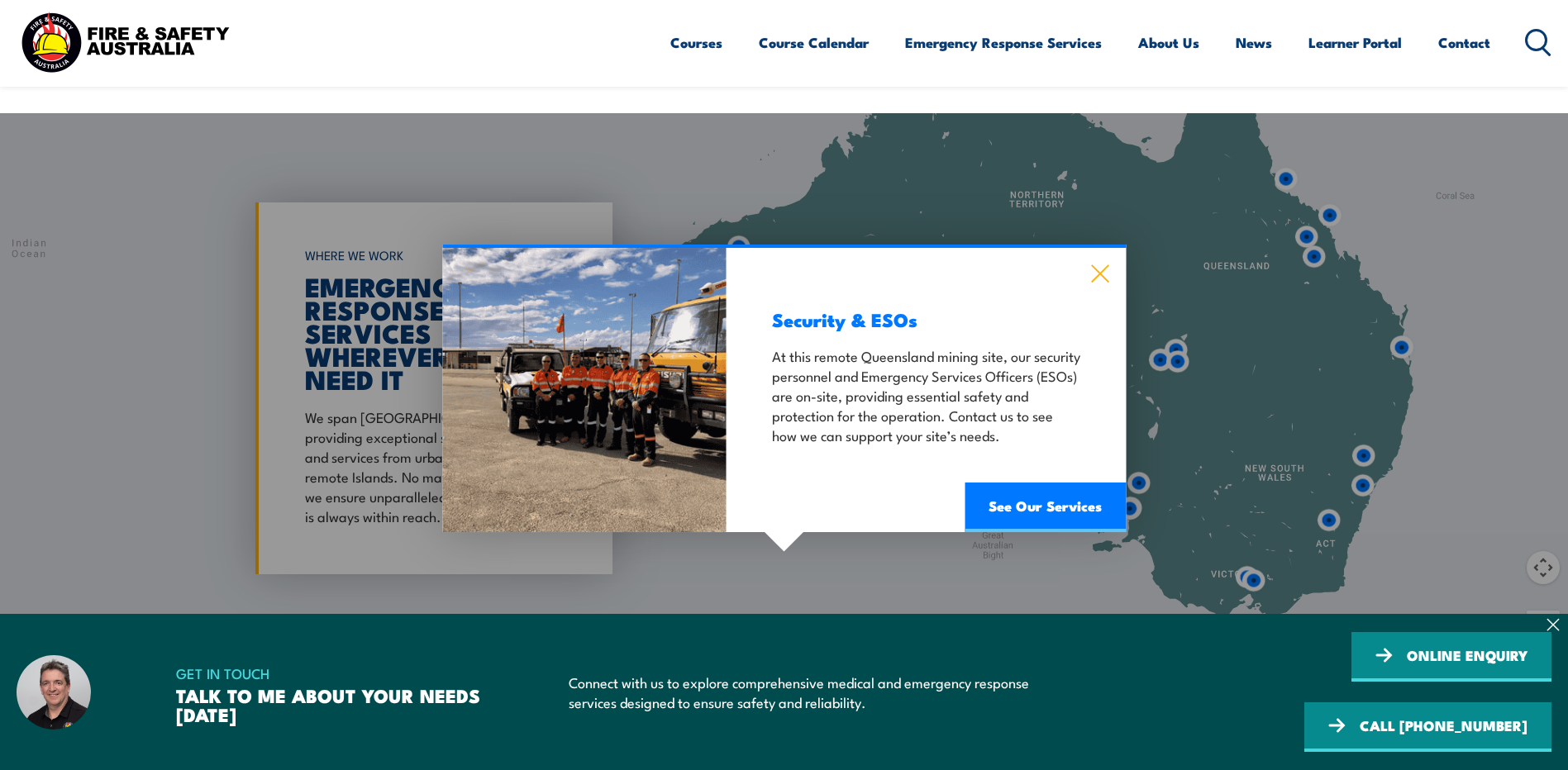
click at [1098, 264] on icon at bounding box center [1099, 273] width 19 height 18
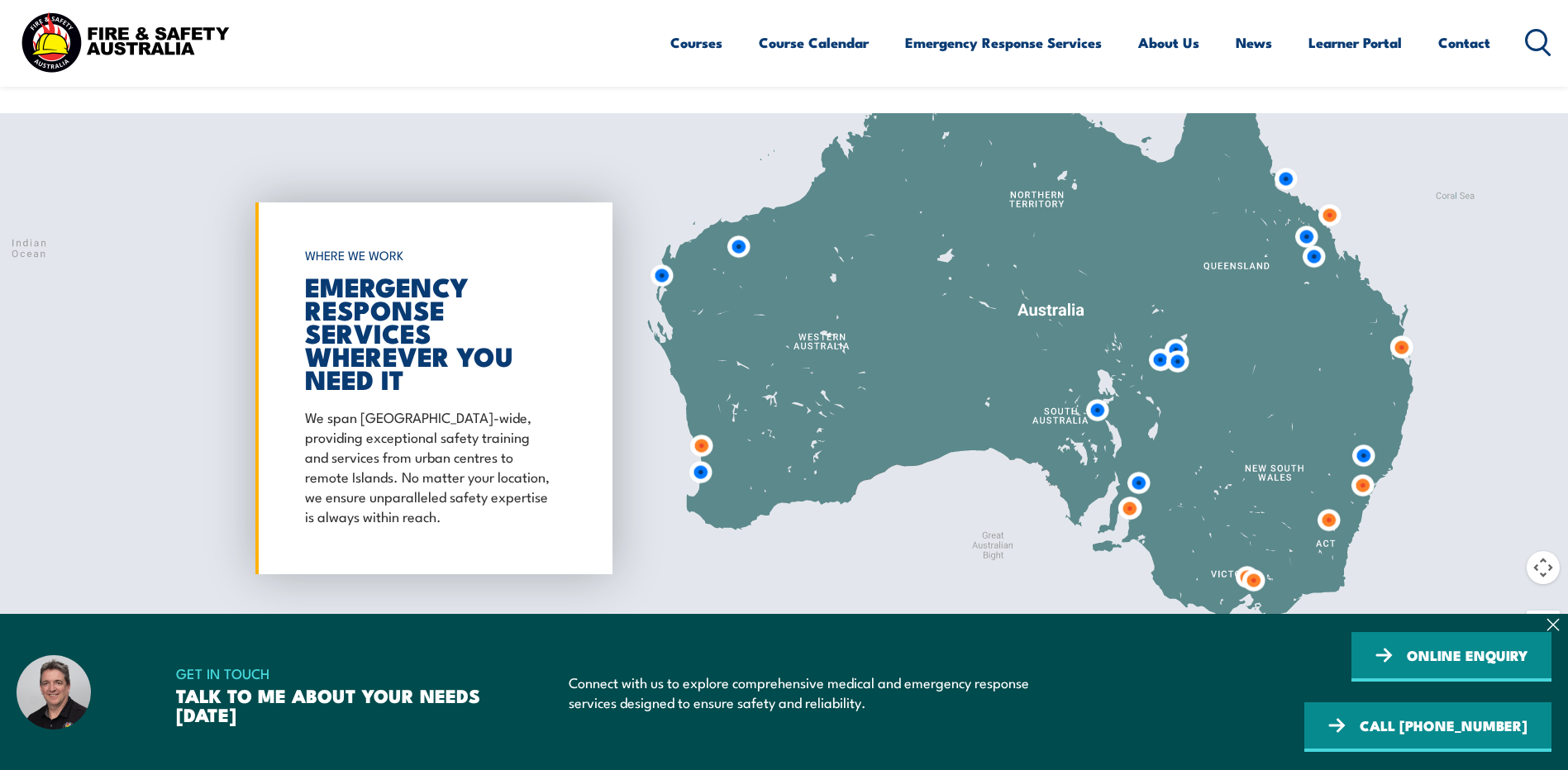
click at [1180, 346] on img at bounding box center [1177, 362] width 31 height 31
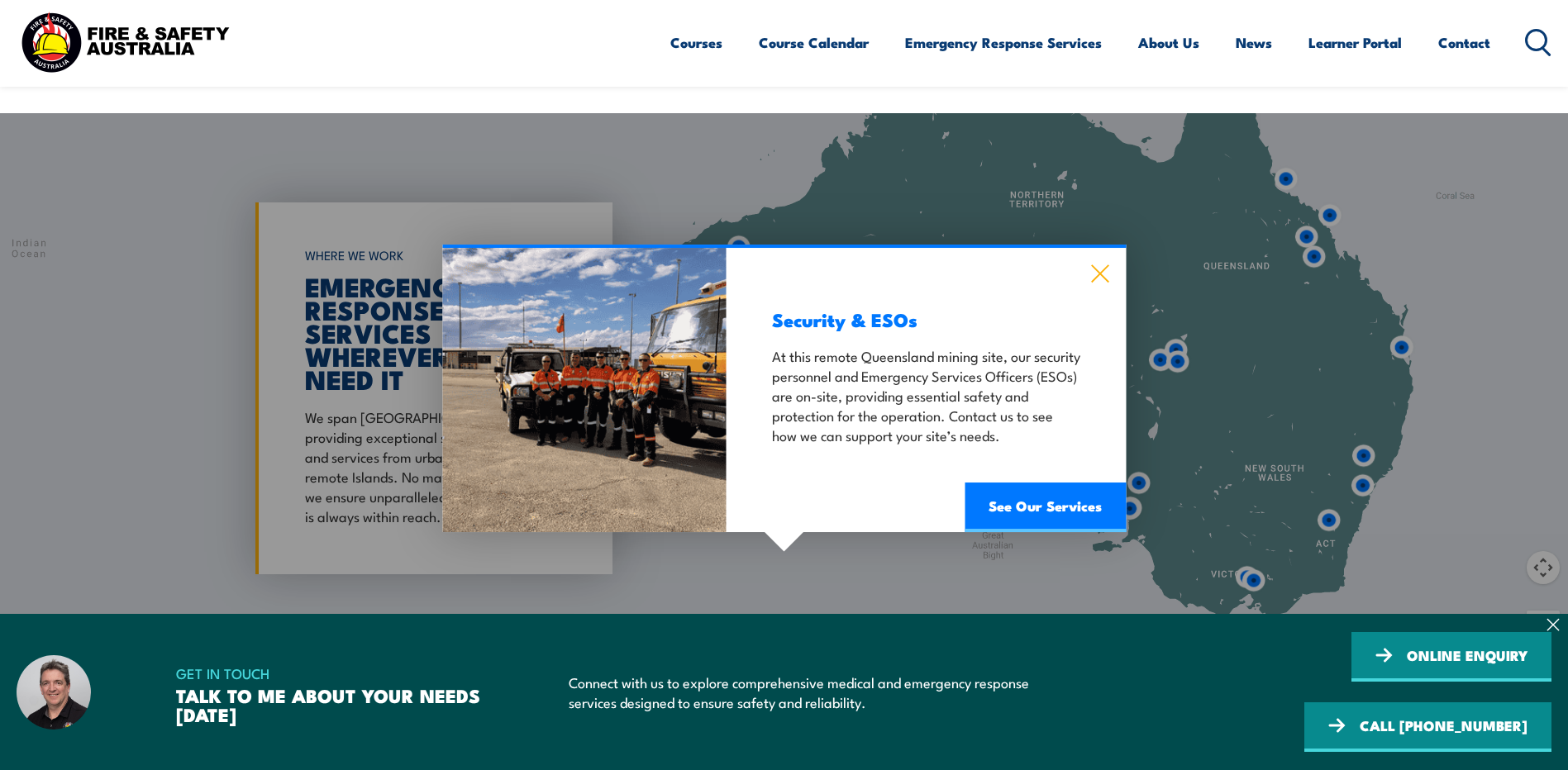
click at [1108, 264] on icon at bounding box center [1099, 273] width 19 height 18
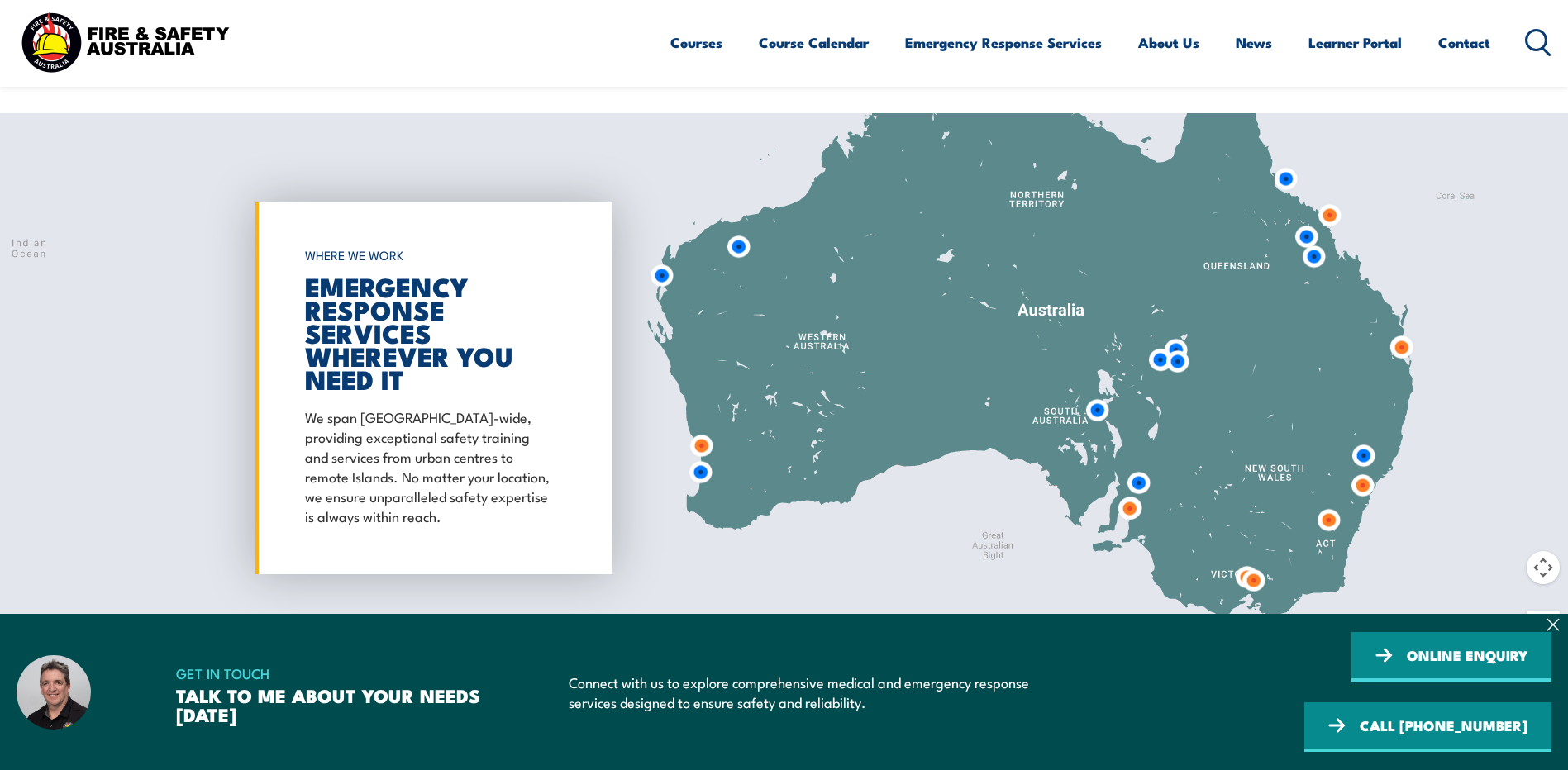
click at [1537, 551] on button "Map camera controls" at bounding box center [1543, 567] width 33 height 33
click at [1496, 509] on button "Zoom in" at bounding box center [1502, 526] width 33 height 33
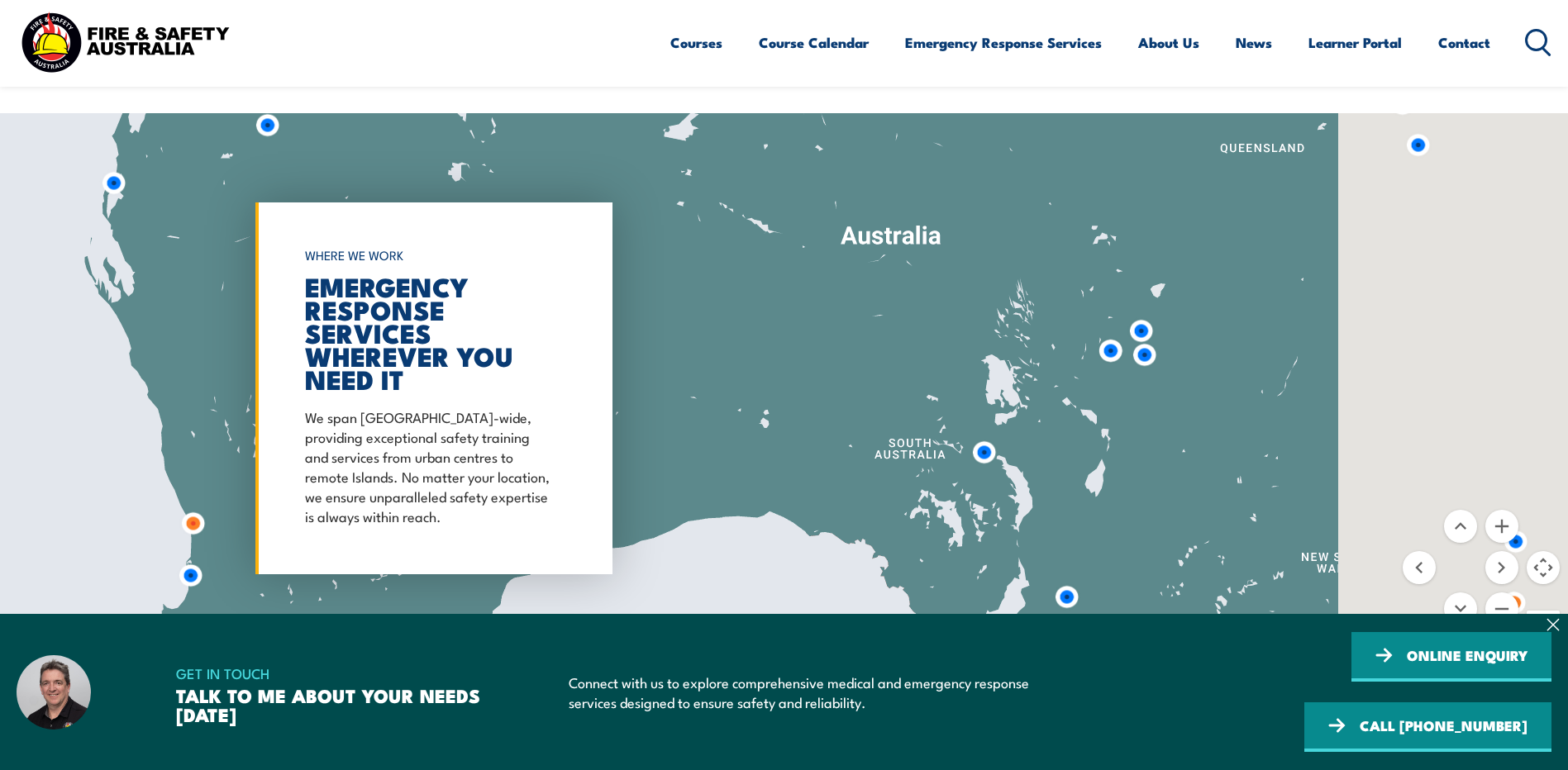
drag, startPoint x: 1160, startPoint y: 379, endPoint x: 958, endPoint y: 380, distance: 202.0
click at [958, 380] on div at bounding box center [784, 388] width 1568 height 550
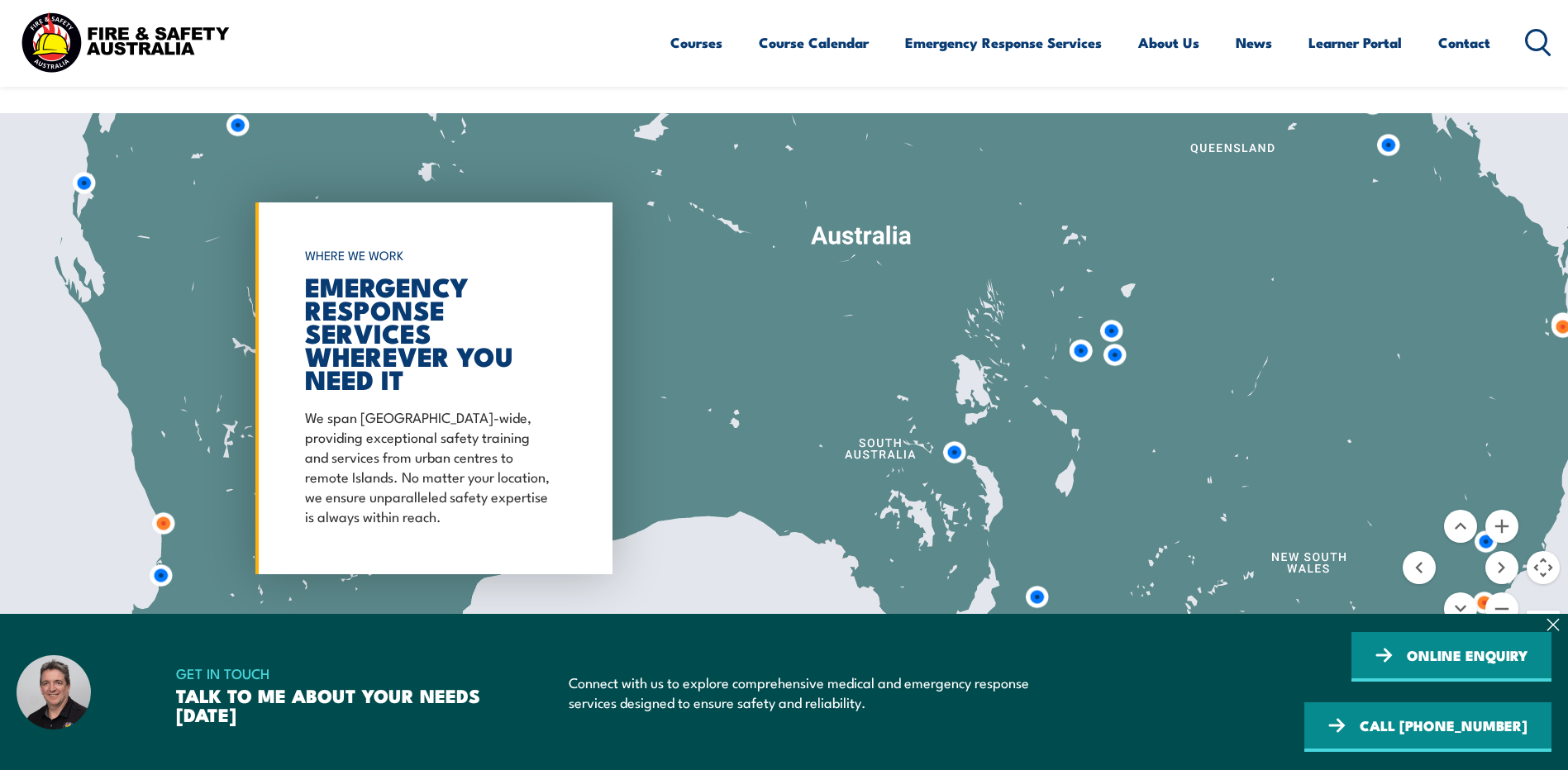
click at [1102, 316] on img at bounding box center [1111, 331] width 31 height 31
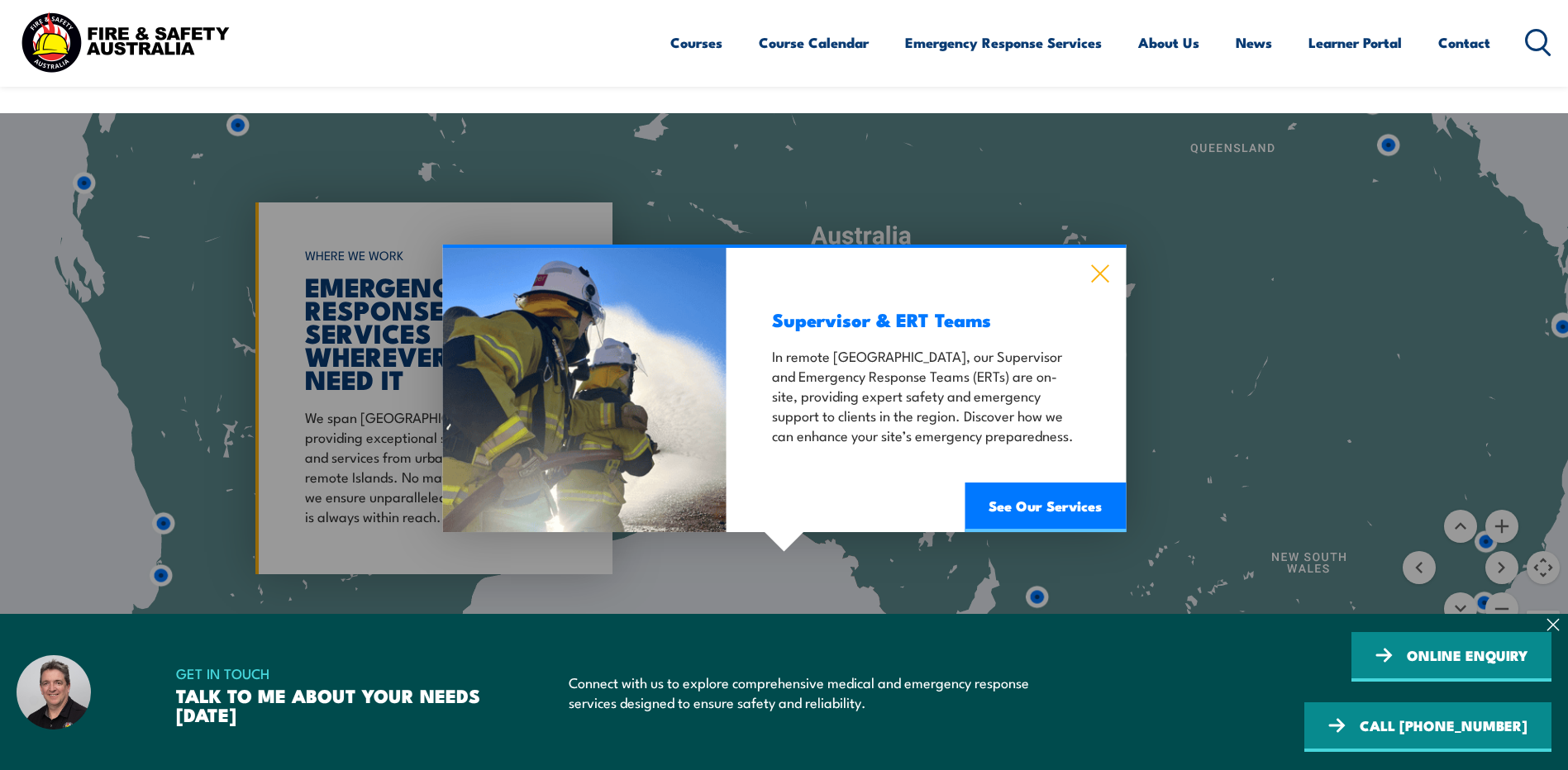
click at [1096, 264] on icon at bounding box center [1099, 273] width 19 height 18
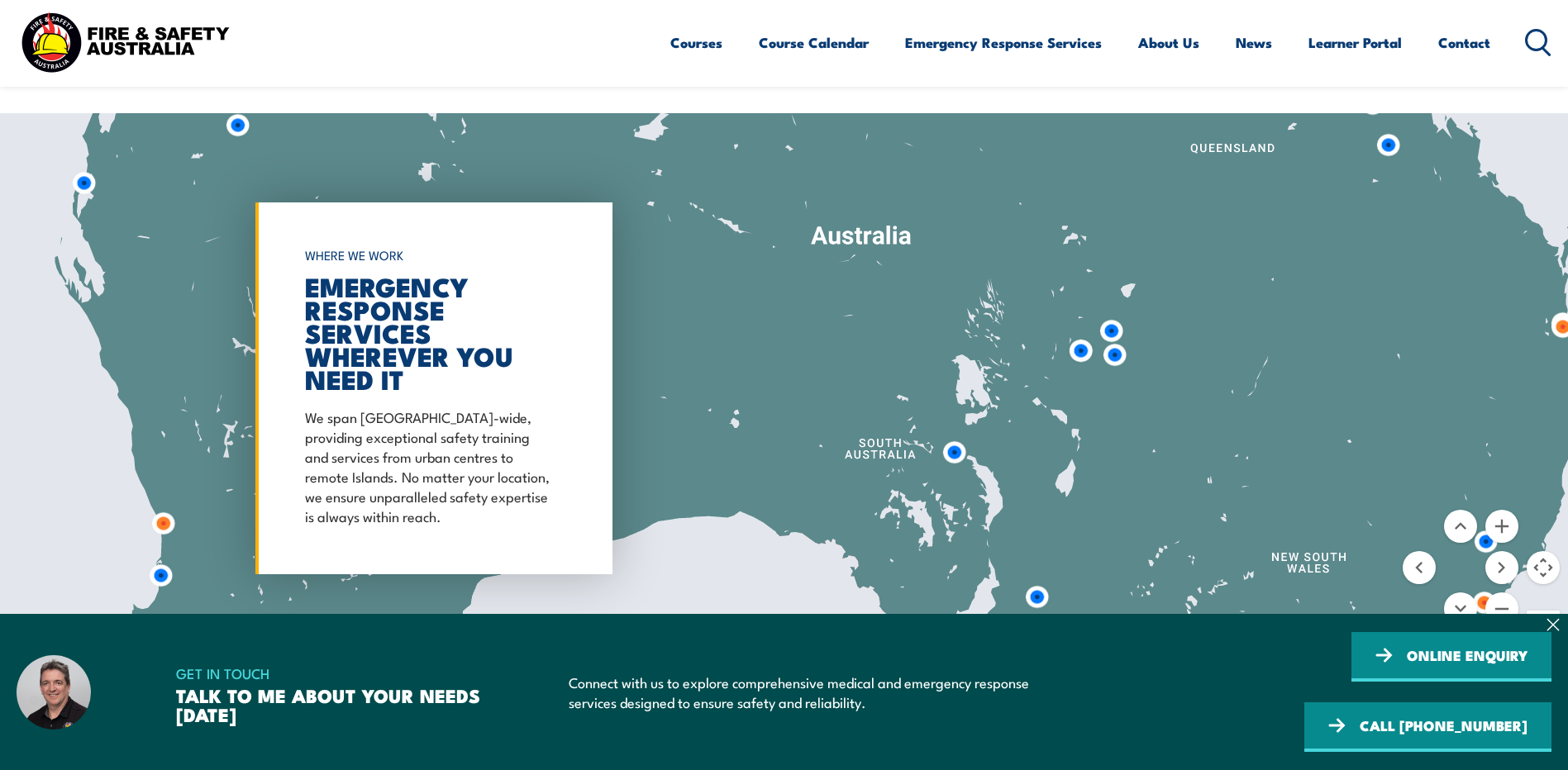
click at [1114, 340] on img at bounding box center [1114, 355] width 31 height 31
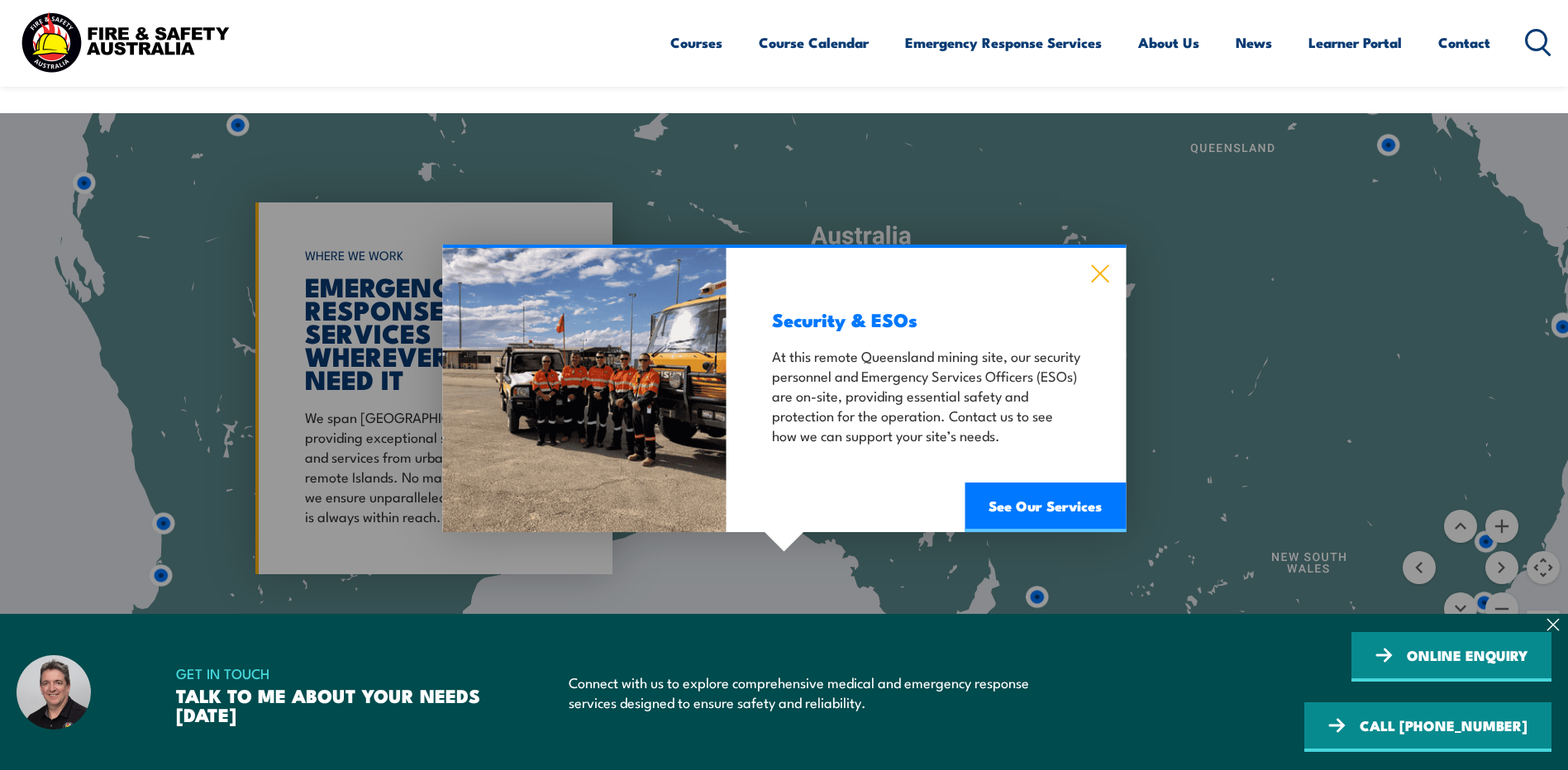
click at [1093, 265] on icon at bounding box center [1099, 273] width 17 height 17
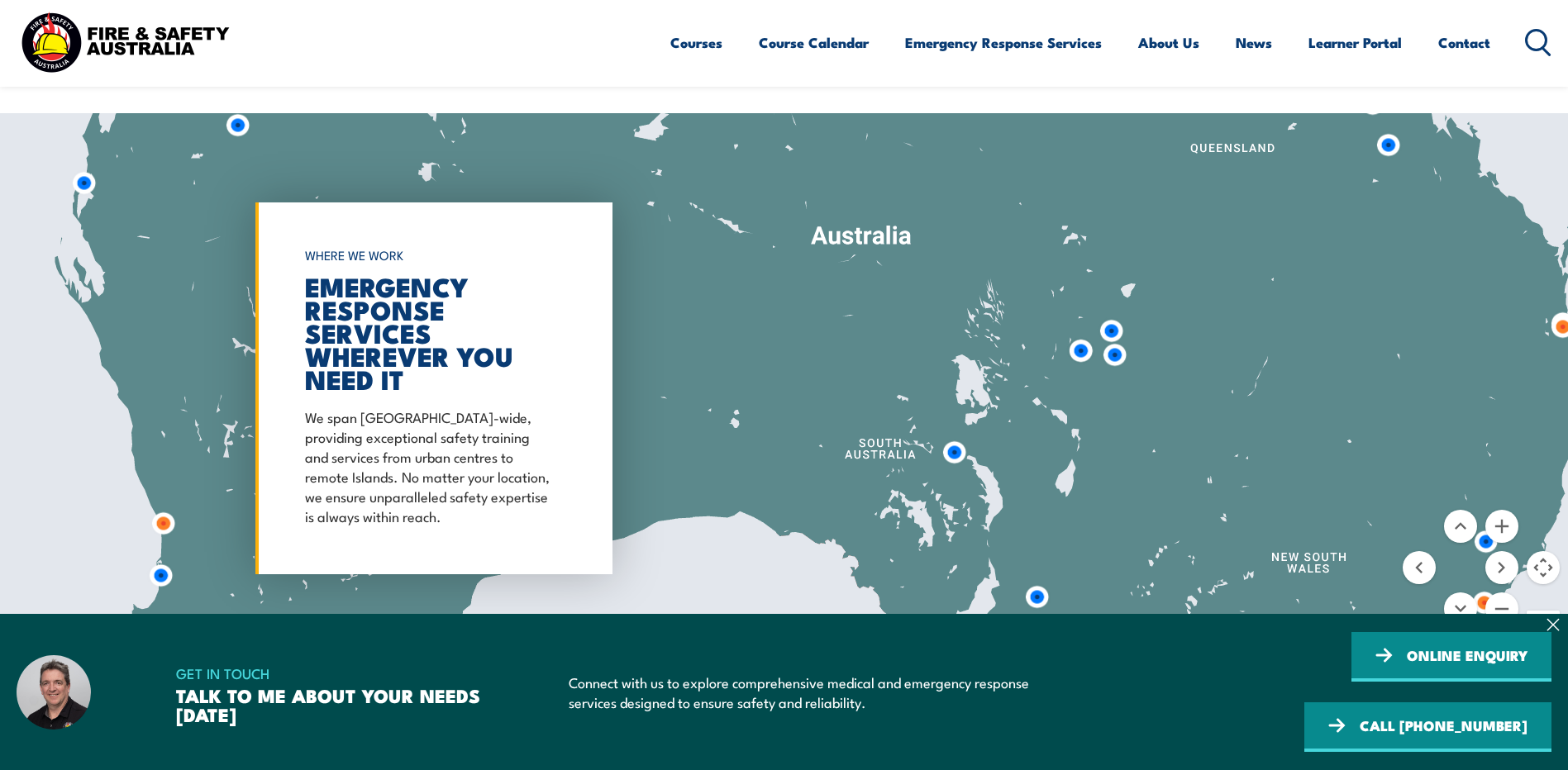
click at [1081, 335] on img at bounding box center [1080, 351] width 31 height 31
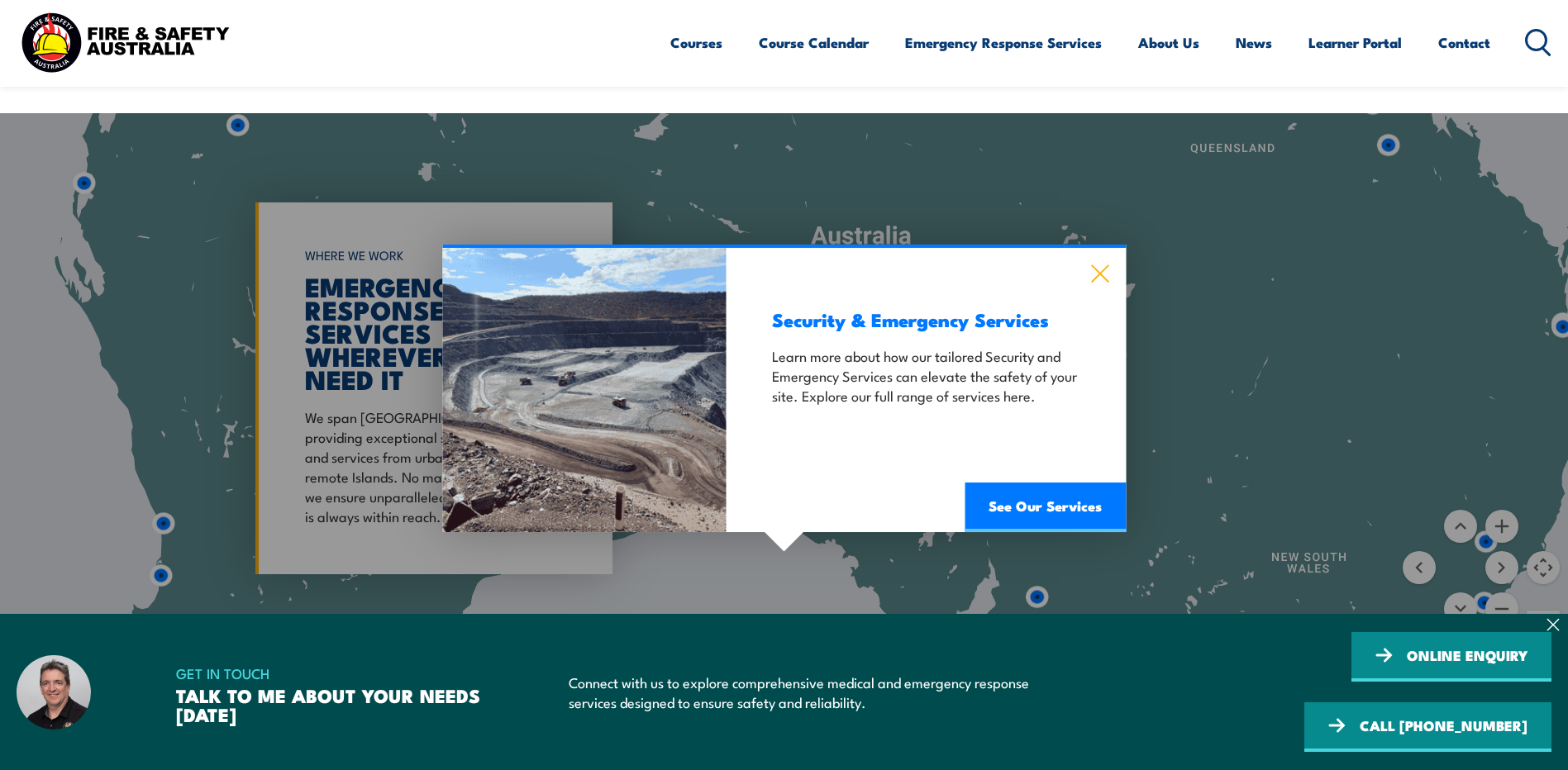
click at [1093, 264] on icon at bounding box center [1099, 273] width 19 height 18
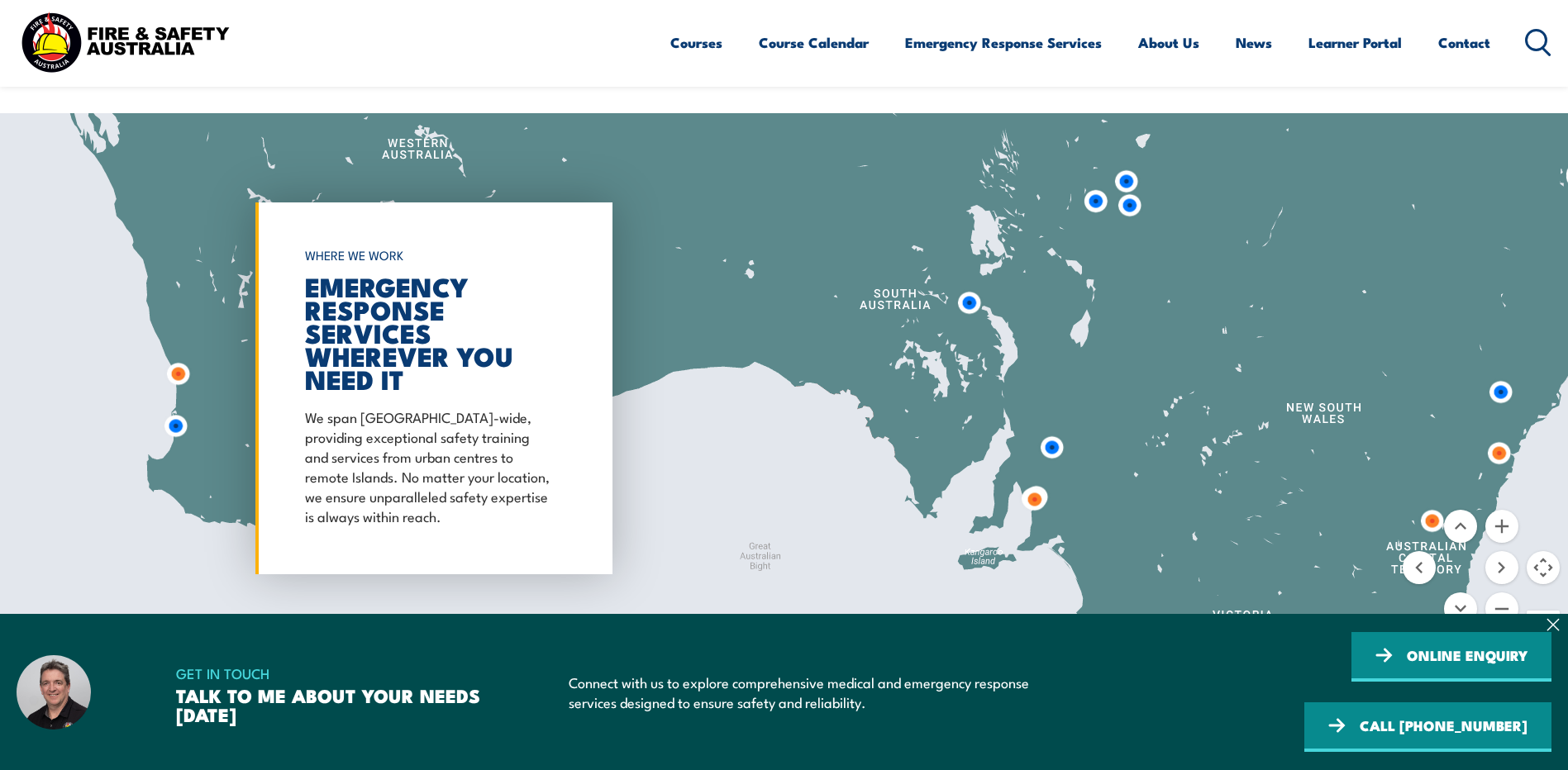
click at [1261, 253] on div at bounding box center [784, 388] width 1568 height 550
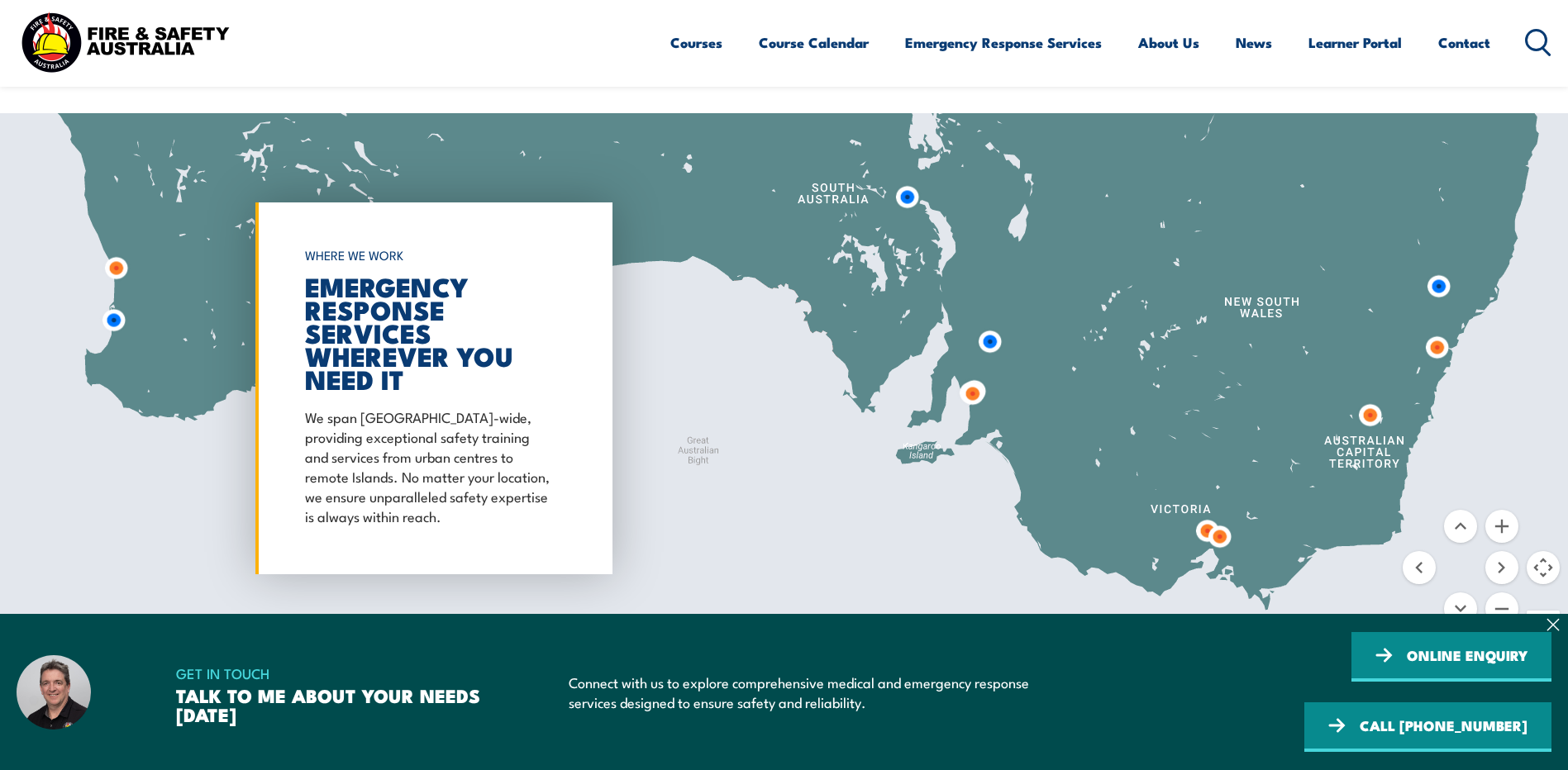
drag, startPoint x: 1241, startPoint y: 481, endPoint x: 1140, endPoint y: 358, distance: 159.2
click at [1147, 340] on div at bounding box center [784, 388] width 1568 height 550
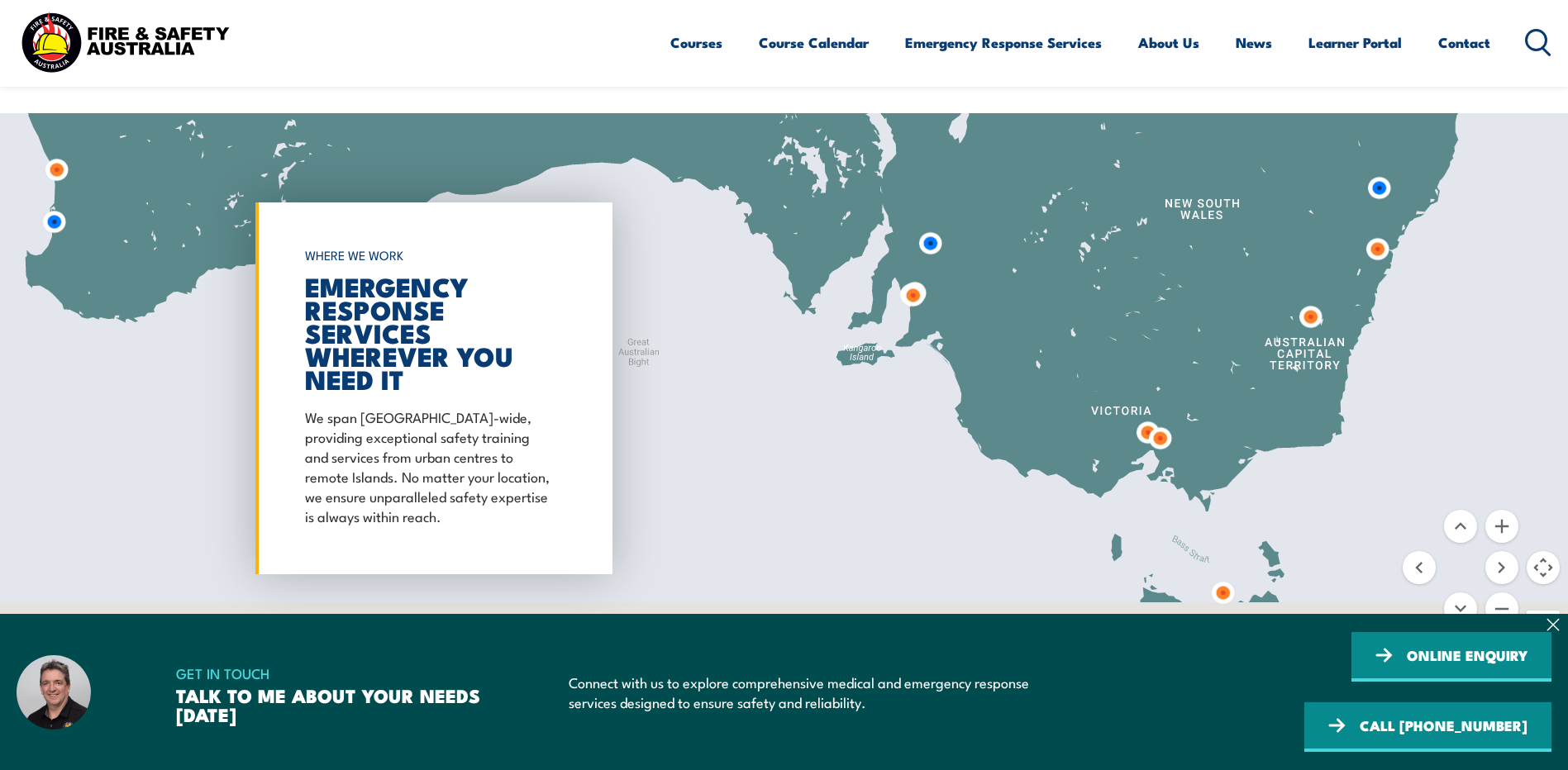
drag, startPoint x: 1266, startPoint y: 537, endPoint x: 1208, endPoint y: 452, distance: 102.9
click at [1237, 460] on div at bounding box center [784, 388] width 1568 height 550
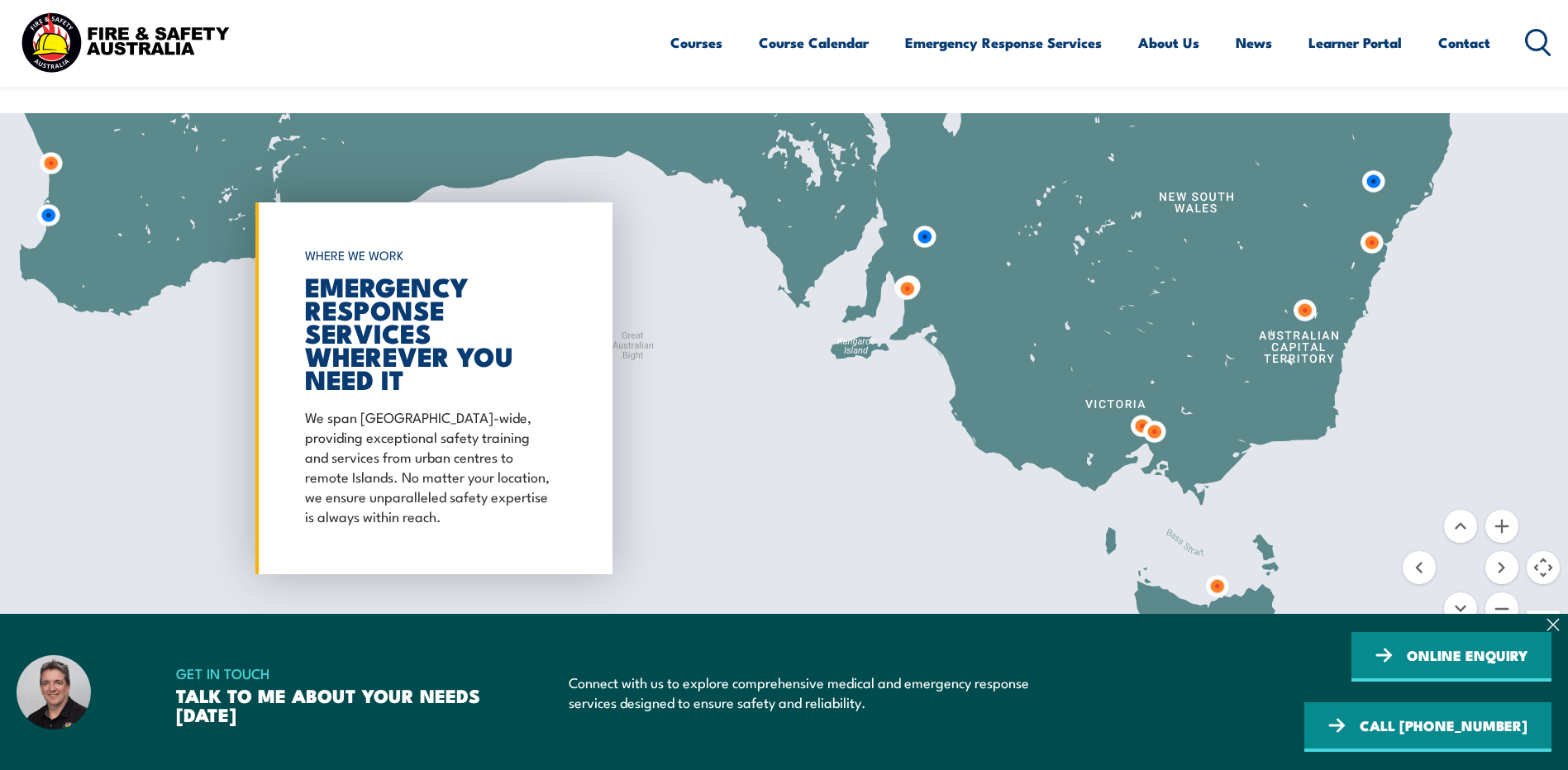
click at [1154, 416] on img at bounding box center [1154, 431] width 31 height 31
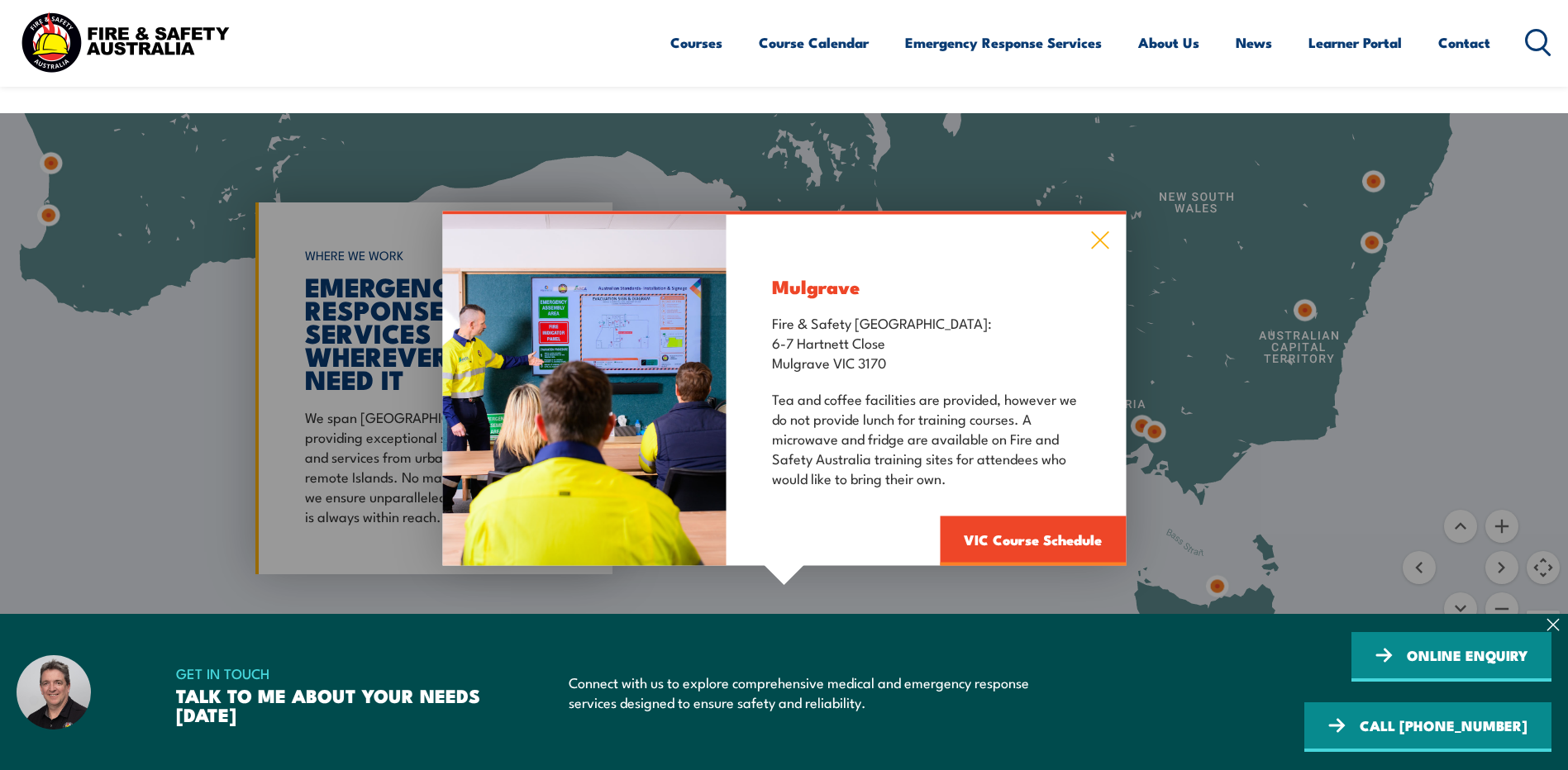
click at [1099, 232] on icon at bounding box center [1099, 240] width 17 height 17
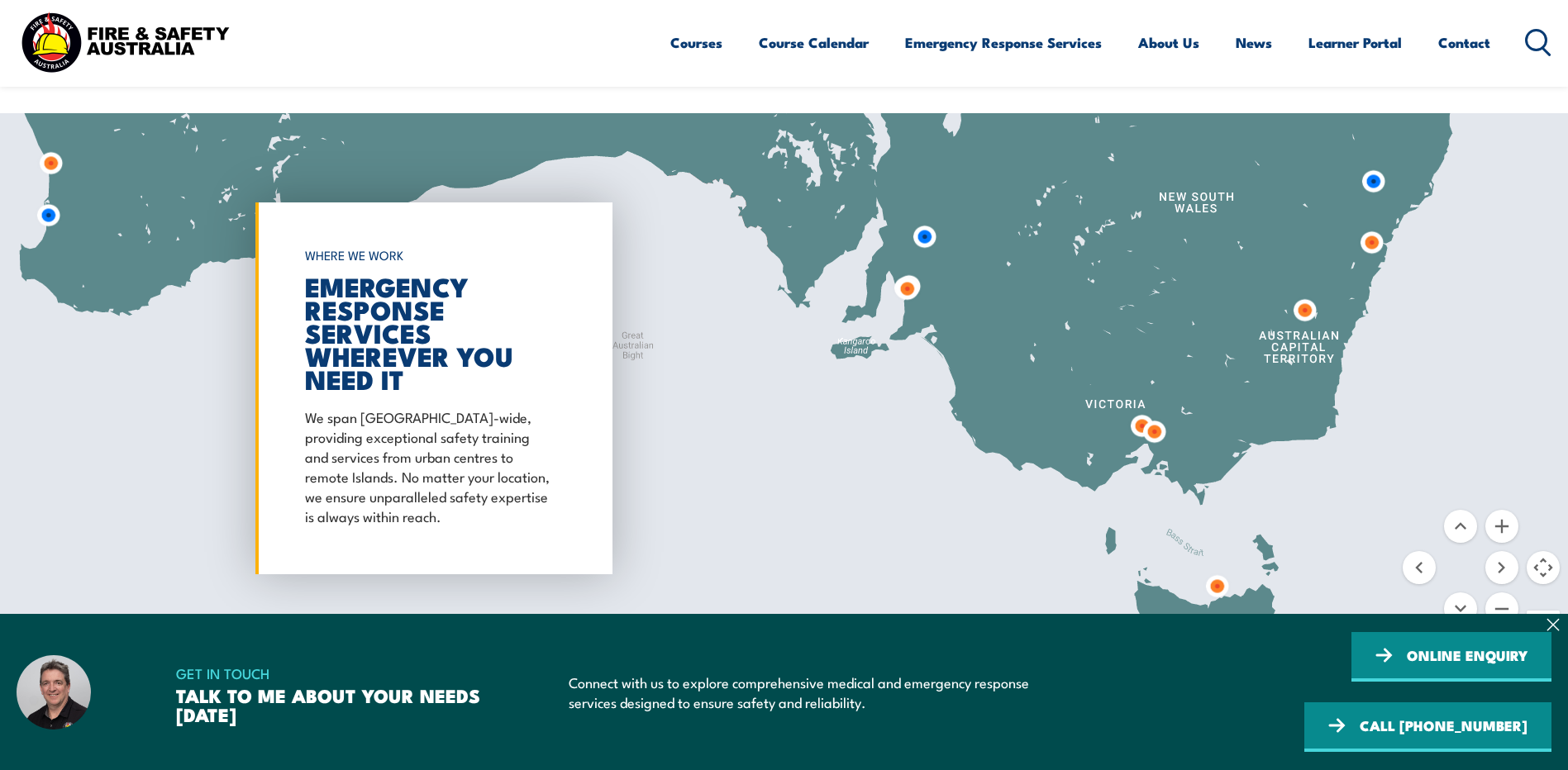
click at [1138, 411] on img at bounding box center [1142, 426] width 31 height 31
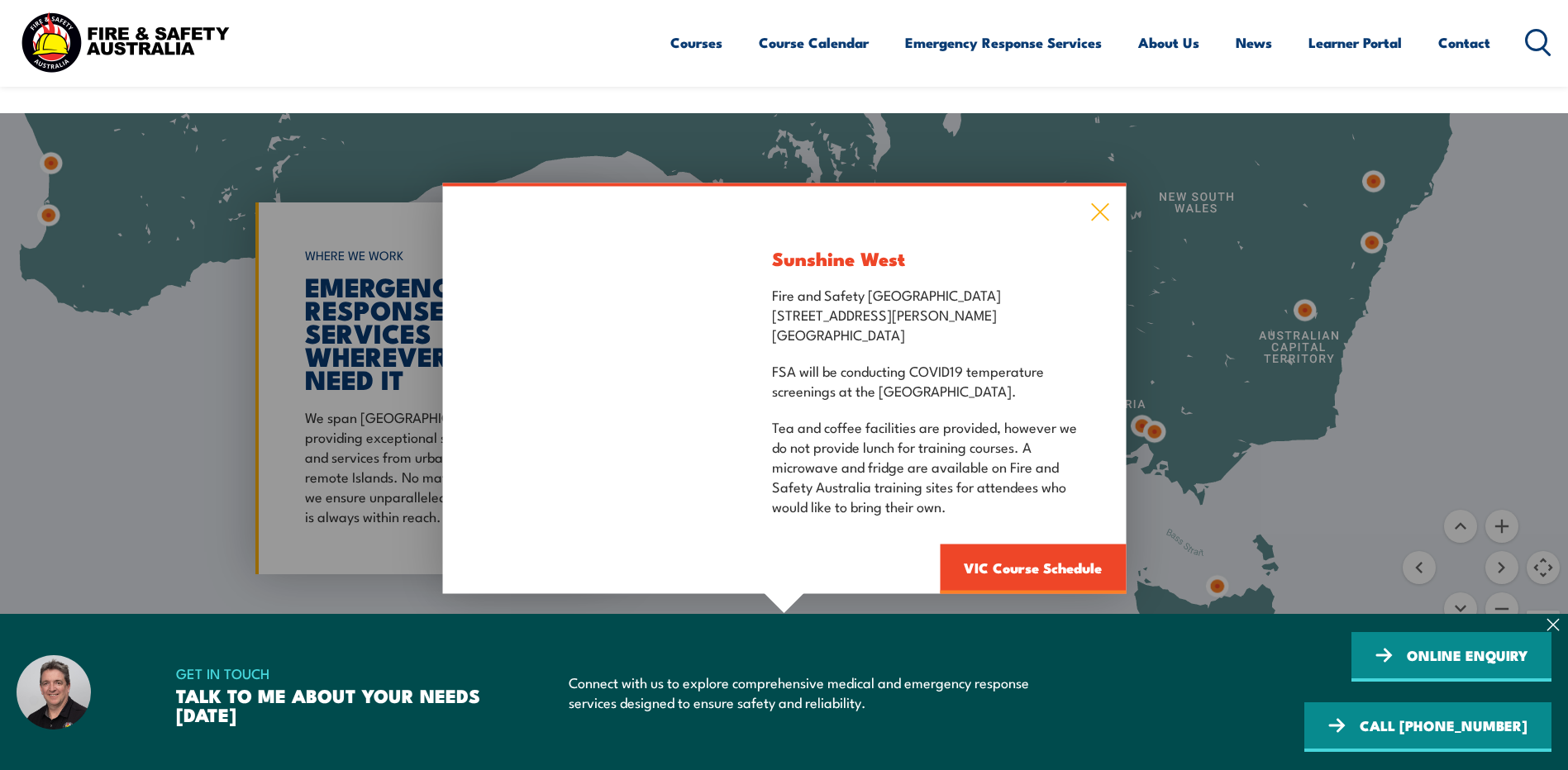
click at [1103, 203] on icon at bounding box center [1099, 211] width 19 height 18
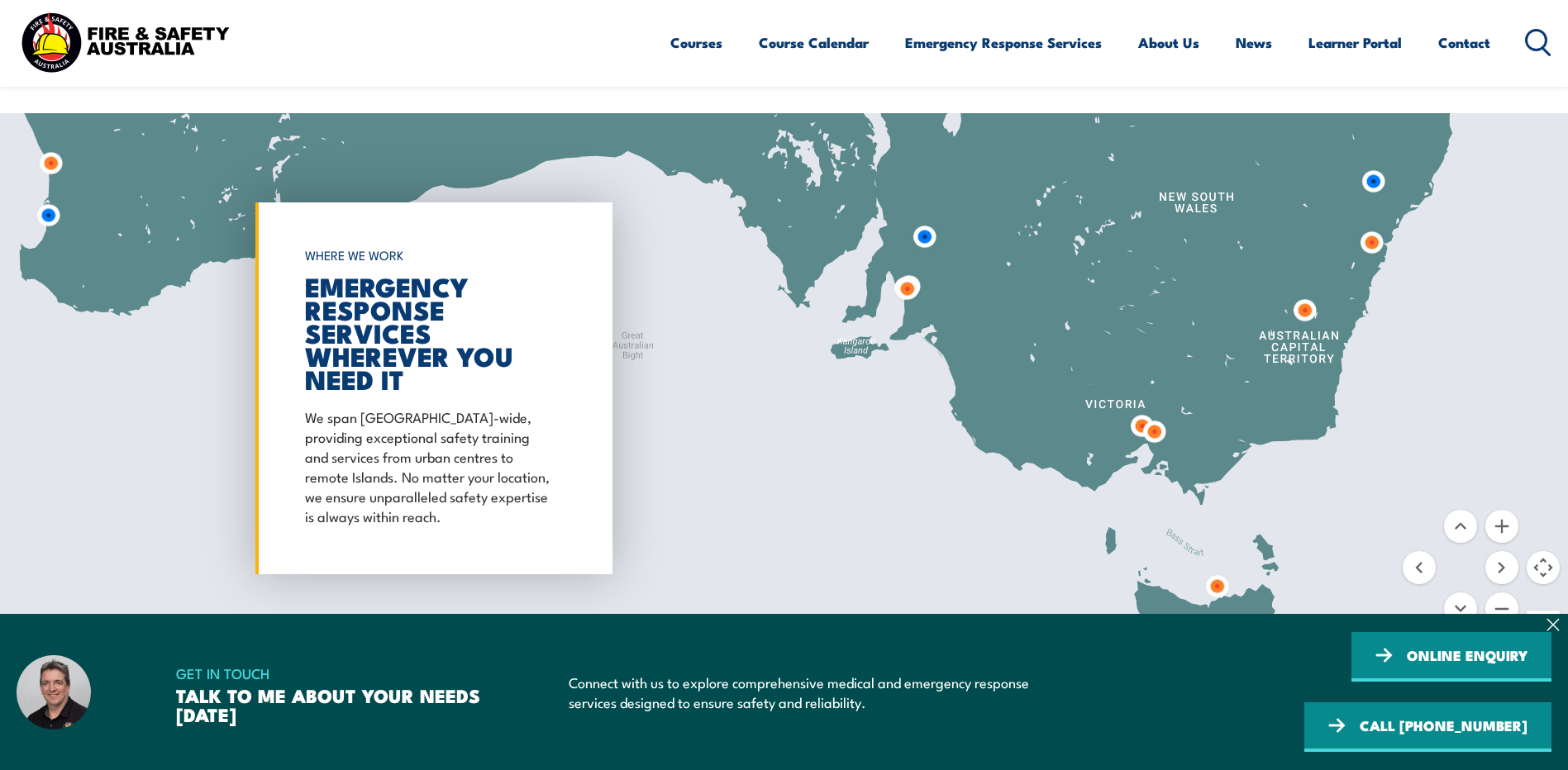
click at [1224, 570] on img at bounding box center [1217, 586] width 31 height 31
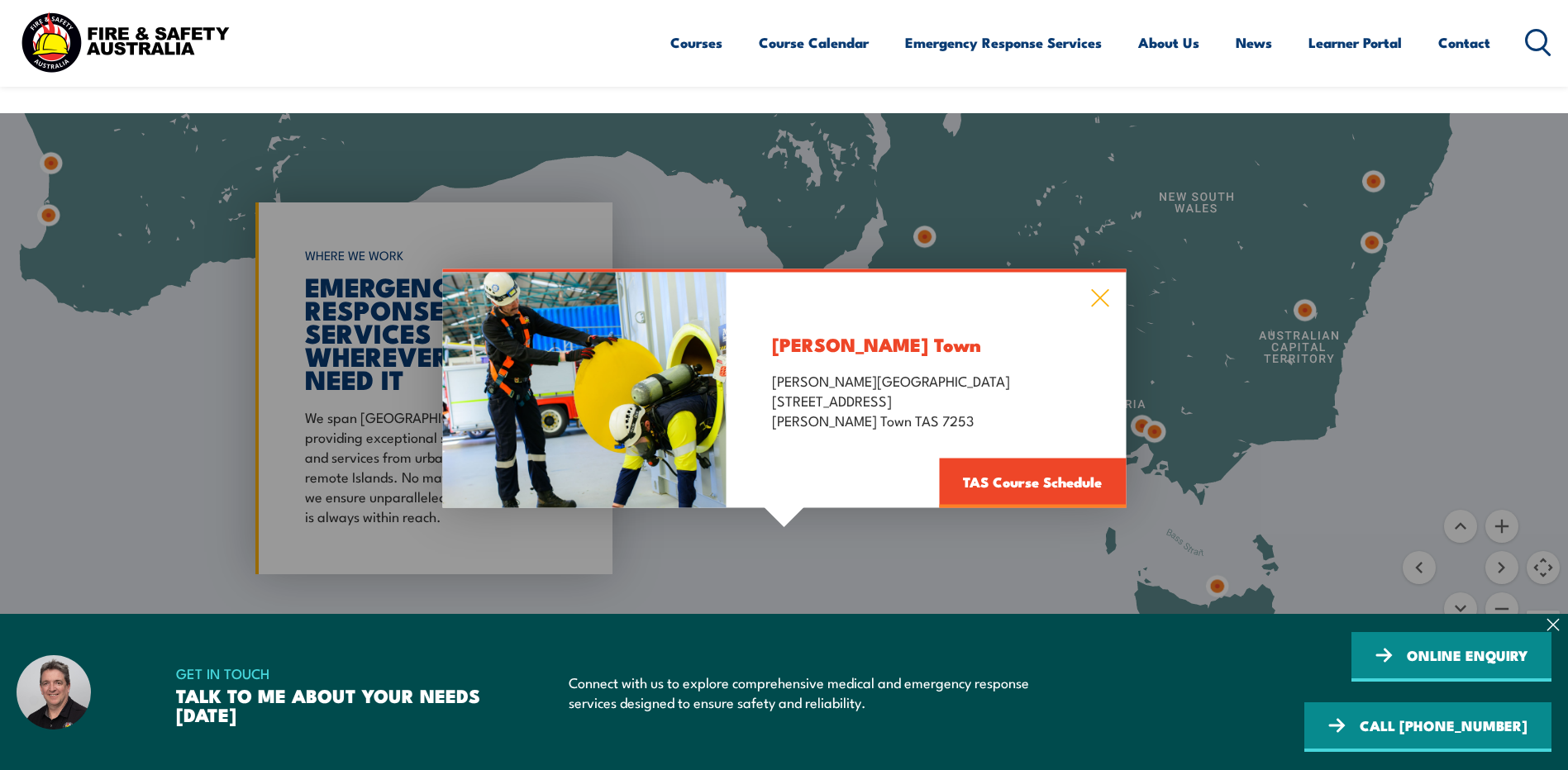
click at [1101, 290] on icon at bounding box center [1099, 299] width 17 height 17
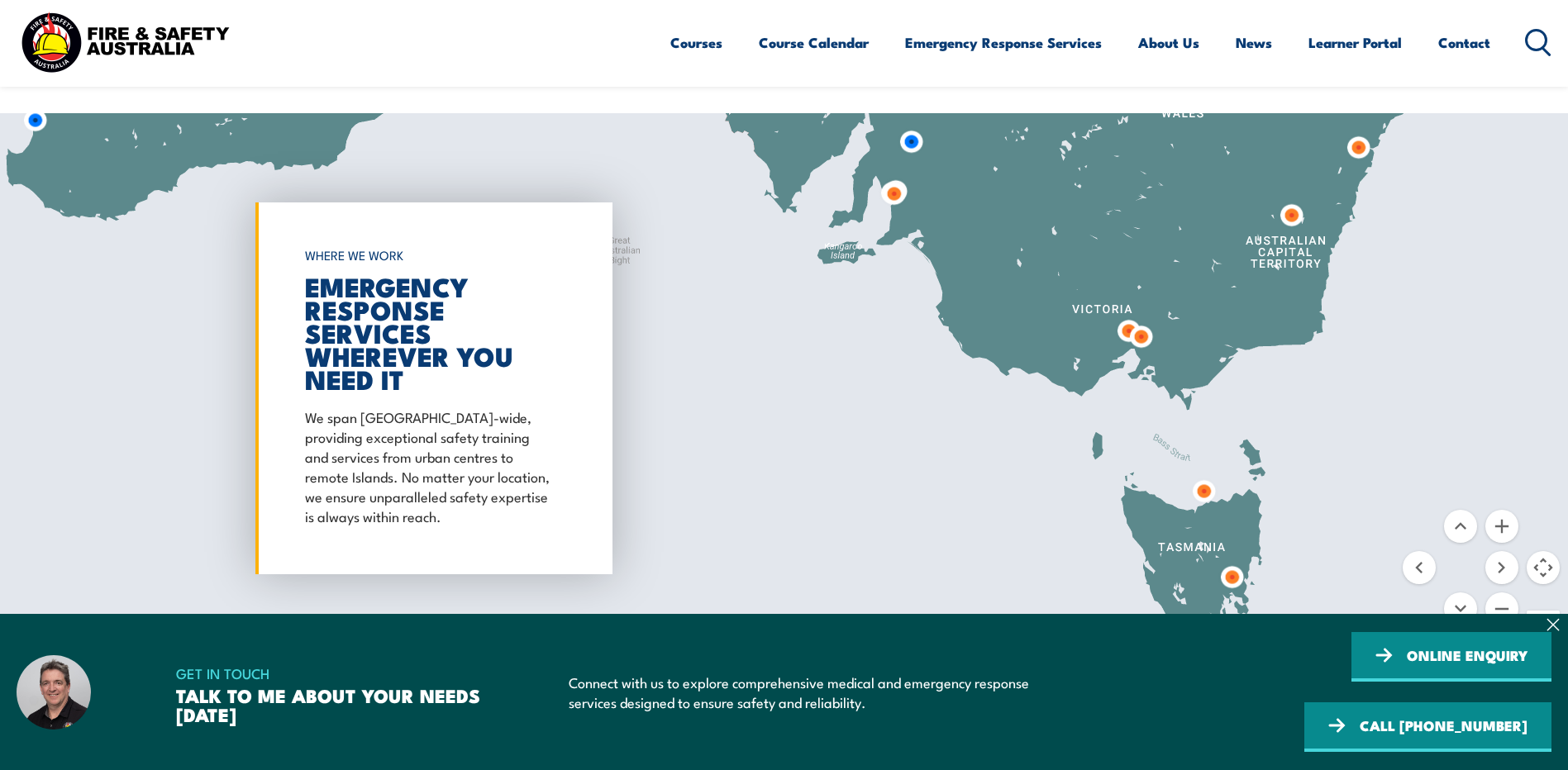
drag, startPoint x: 1232, startPoint y: 371, endPoint x: 1229, endPoint y: 351, distance: 20.2
click at [1230, 351] on div at bounding box center [784, 388] width 1568 height 550
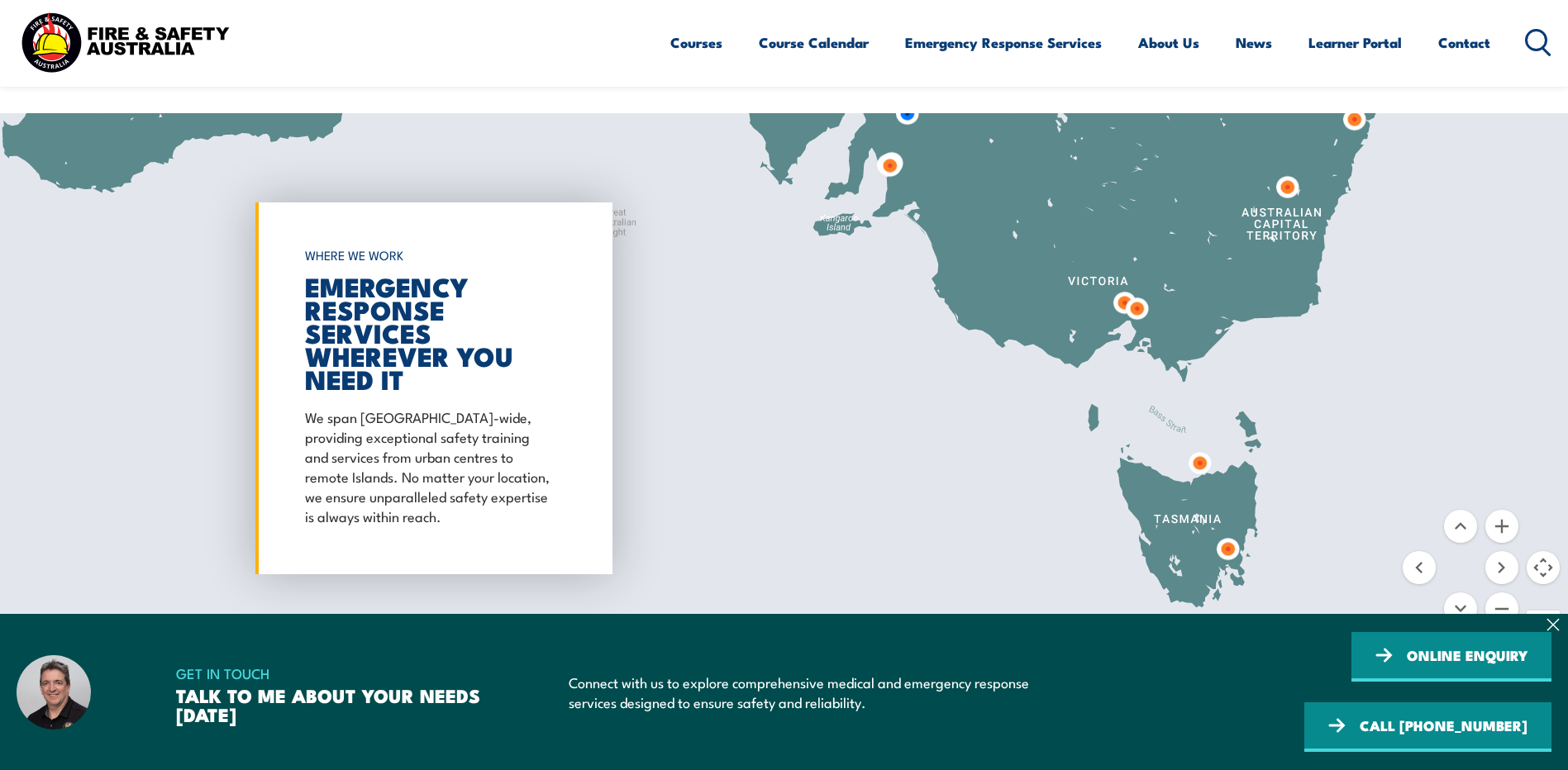
click at [1235, 534] on img at bounding box center [1227, 549] width 31 height 31
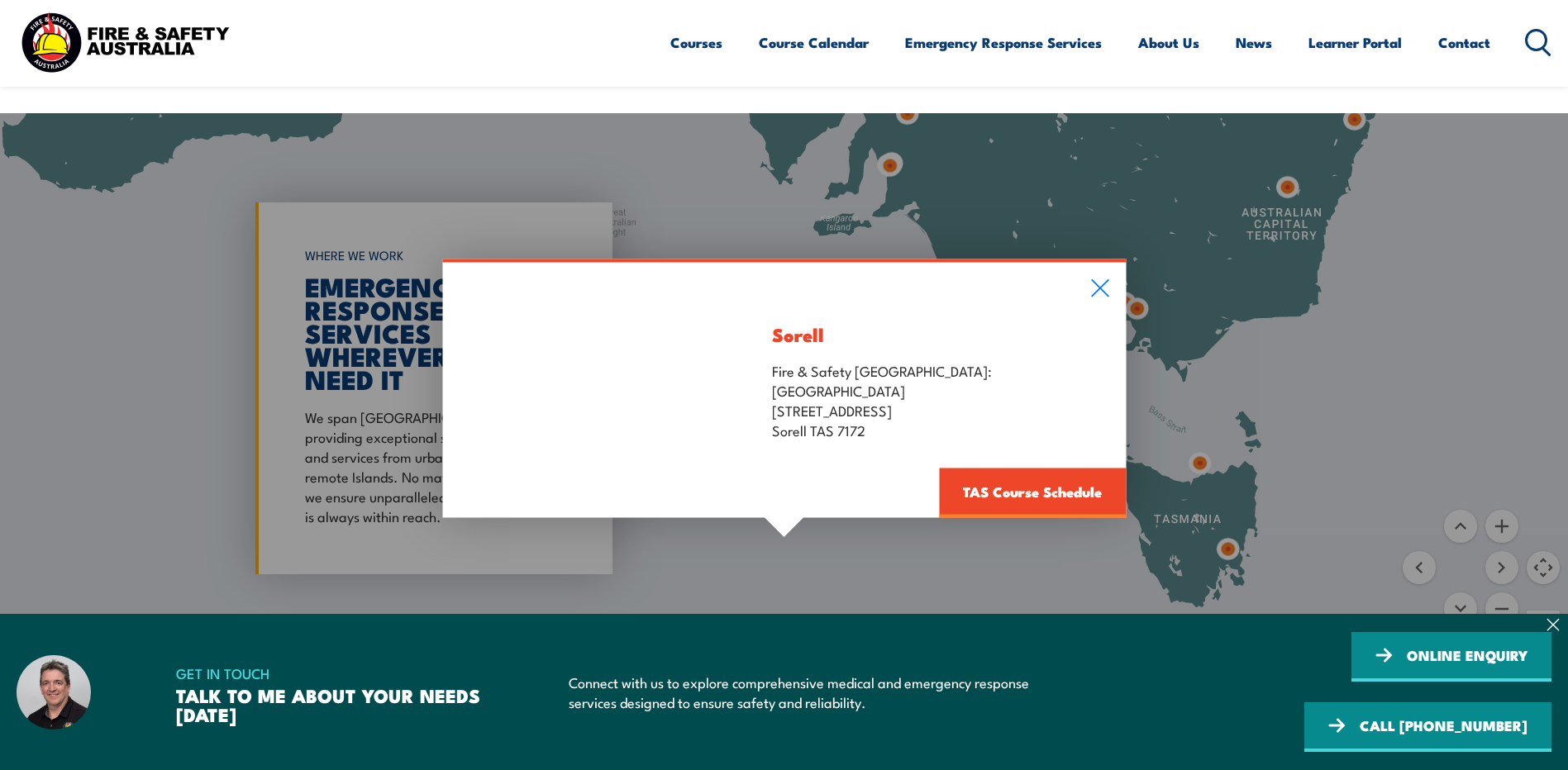
click at [1101, 262] on div "Sorell Fire & Safety Australia: South East Trade Training Centre 10 Forcett Str…" at bounding box center [926, 390] width 399 height 256
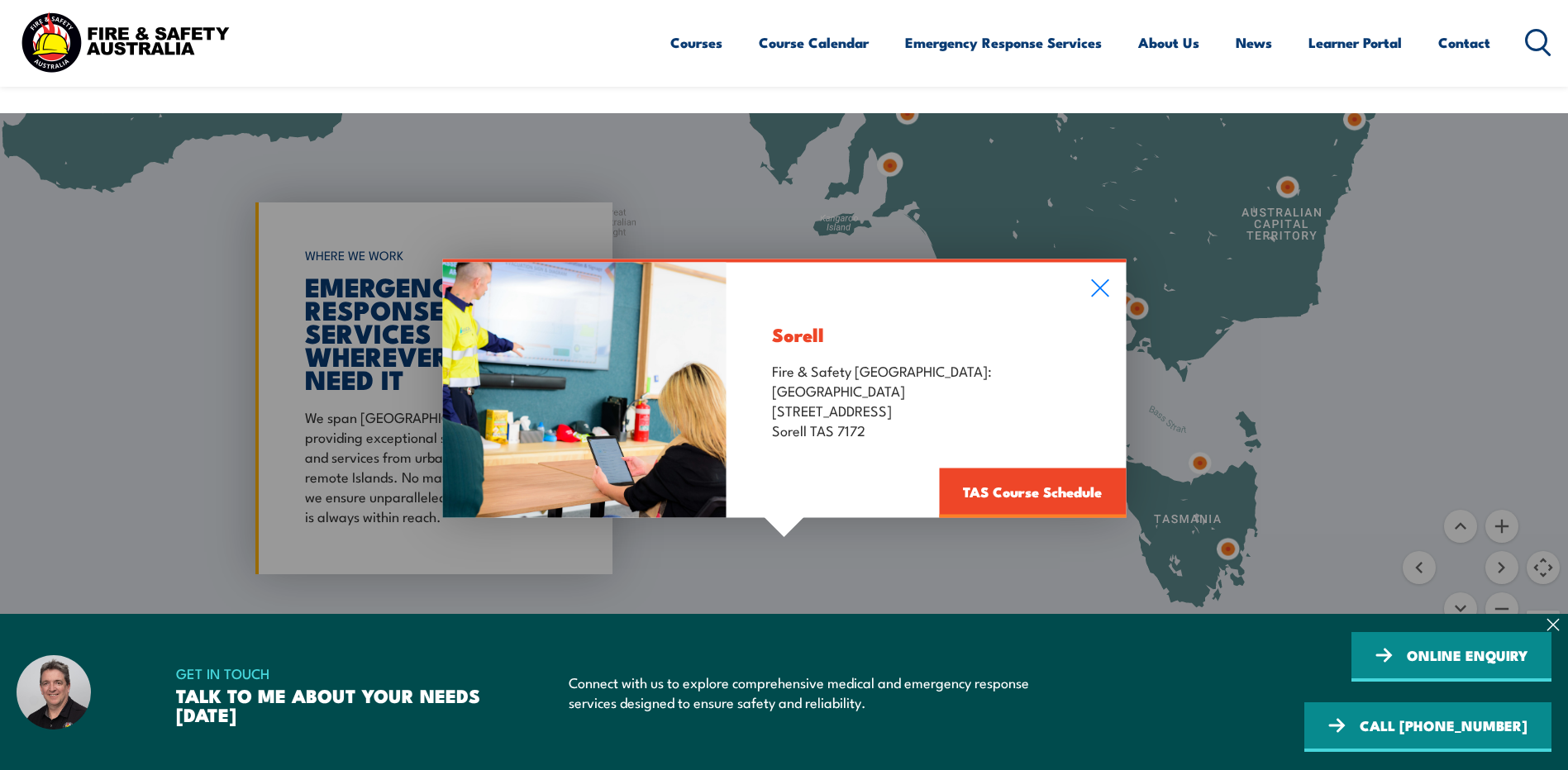
click at [1097, 271] on div "Sorell Fire & Safety Australia: South East Trade Training Centre 10 Forcett Str…" at bounding box center [926, 390] width 399 height 256
click at [1110, 262] on div "Sorell Fire & Safety Australia: South East Trade Training Centre 10 Forcett Str…" at bounding box center [926, 390] width 399 height 256
drag, startPoint x: 1345, startPoint y: 231, endPoint x: 1248, endPoint y: 367, distance: 167.0
click at [1288, 390] on div "Sorell Fire & Safety Australia: South East Trade Training Centre 10 Forcett Str…" at bounding box center [784, 388] width 1568 height 550
click at [1101, 279] on icon at bounding box center [1099, 288] width 19 height 18
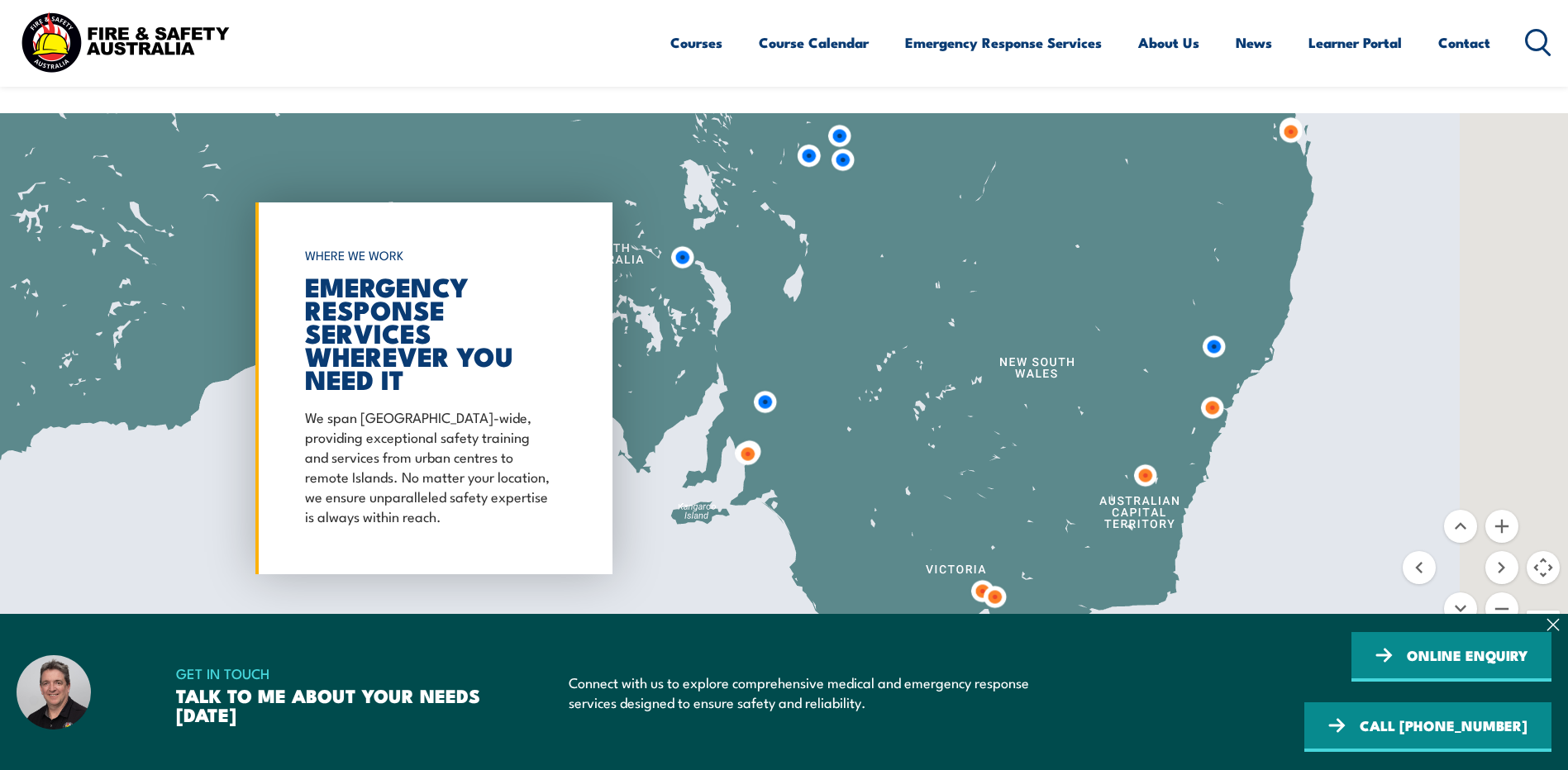
drag, startPoint x: 1216, startPoint y: 372, endPoint x: 1140, endPoint y: 528, distance: 173.5
click at [1131, 537] on div at bounding box center [784, 388] width 1568 height 550
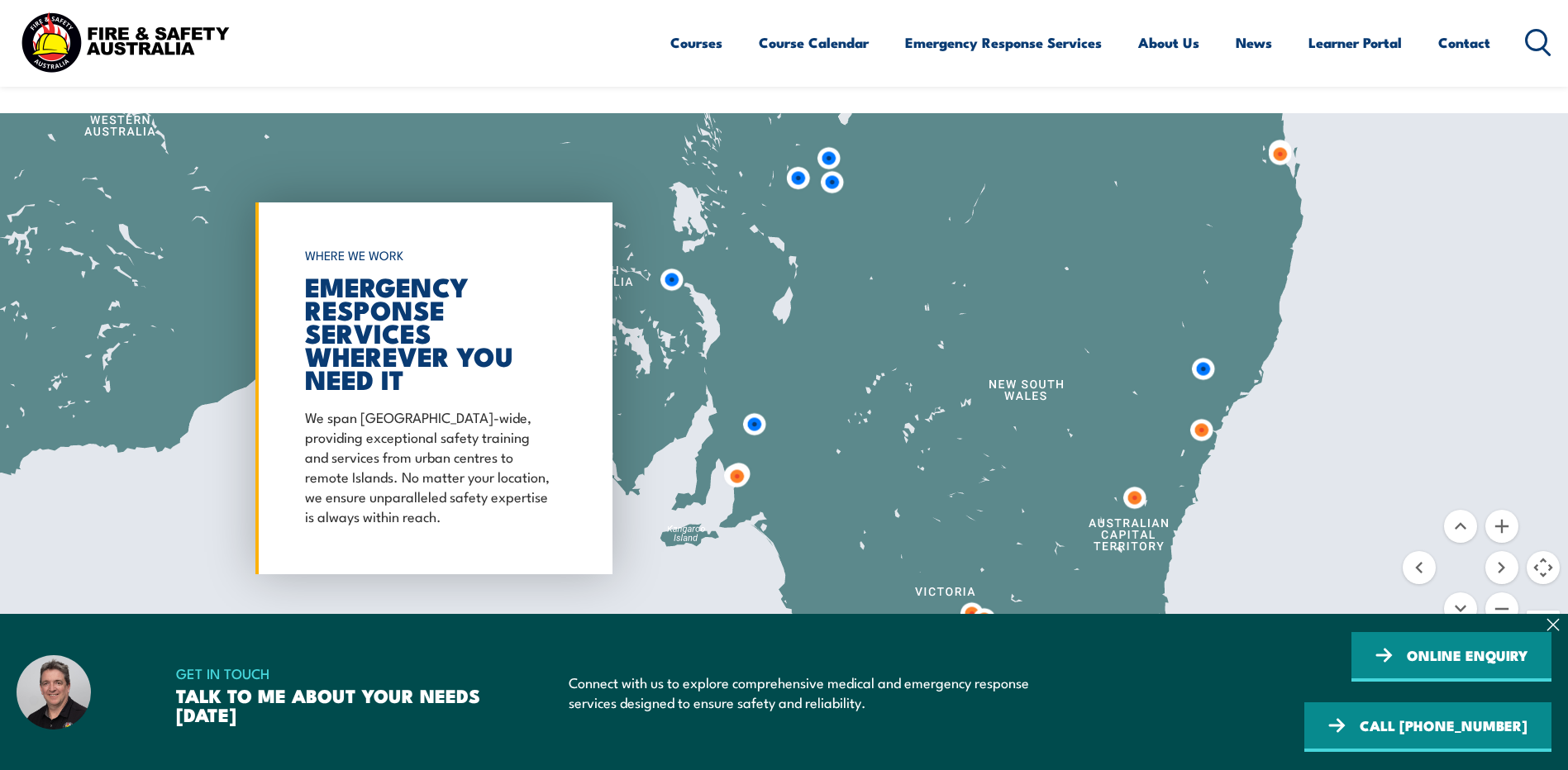
click at [1208, 414] on img at bounding box center [1201, 430] width 31 height 31
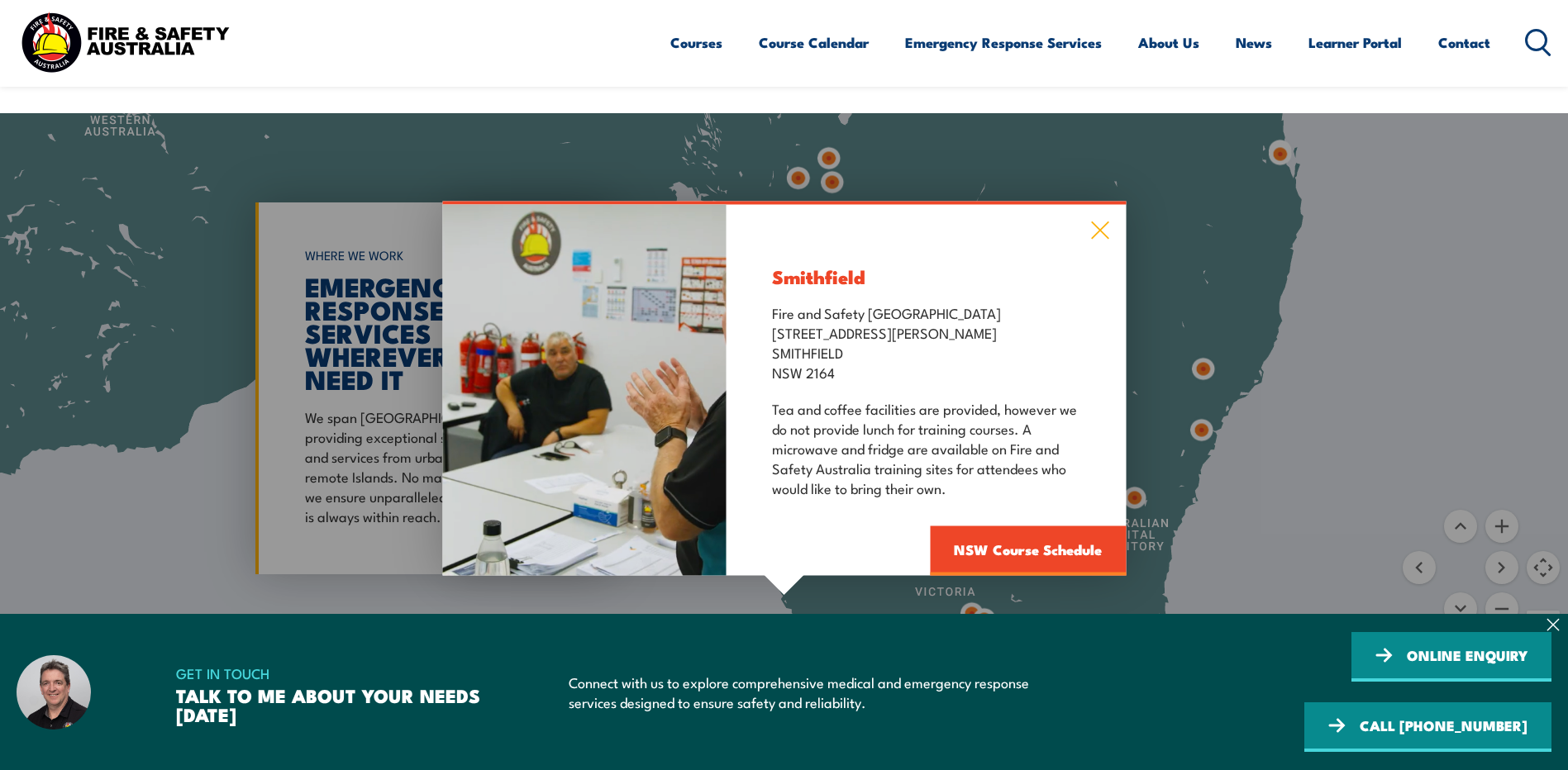
click at [1105, 222] on icon at bounding box center [1099, 230] width 19 height 18
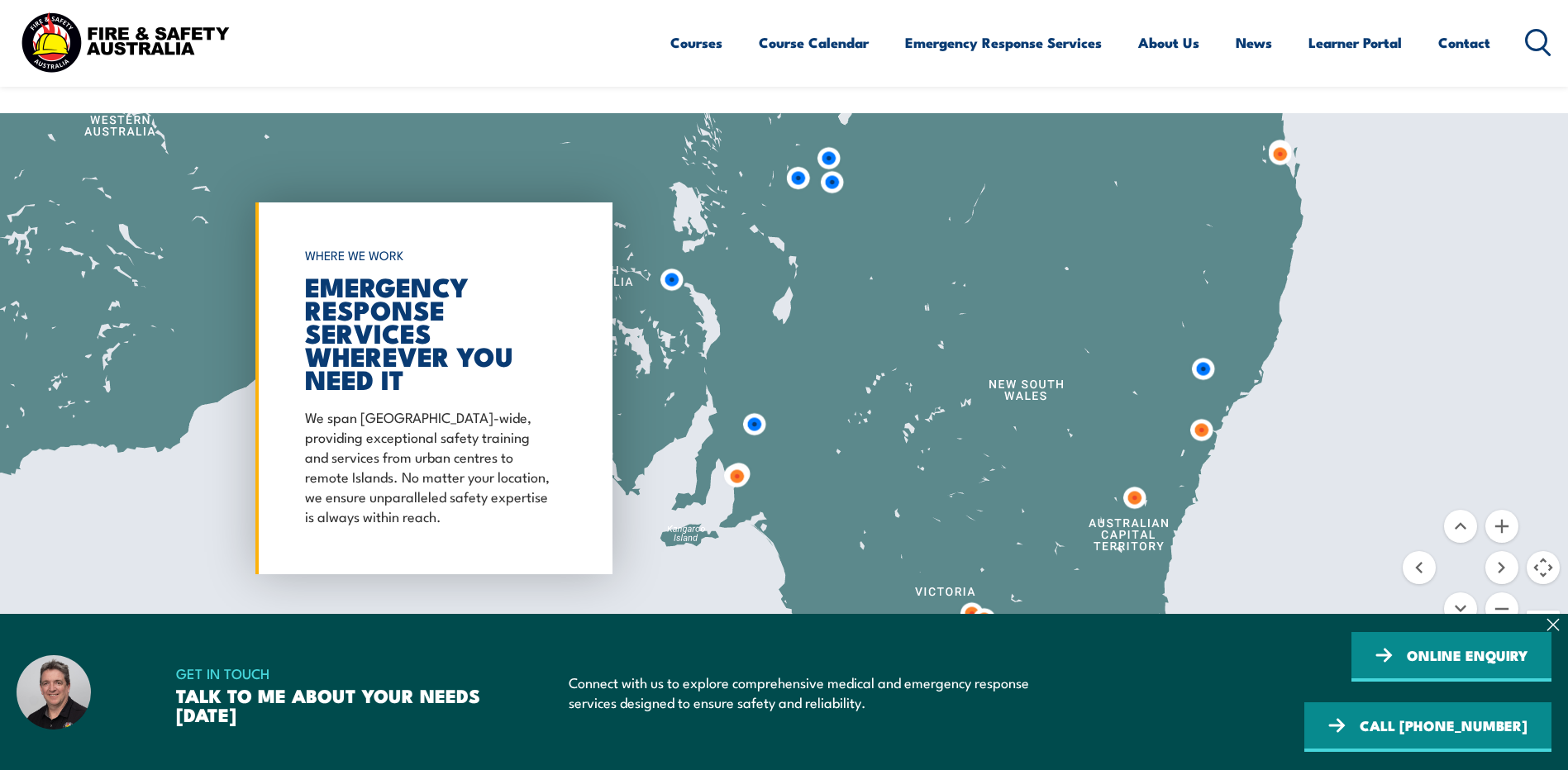
click at [1129, 482] on img at bounding box center [1134, 497] width 31 height 31
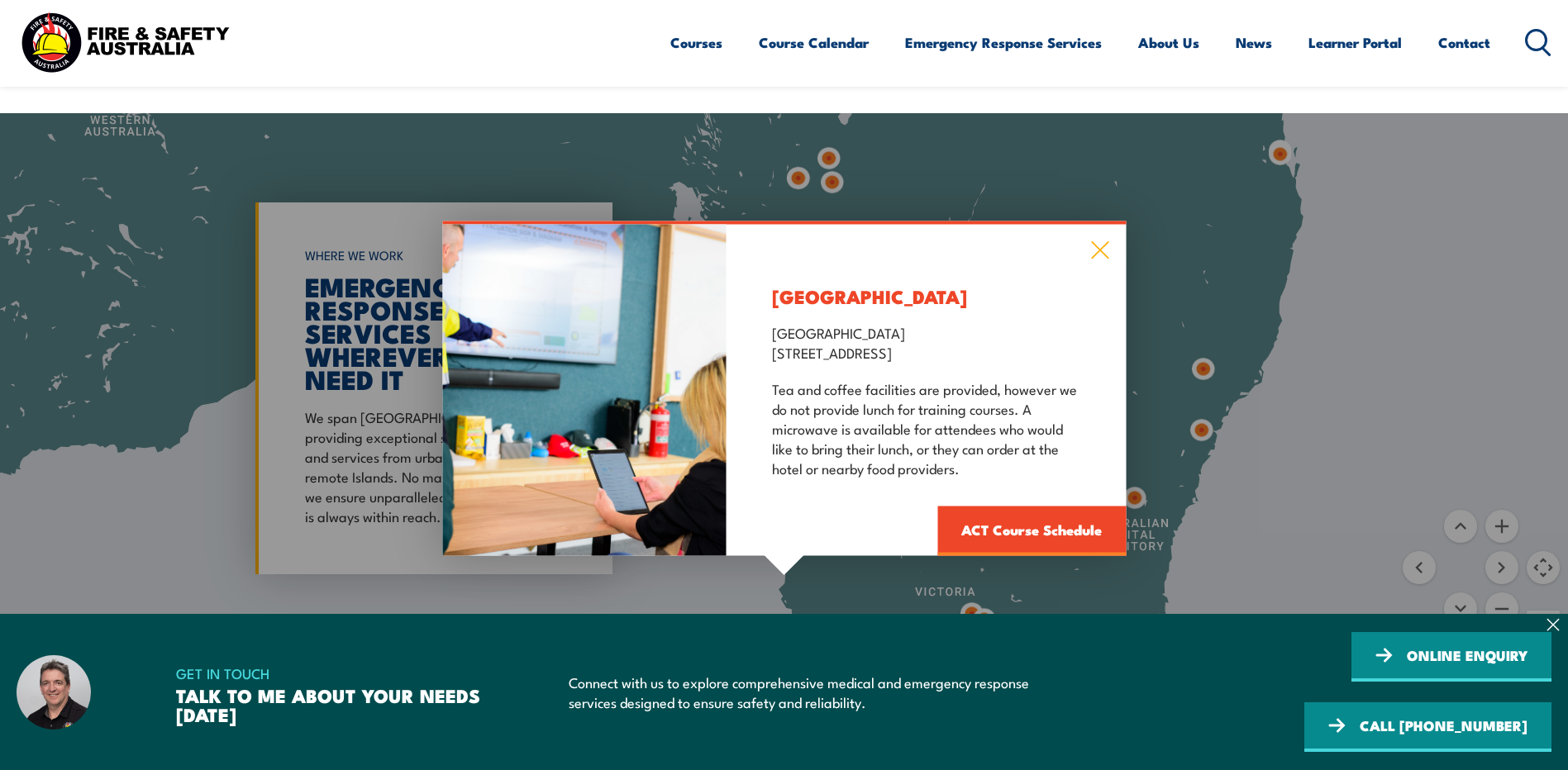
click at [1097, 241] on icon at bounding box center [1099, 250] width 19 height 18
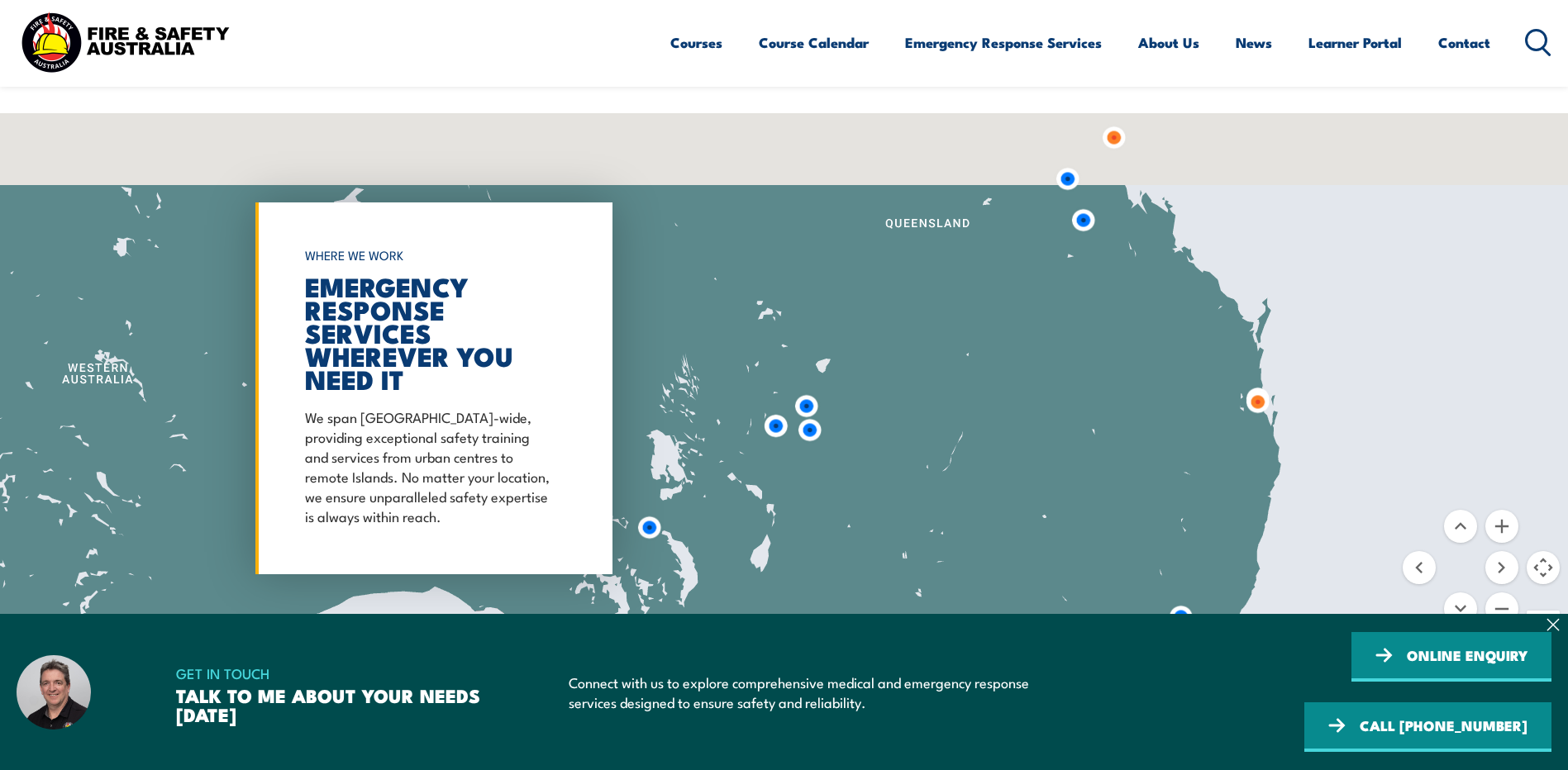
drag, startPoint x: 1175, startPoint y: 214, endPoint x: 1160, endPoint y: 491, distance: 277.4
click at [1147, 503] on div at bounding box center [784, 388] width 1568 height 550
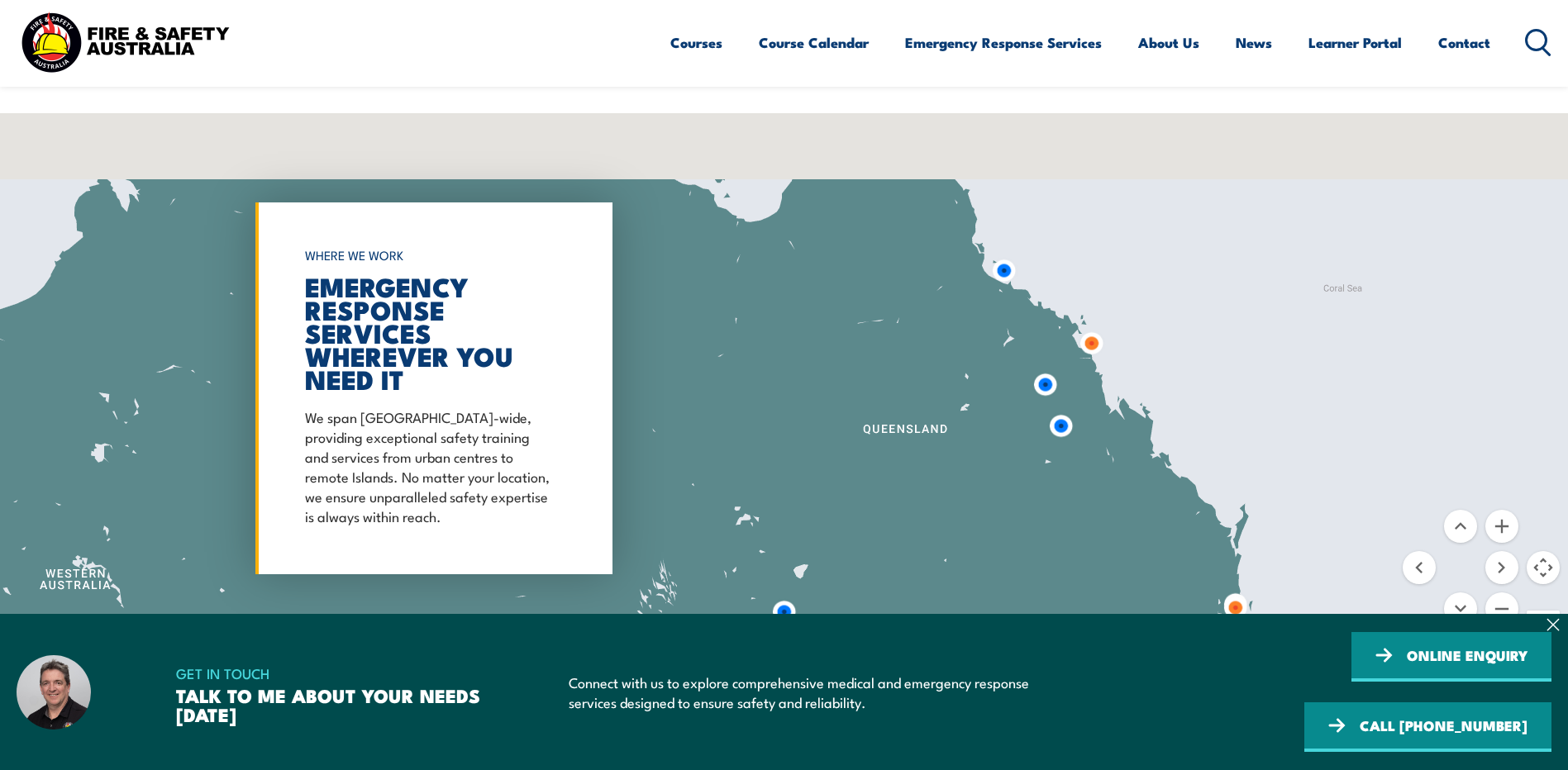
drag, startPoint x: 1156, startPoint y: 249, endPoint x: 1135, endPoint y: 377, distance: 129.7
click at [1137, 434] on div at bounding box center [784, 388] width 1568 height 550
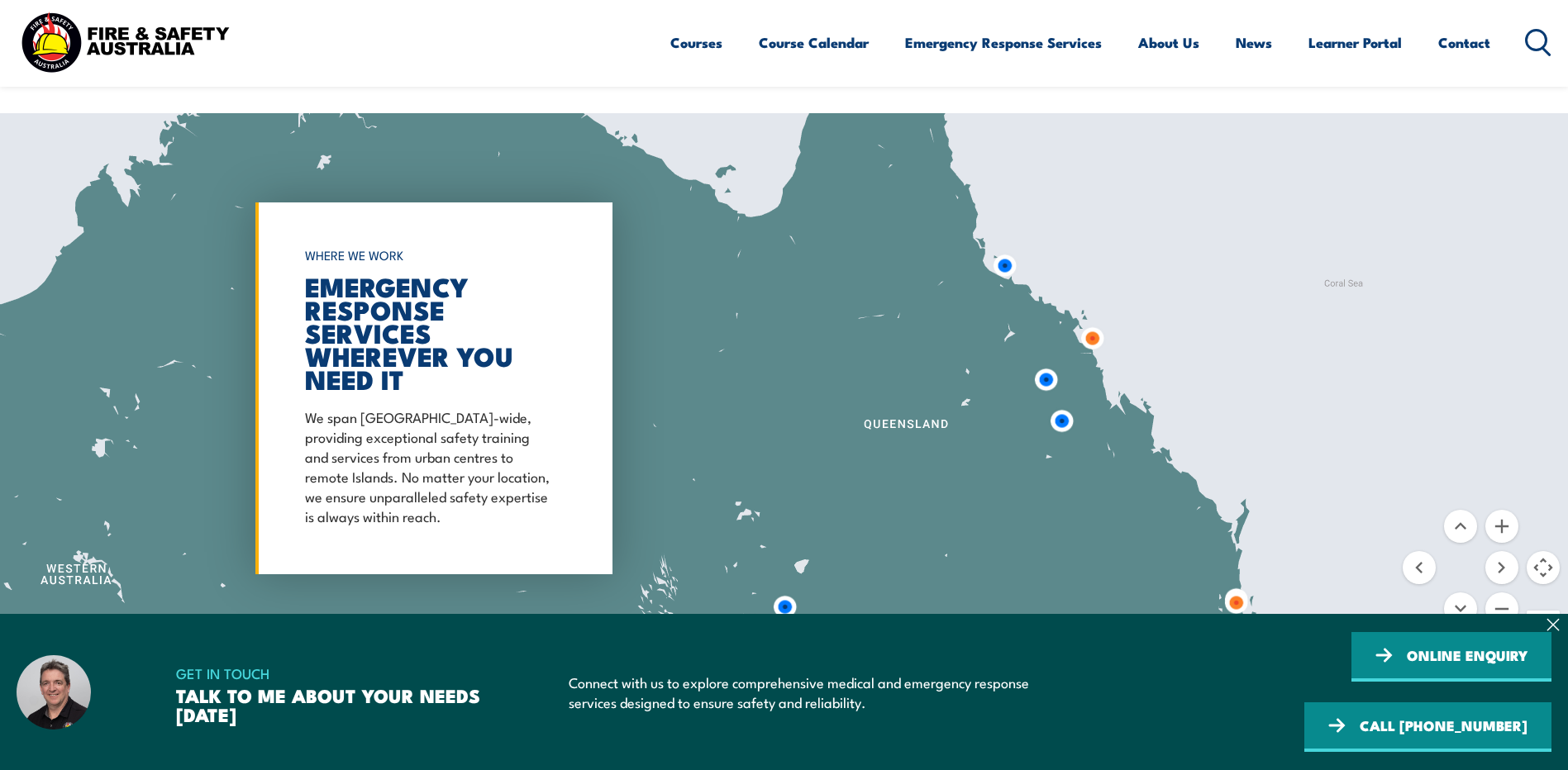
click at [1100, 323] on img at bounding box center [1092, 338] width 31 height 31
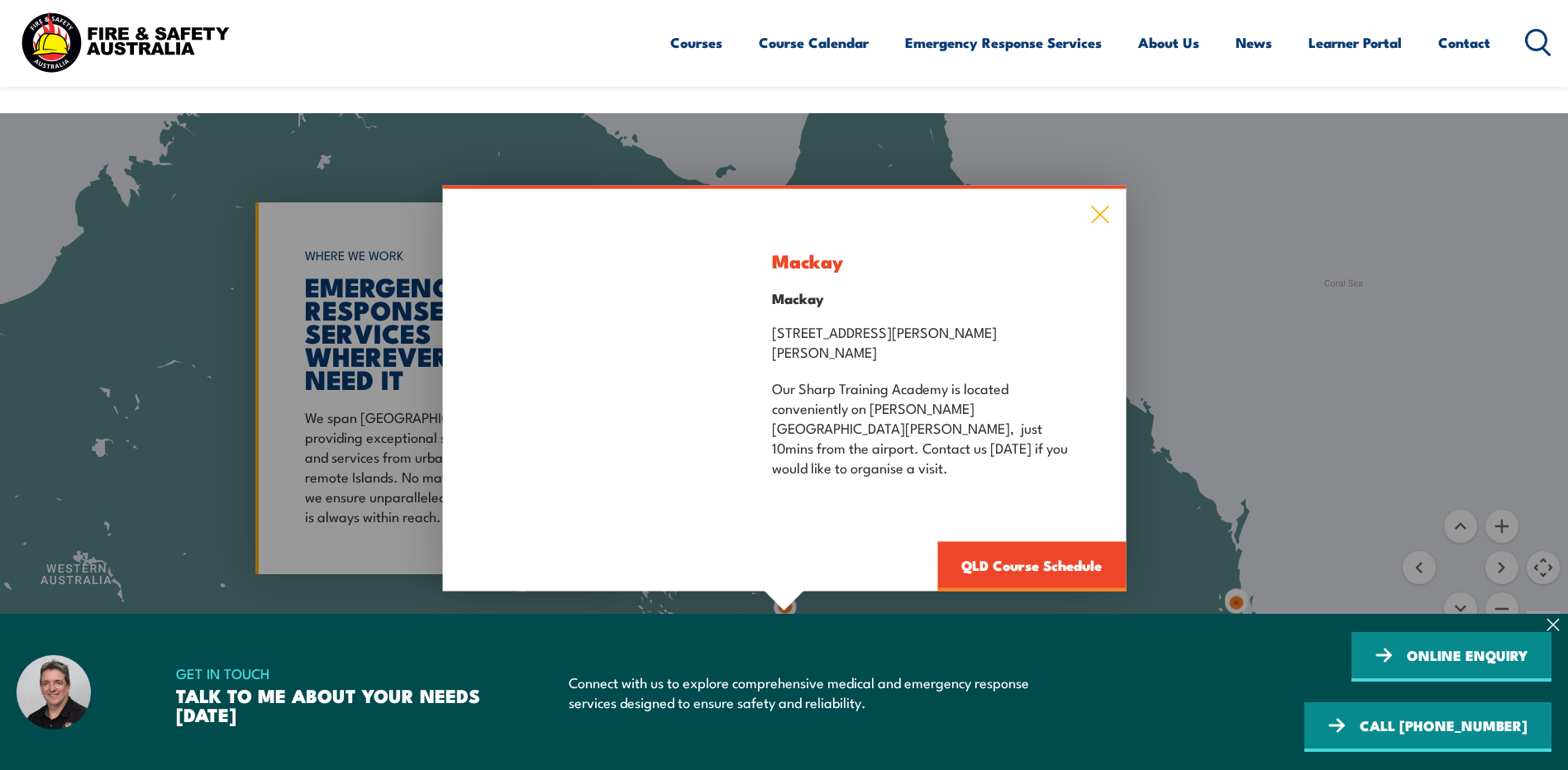
click at [1104, 209] on icon at bounding box center [1099, 214] width 19 height 18
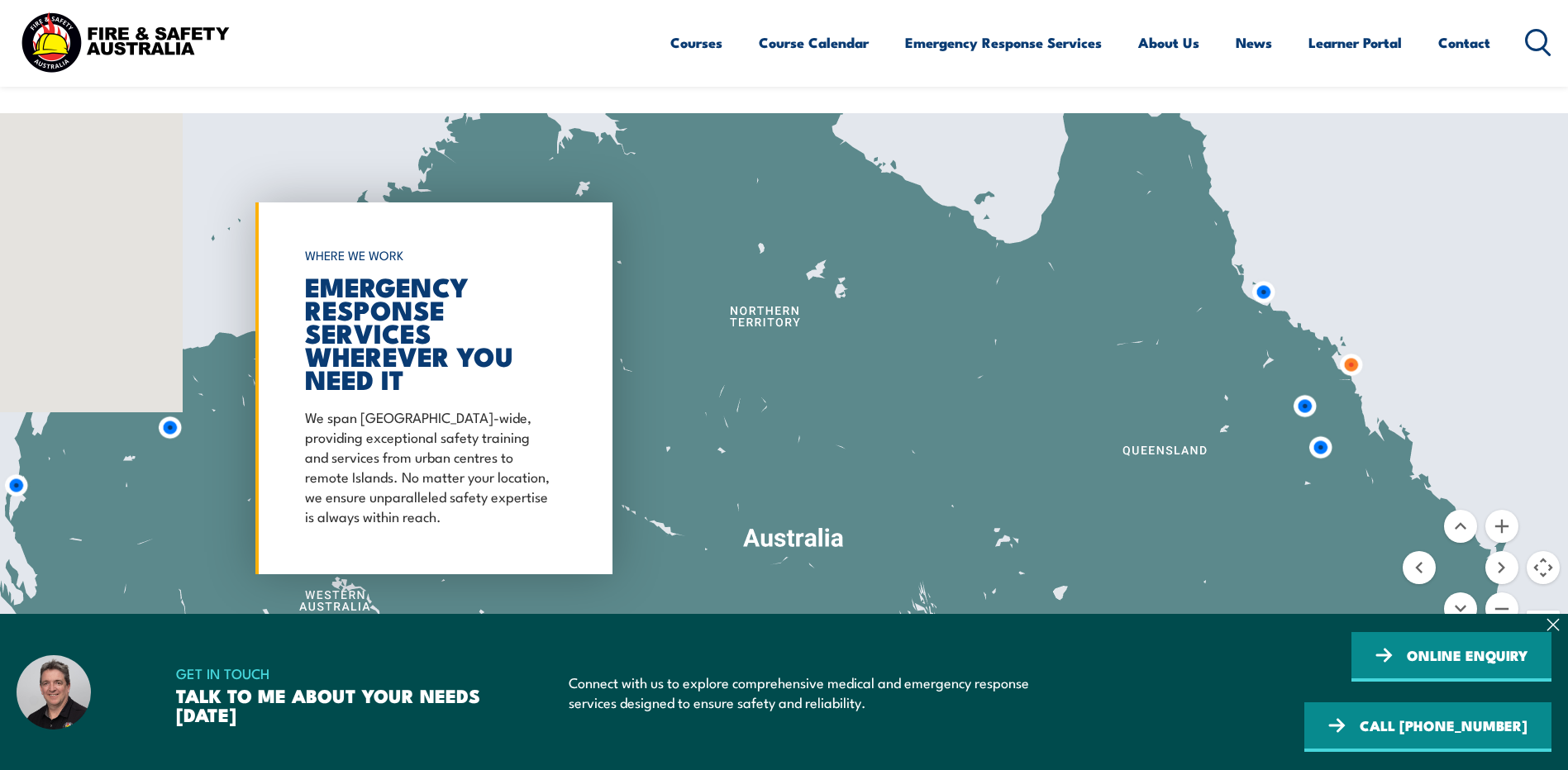
drag, startPoint x: 1160, startPoint y: 334, endPoint x: 1132, endPoint y: 333, distance: 28.0
click at [1187, 333] on div at bounding box center [784, 388] width 1568 height 550
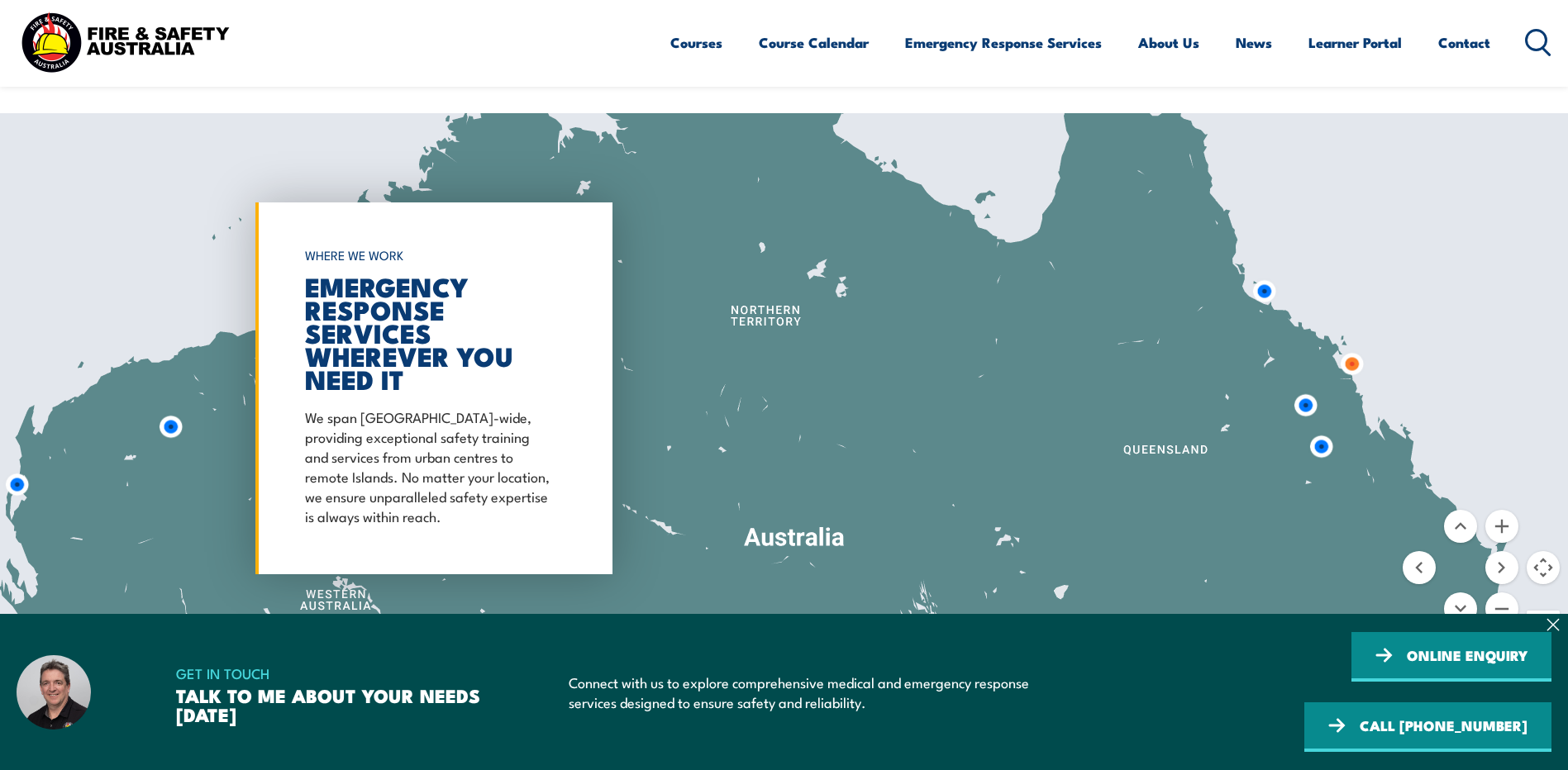
drag, startPoint x: 932, startPoint y: 330, endPoint x: 1022, endPoint y: 328, distance: 90.0
click at [1022, 328] on div at bounding box center [784, 388] width 1568 height 550
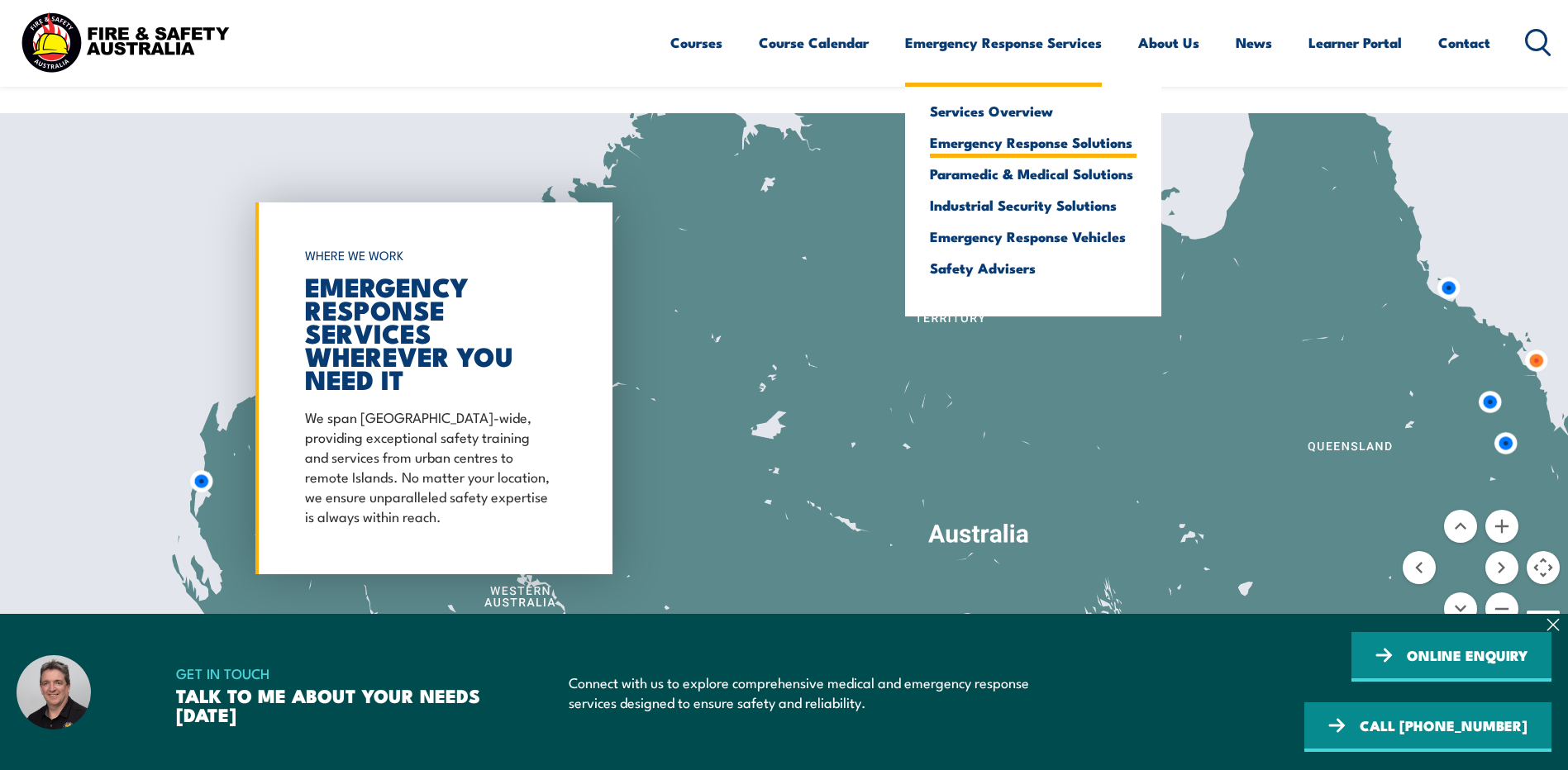
click at [1066, 141] on link "Emergency Response Solutions" at bounding box center [1033, 143] width 206 height 15
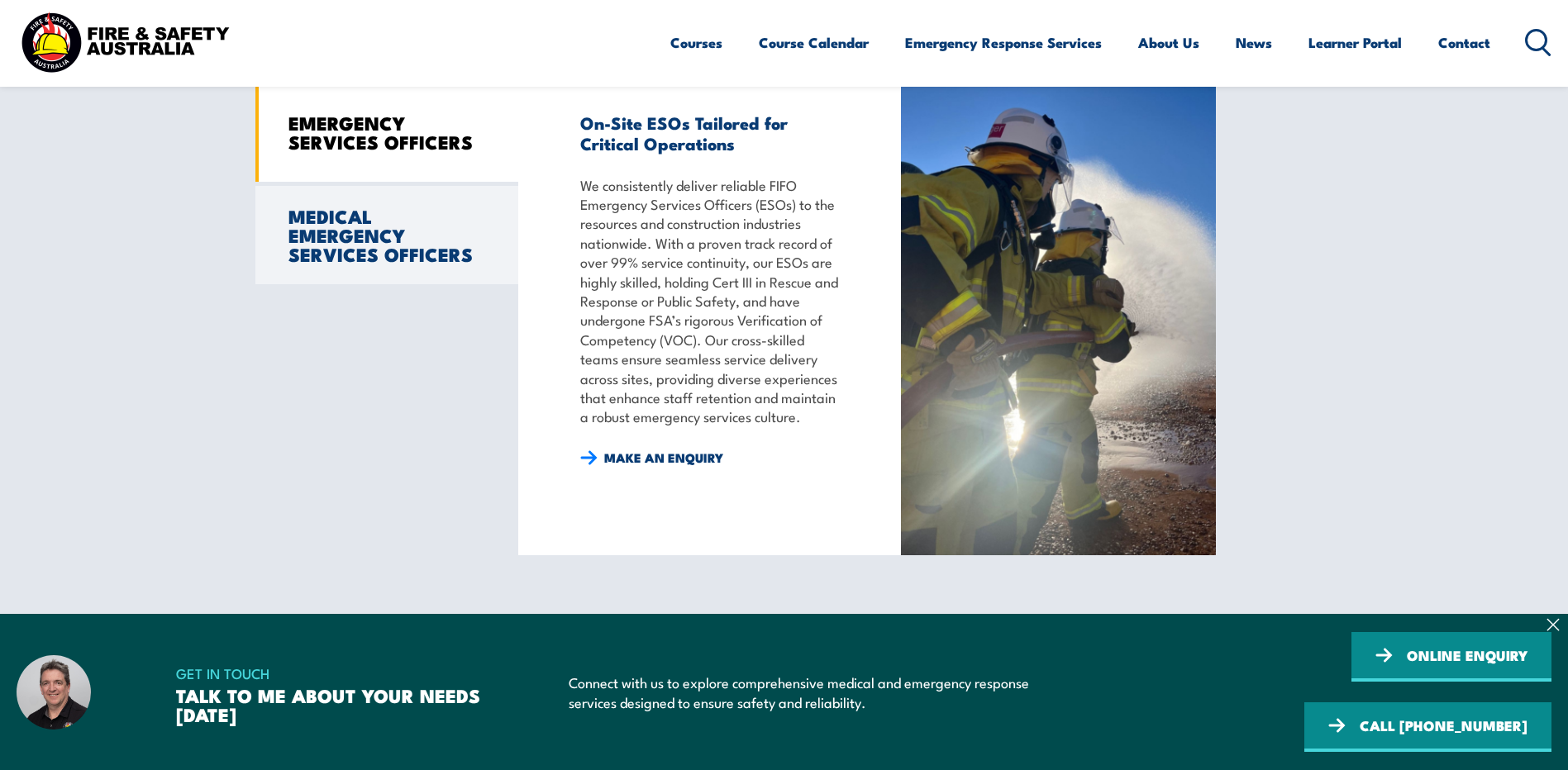
scroll to position [1448, 0]
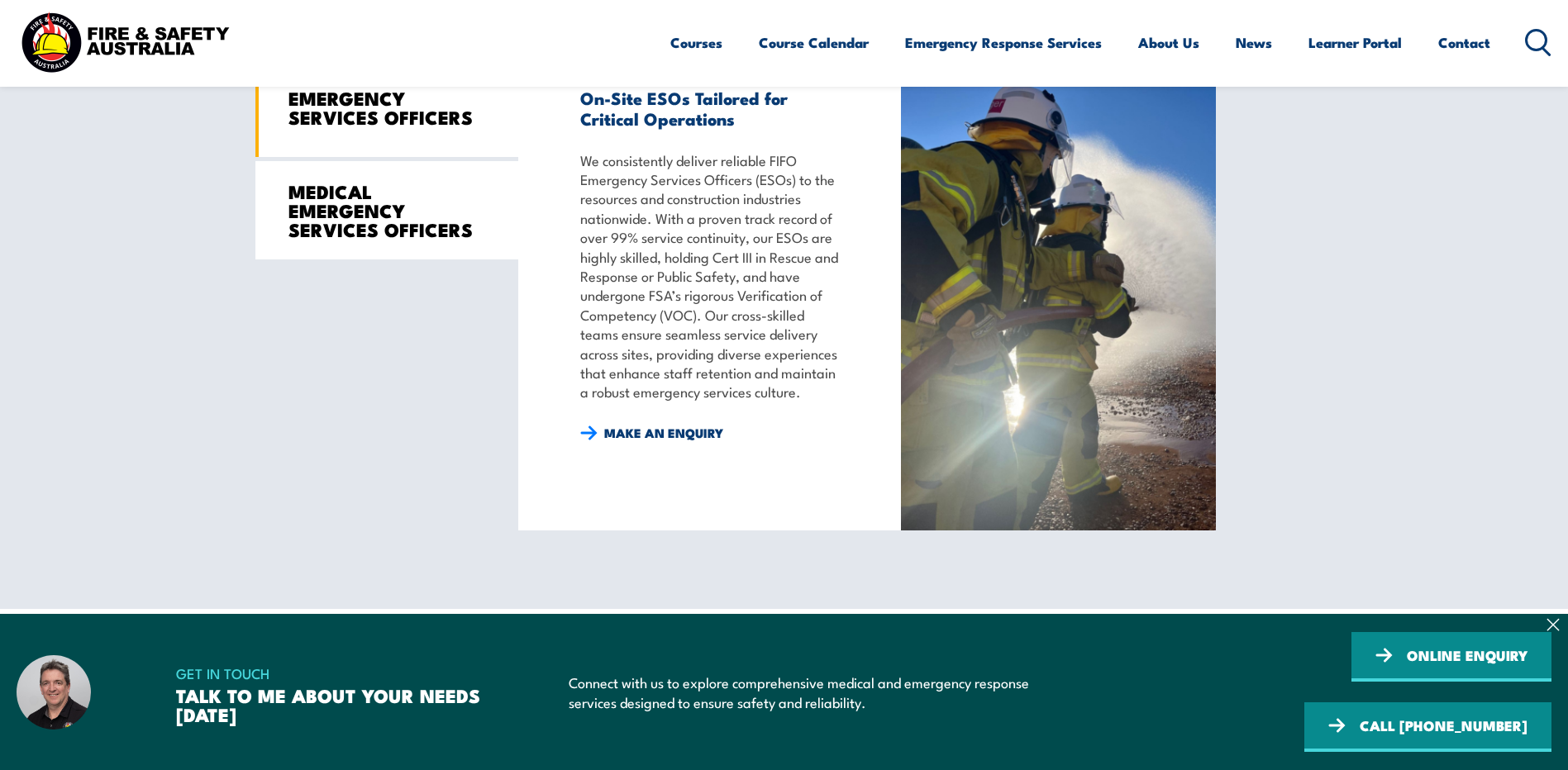
click at [423, 196] on link "MEDICAL EMERGENCY SERVICES OFFICERS" at bounding box center [386, 211] width 262 height 98
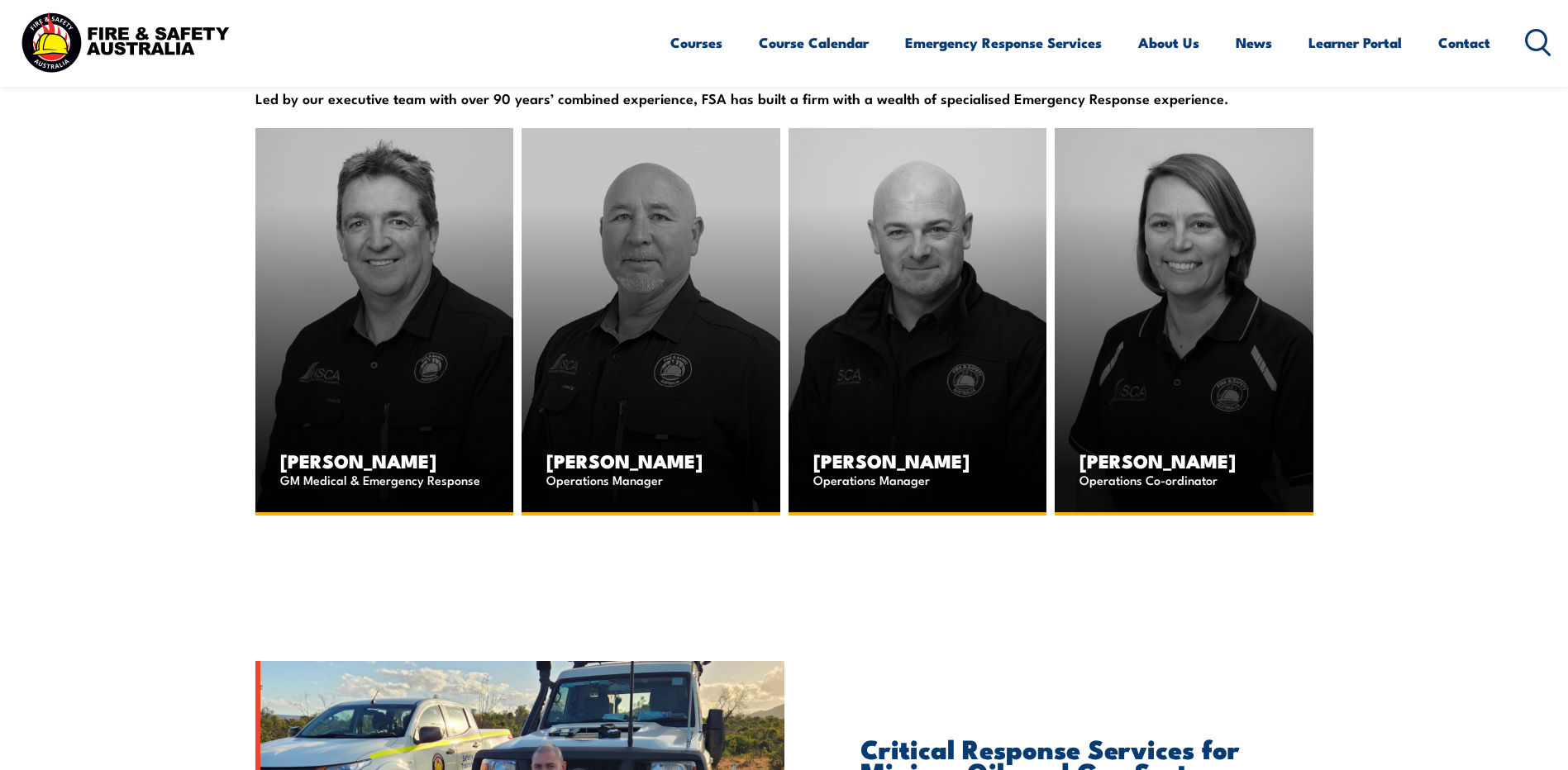
scroll to position [2068, 0]
